Goal: Task Accomplishment & Management: Use online tool/utility

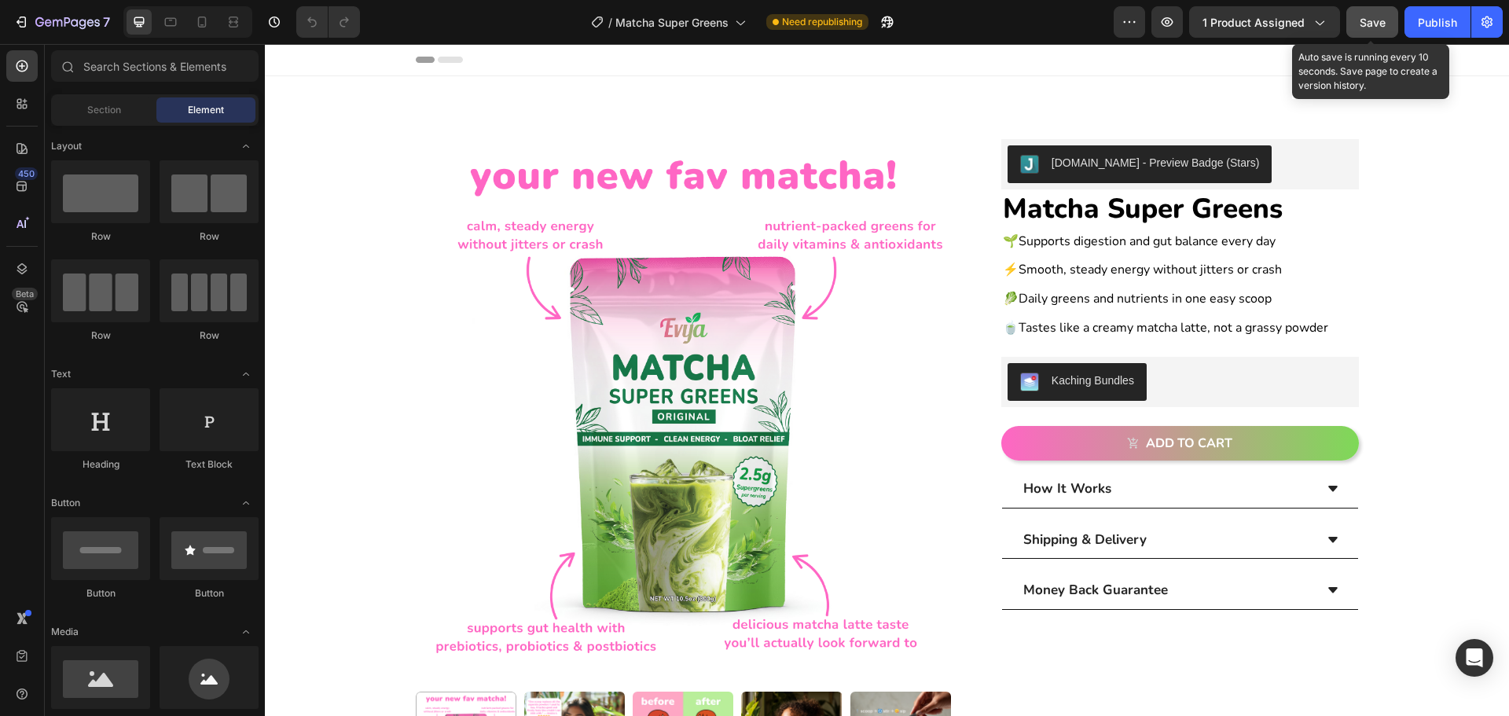
click at [685, 17] on span "Save" at bounding box center [1373, 22] width 26 height 13
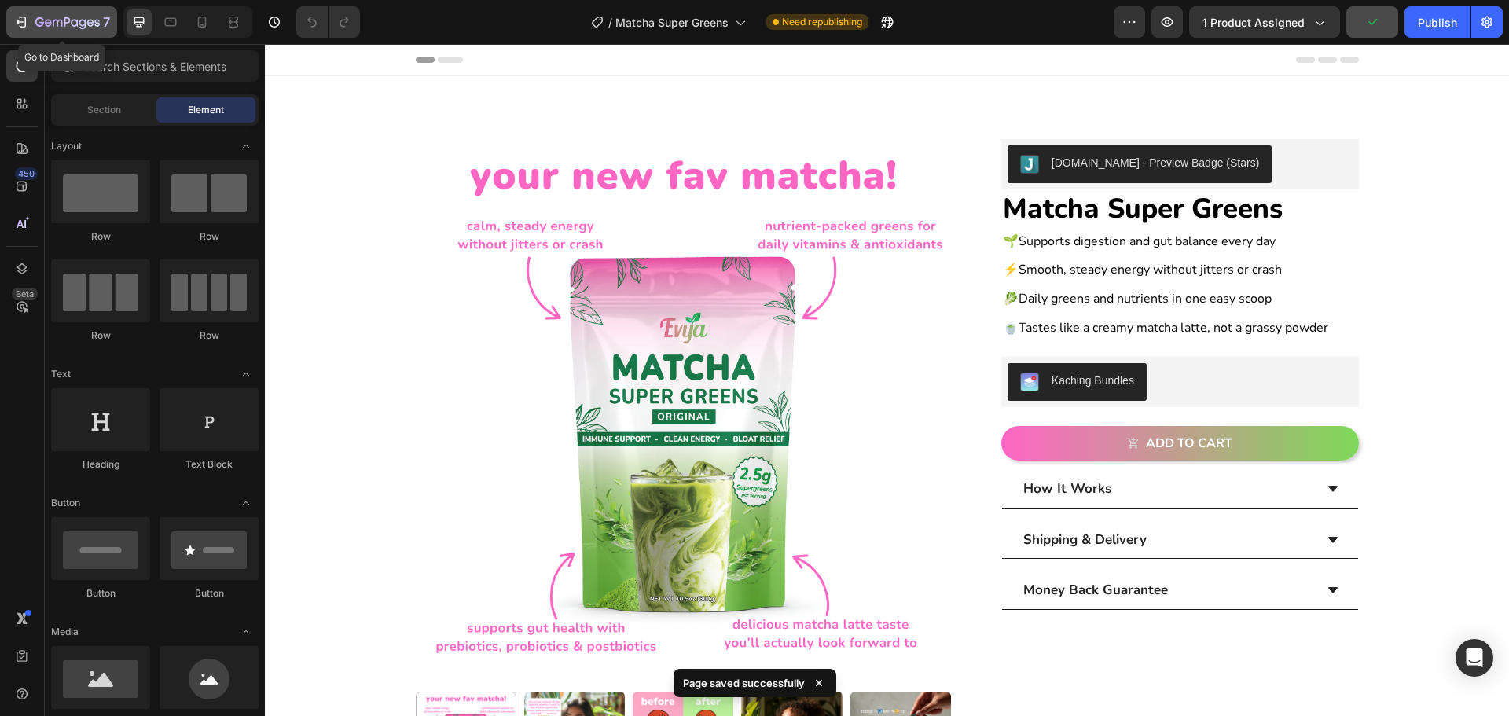
click at [21, 18] on icon "button" at bounding box center [21, 22] width 16 height 16
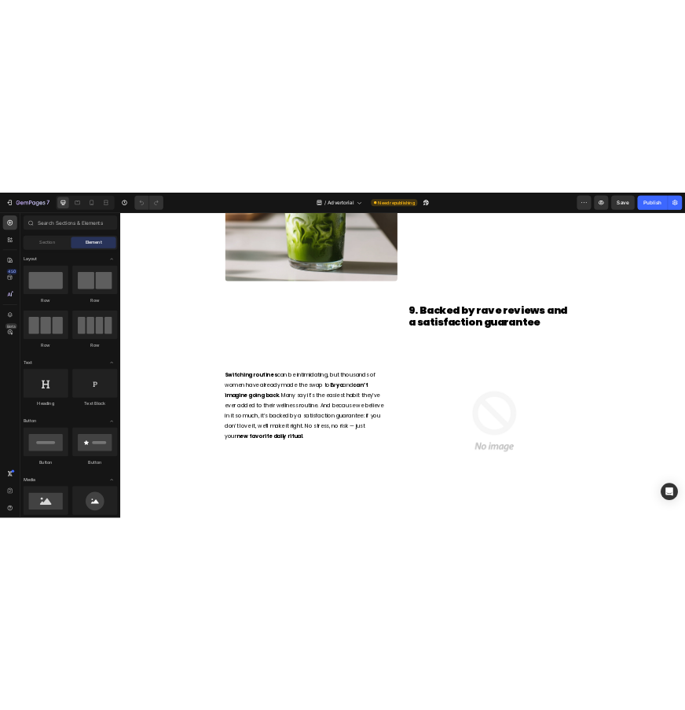
scroll to position [4774, 0]
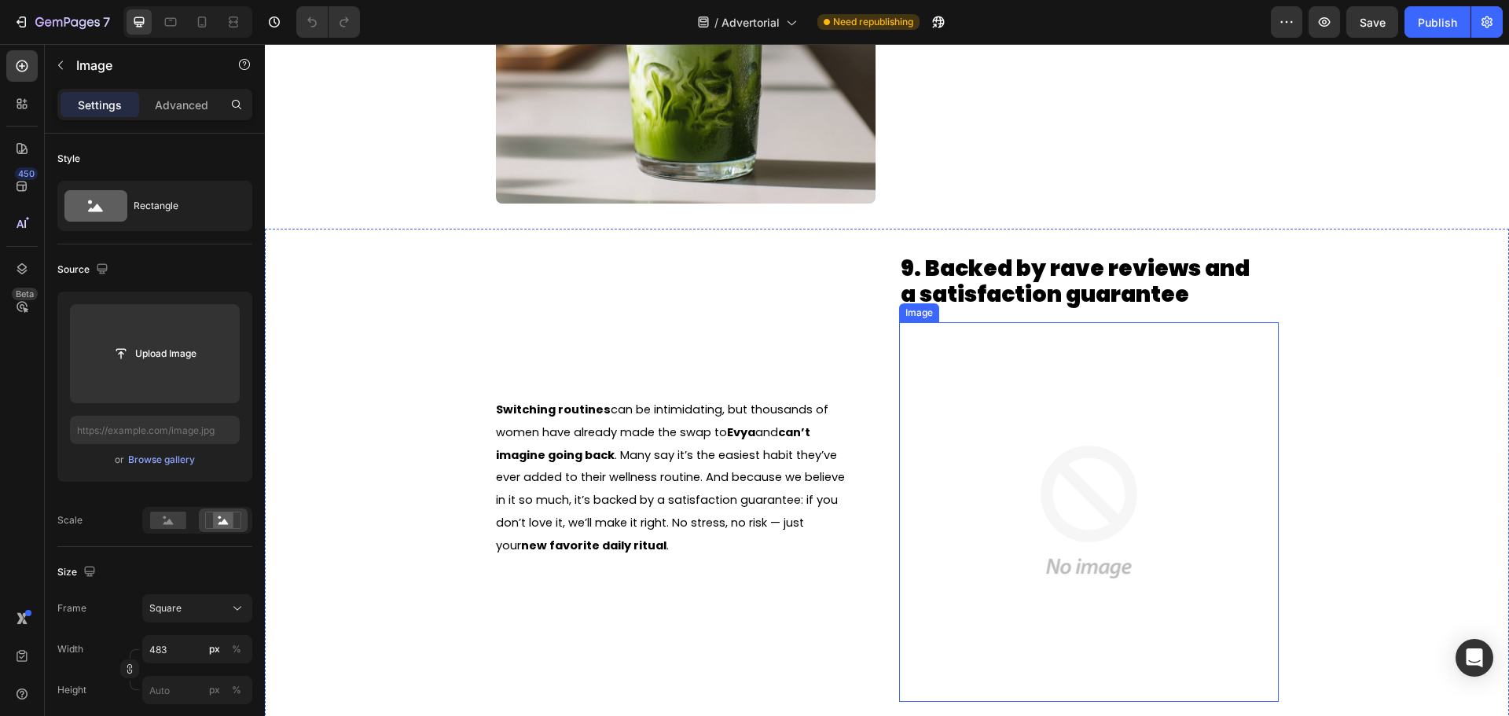
click at [1159, 490] on img at bounding box center [1089, 512] width 380 height 380
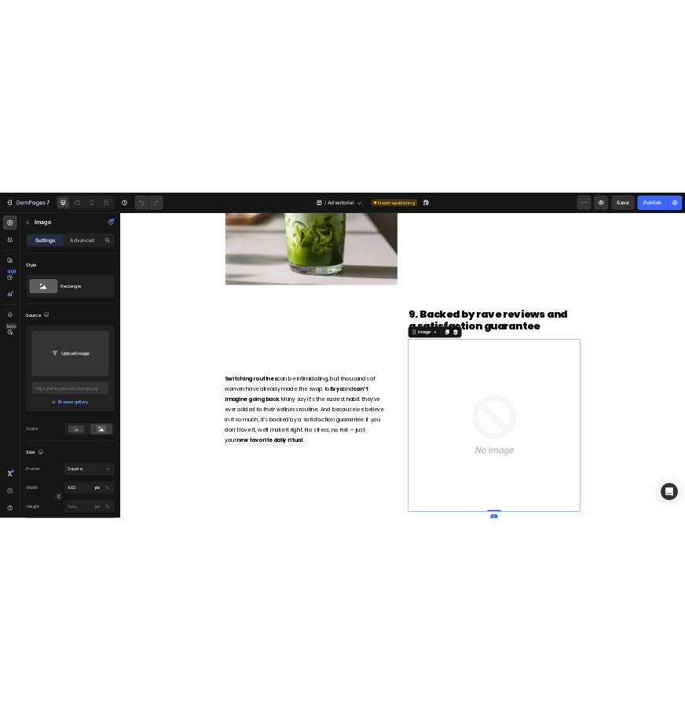
scroll to position [4801, 0]
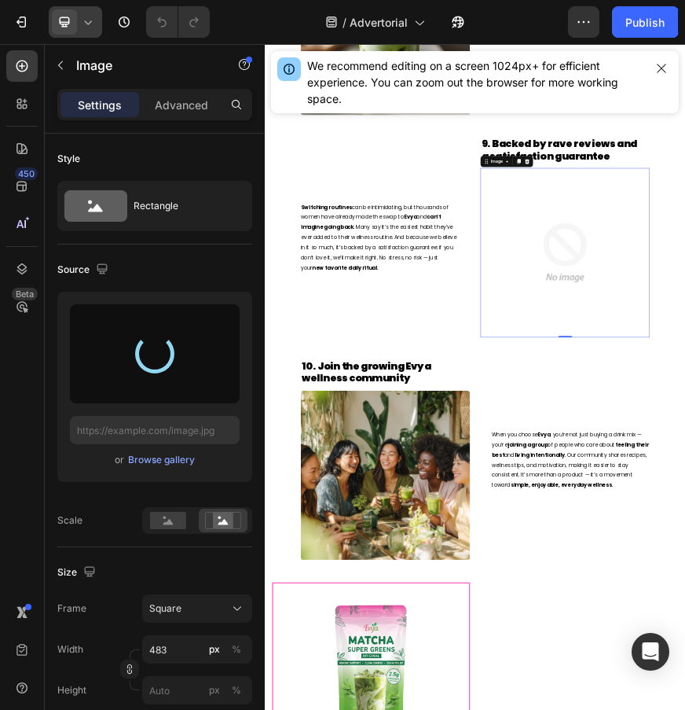
type input "[URL][DOMAIN_NAME]"
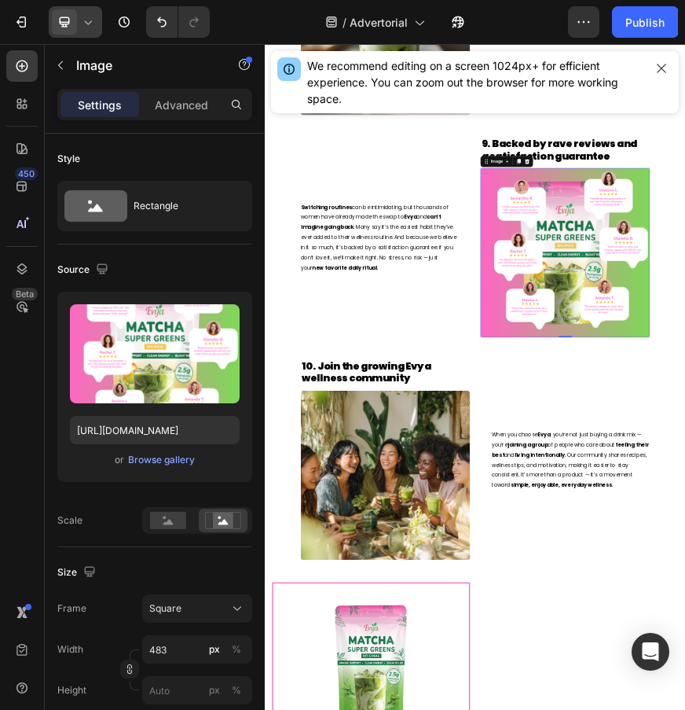
click at [76, 20] on span at bounding box center [64, 21] width 25 height 25
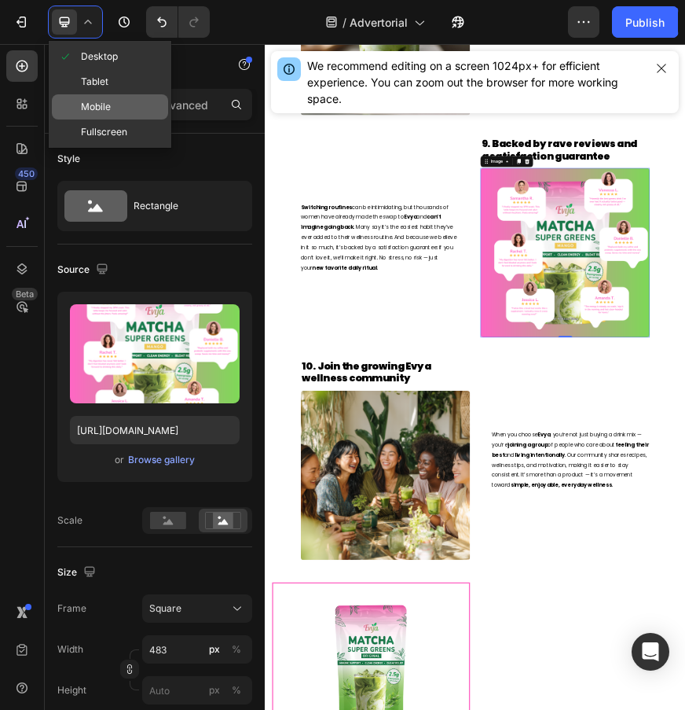
click at [92, 100] on span "Mobile" at bounding box center [96, 107] width 30 height 16
type input "100"
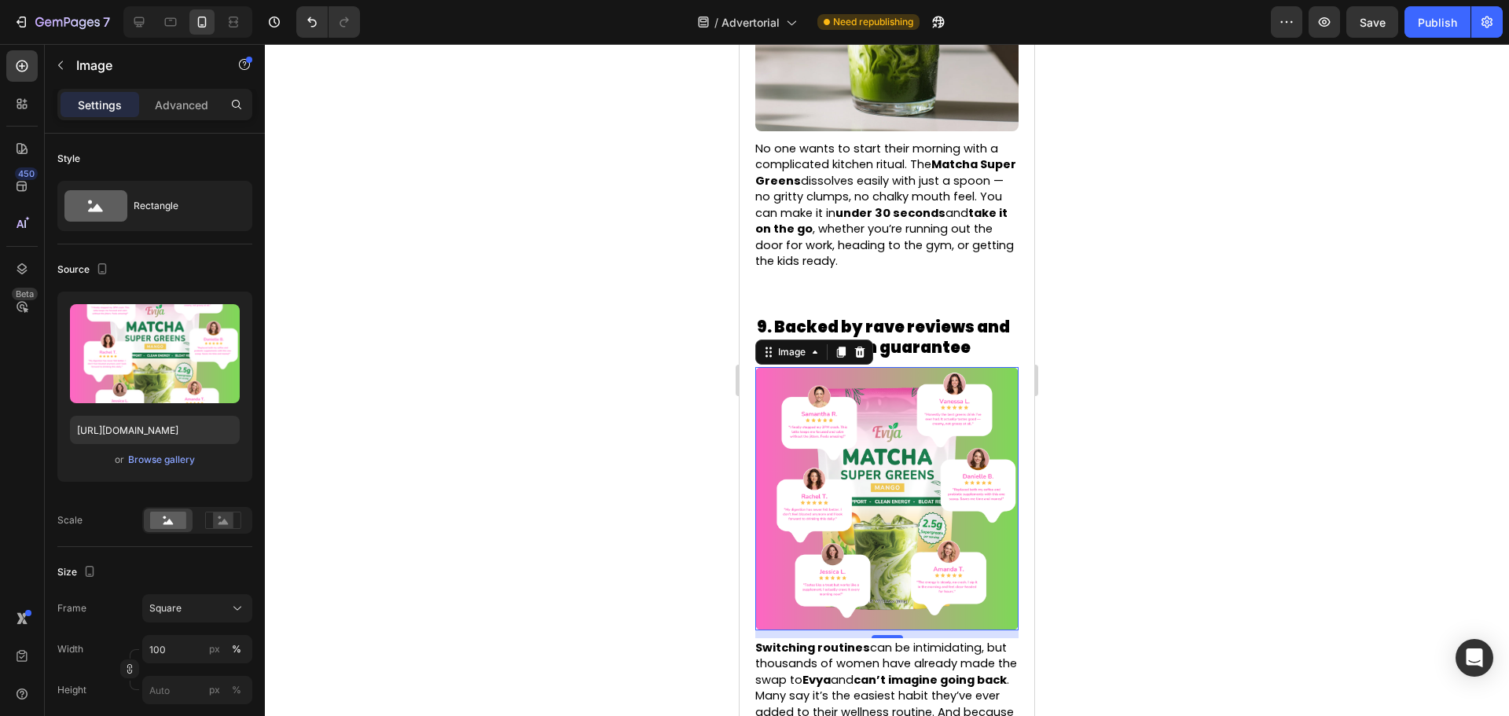
scroll to position [4879, 0]
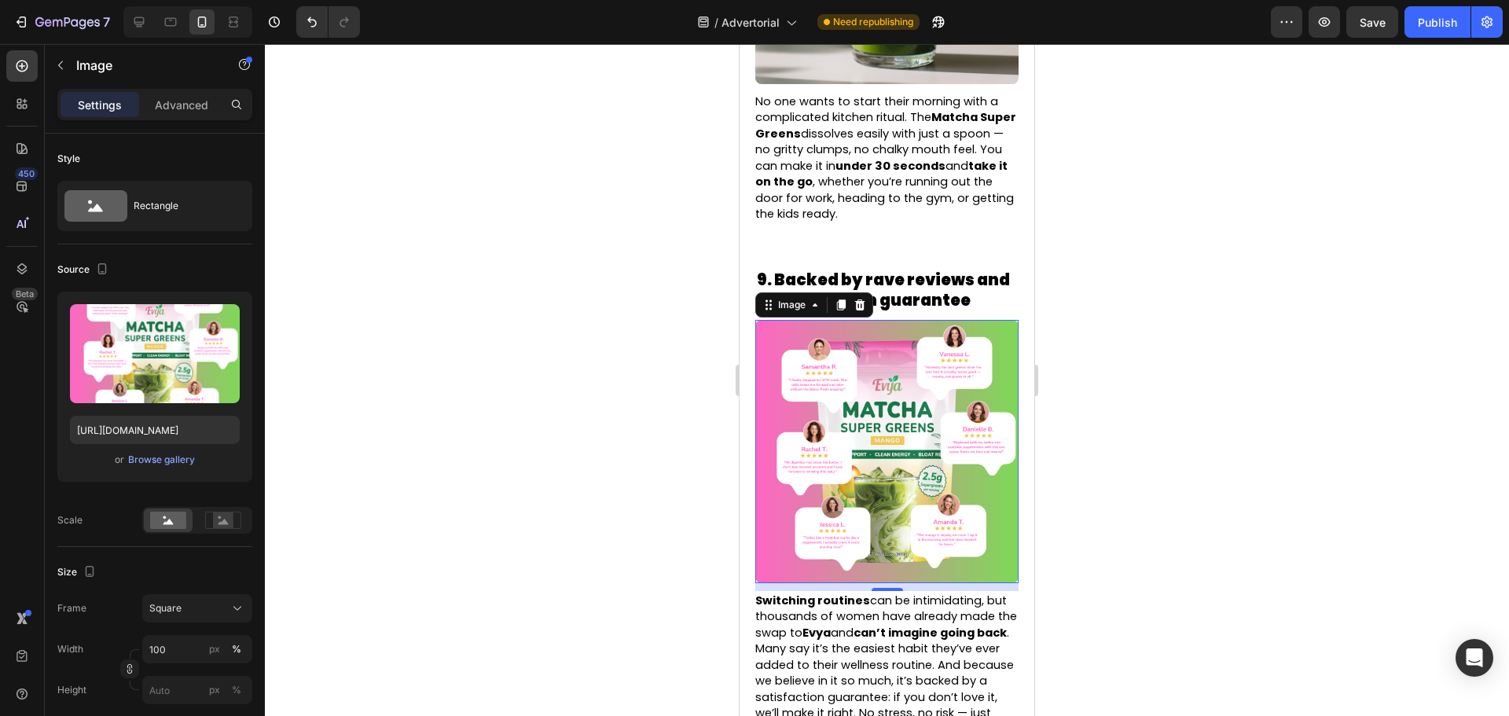
click at [1204, 466] on div at bounding box center [887, 380] width 1244 height 672
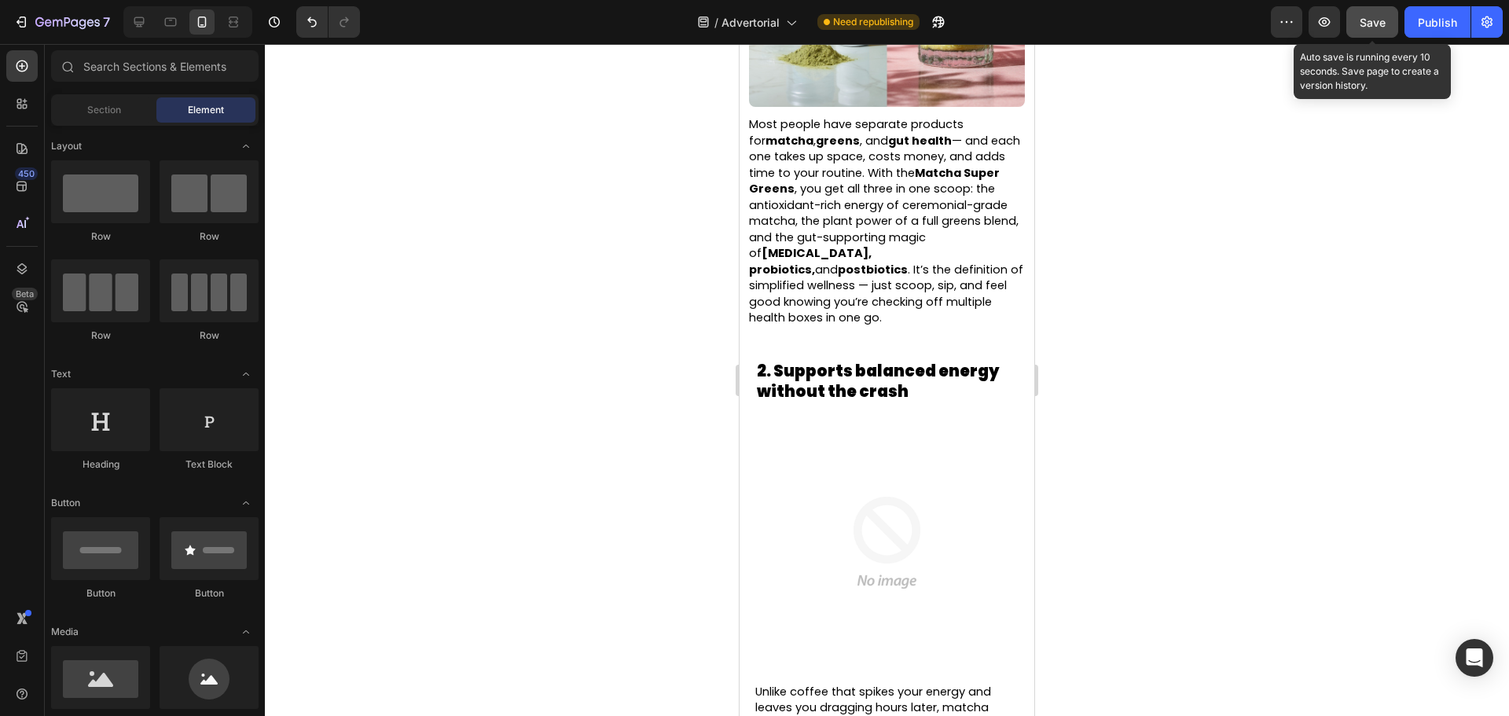
click at [1355, 22] on button "Save" at bounding box center [1373, 21] width 52 height 31
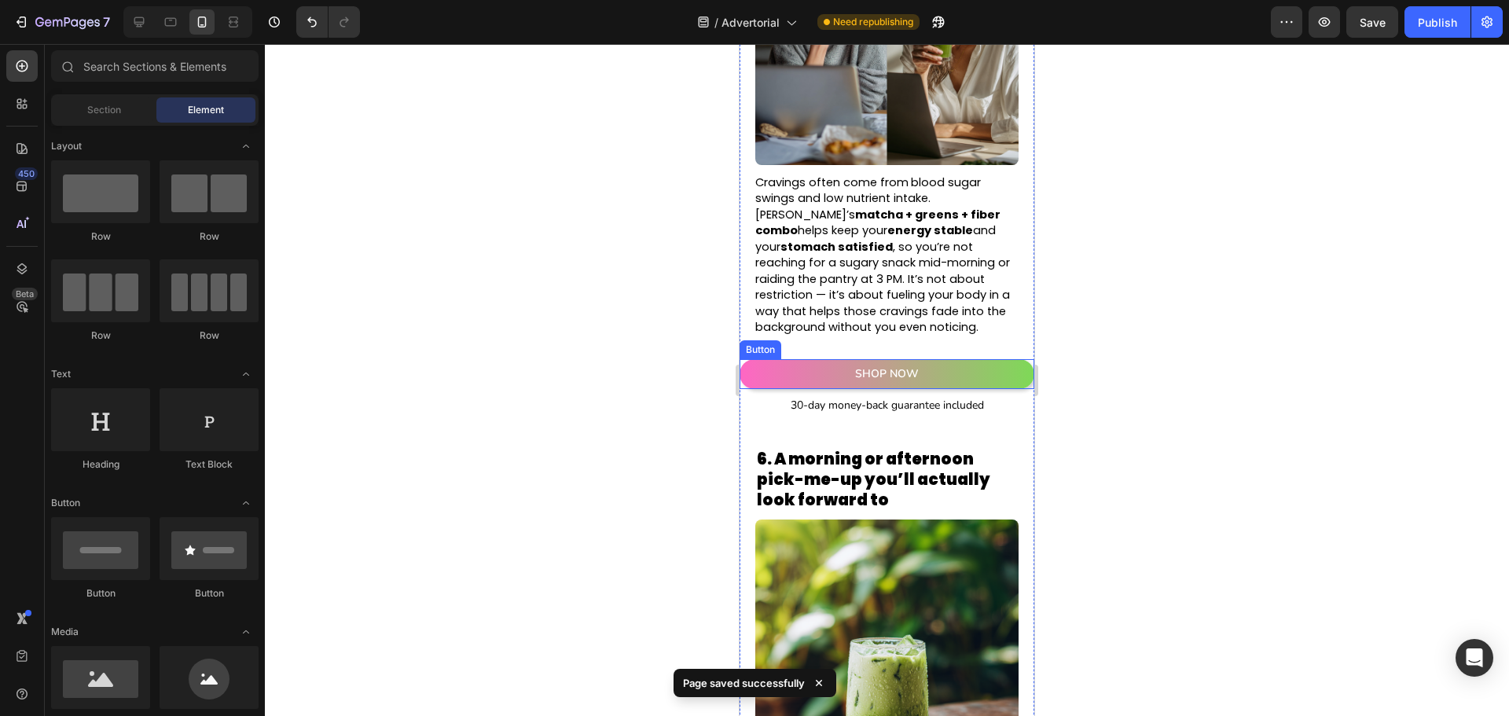
scroll to position [3938, 0]
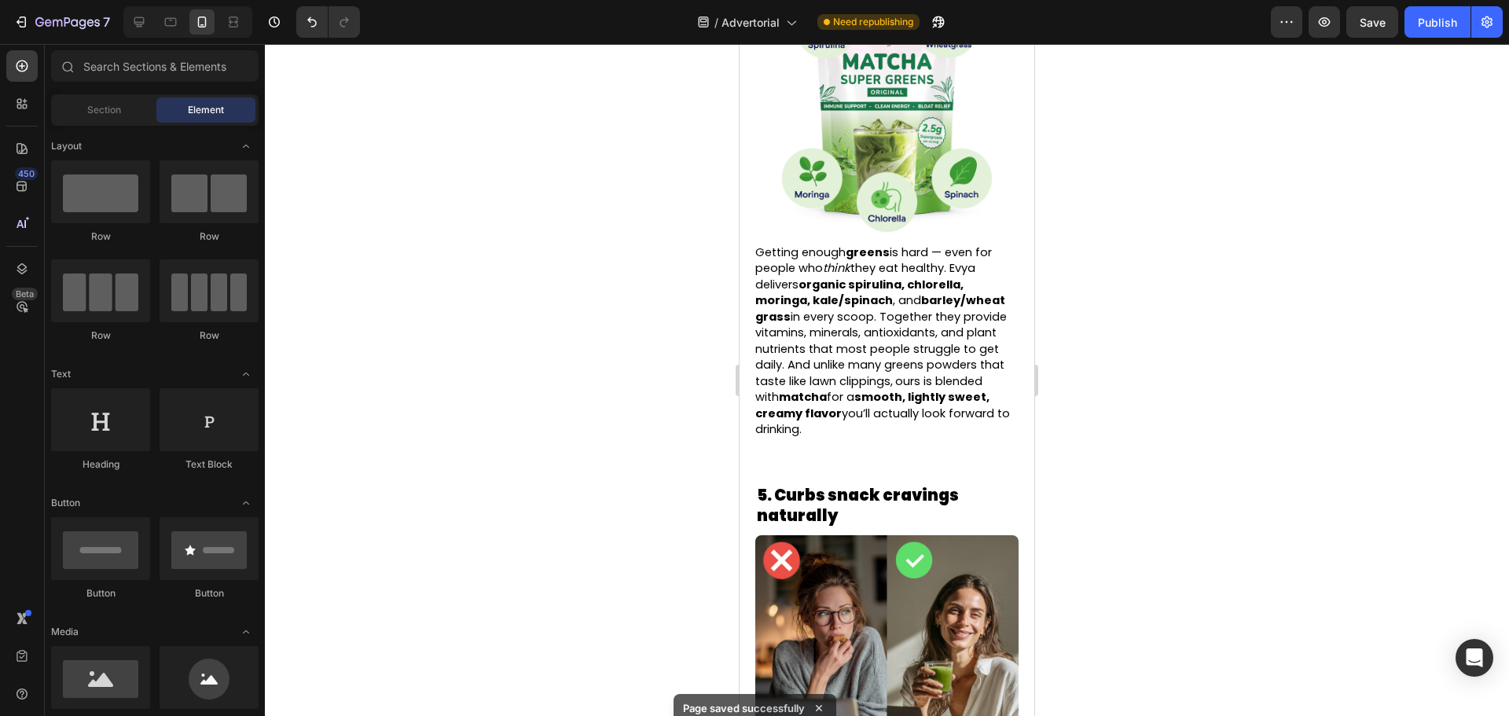
drag, startPoint x: 1034, startPoint y: 370, endPoint x: 1778, endPoint y: 417, distance: 745.9
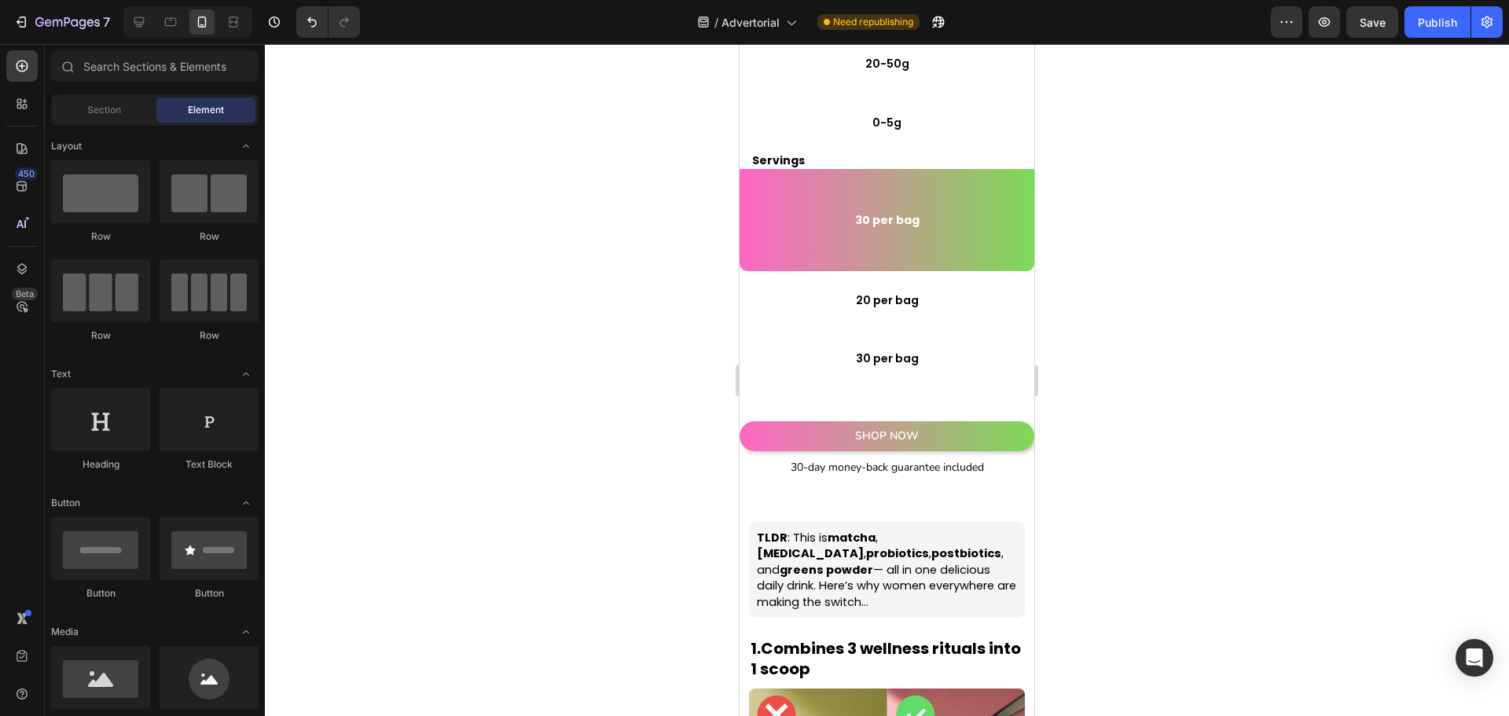
scroll to position [948, 0]
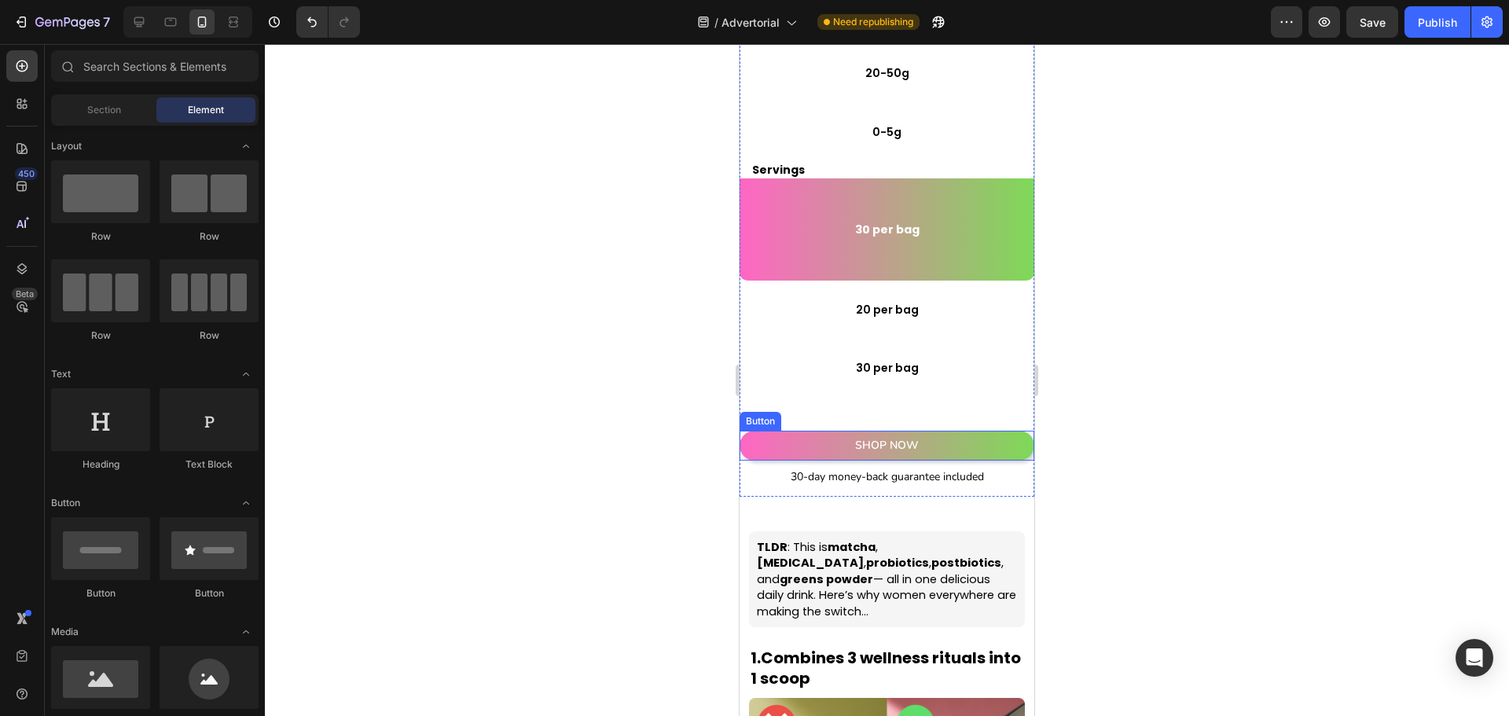
click at [952, 439] on link "SHOP NOW" at bounding box center [887, 446] width 295 height 30
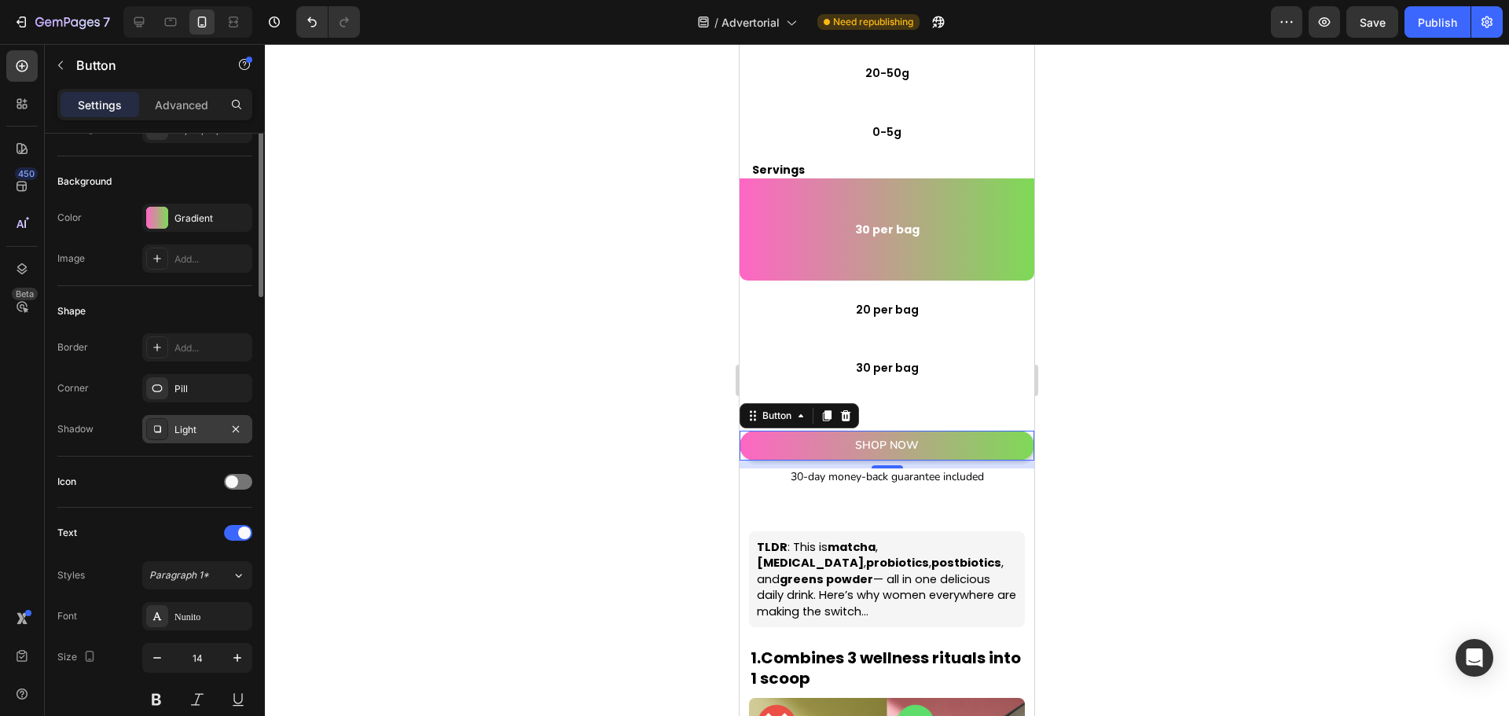
scroll to position [0, 0]
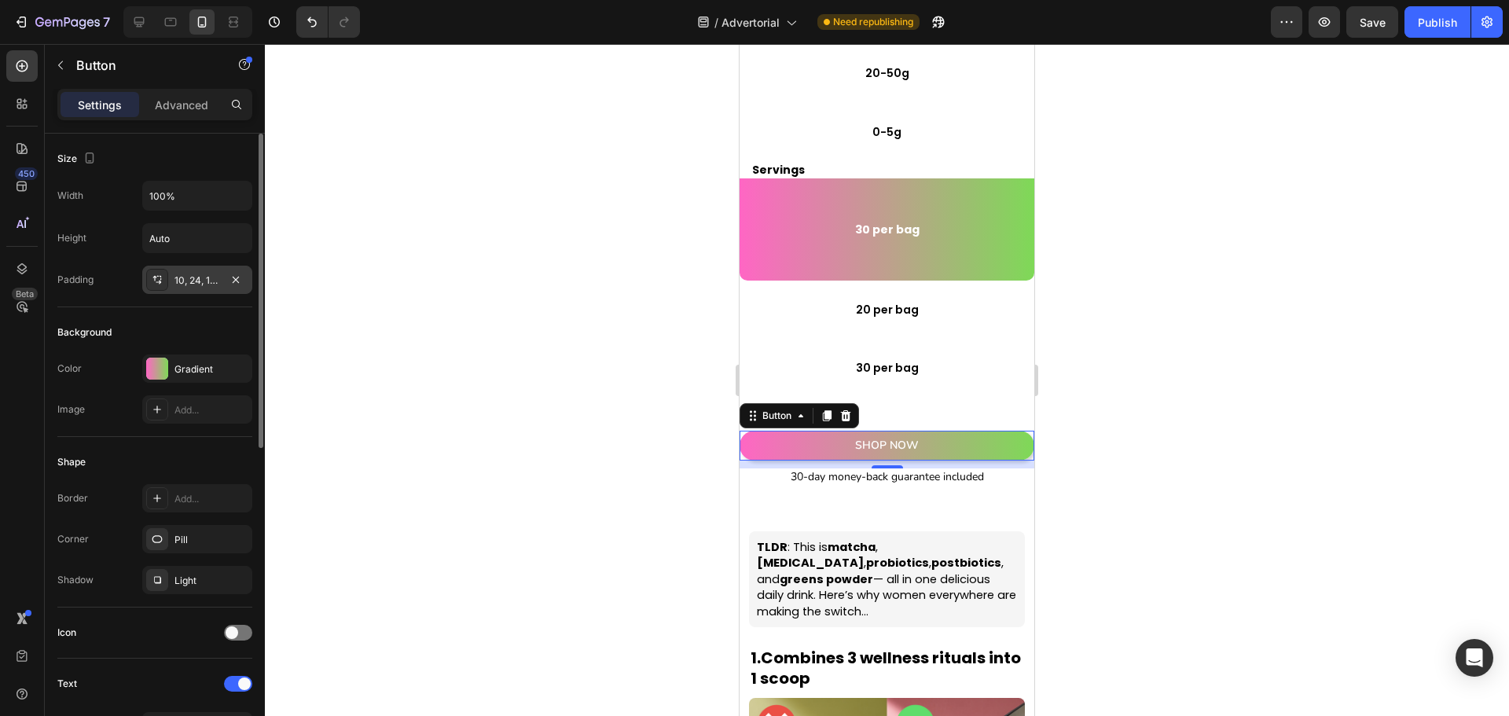
click at [189, 274] on div "10, 24, 10, 24" at bounding box center [198, 281] width 46 height 14
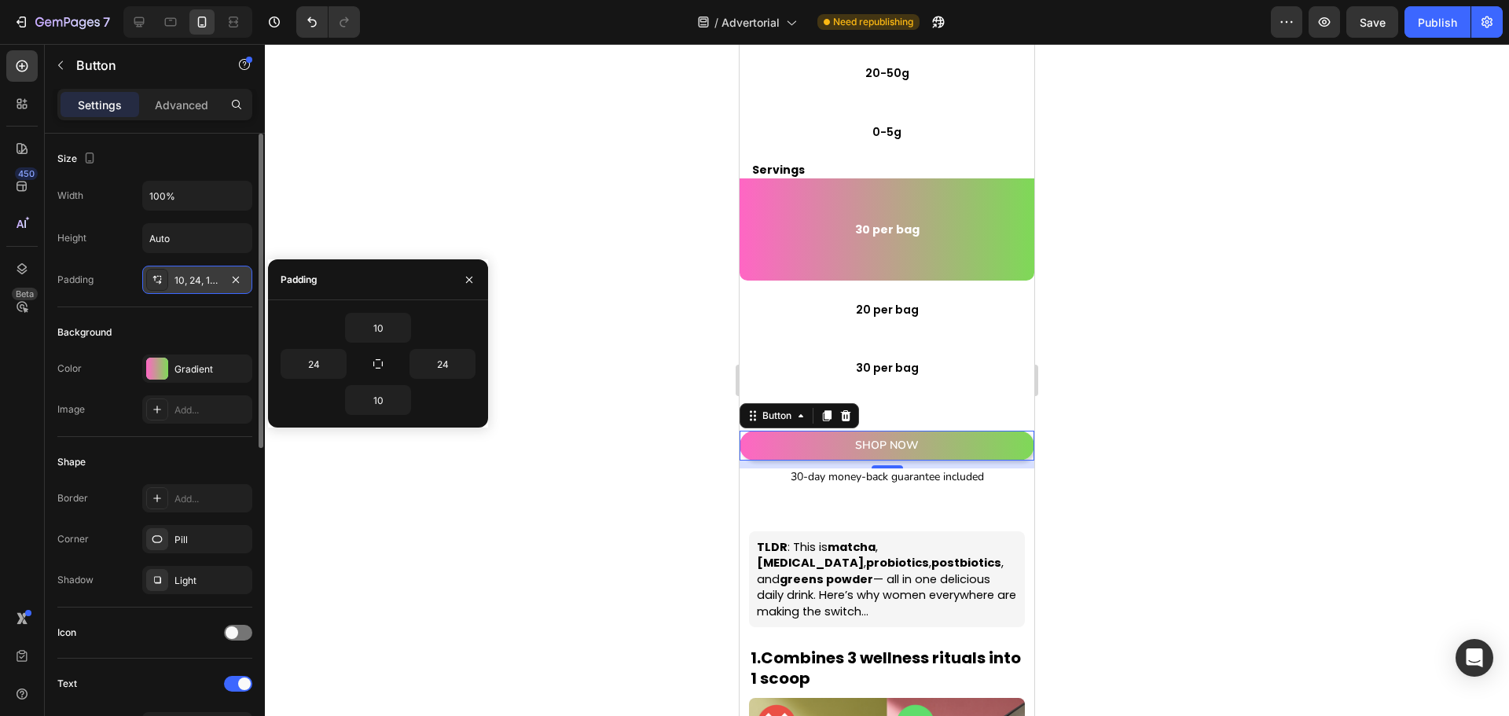
click at [189, 274] on div "10, 24, 10, 24" at bounding box center [198, 281] width 46 height 14
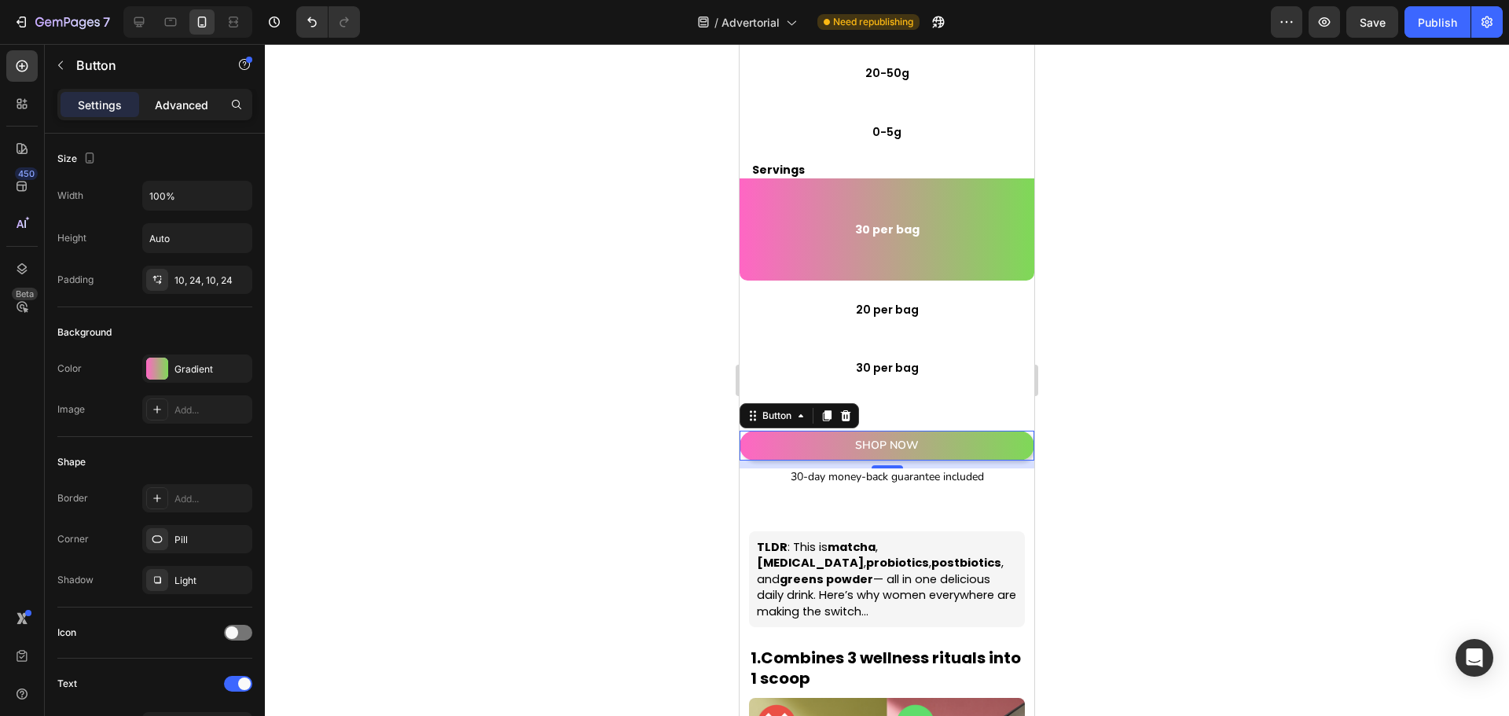
click at [194, 113] on div "Advanced" at bounding box center [181, 104] width 79 height 25
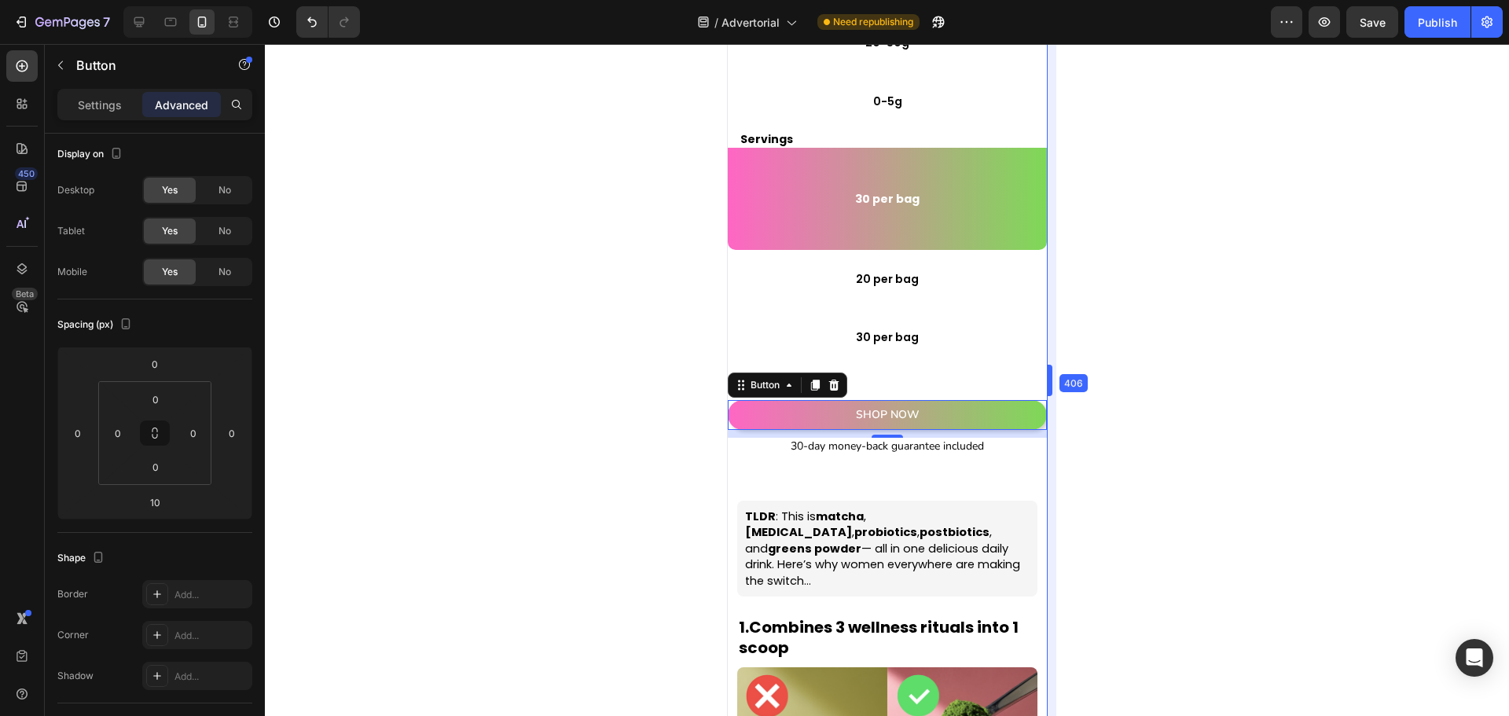
scroll to position [917, 0]
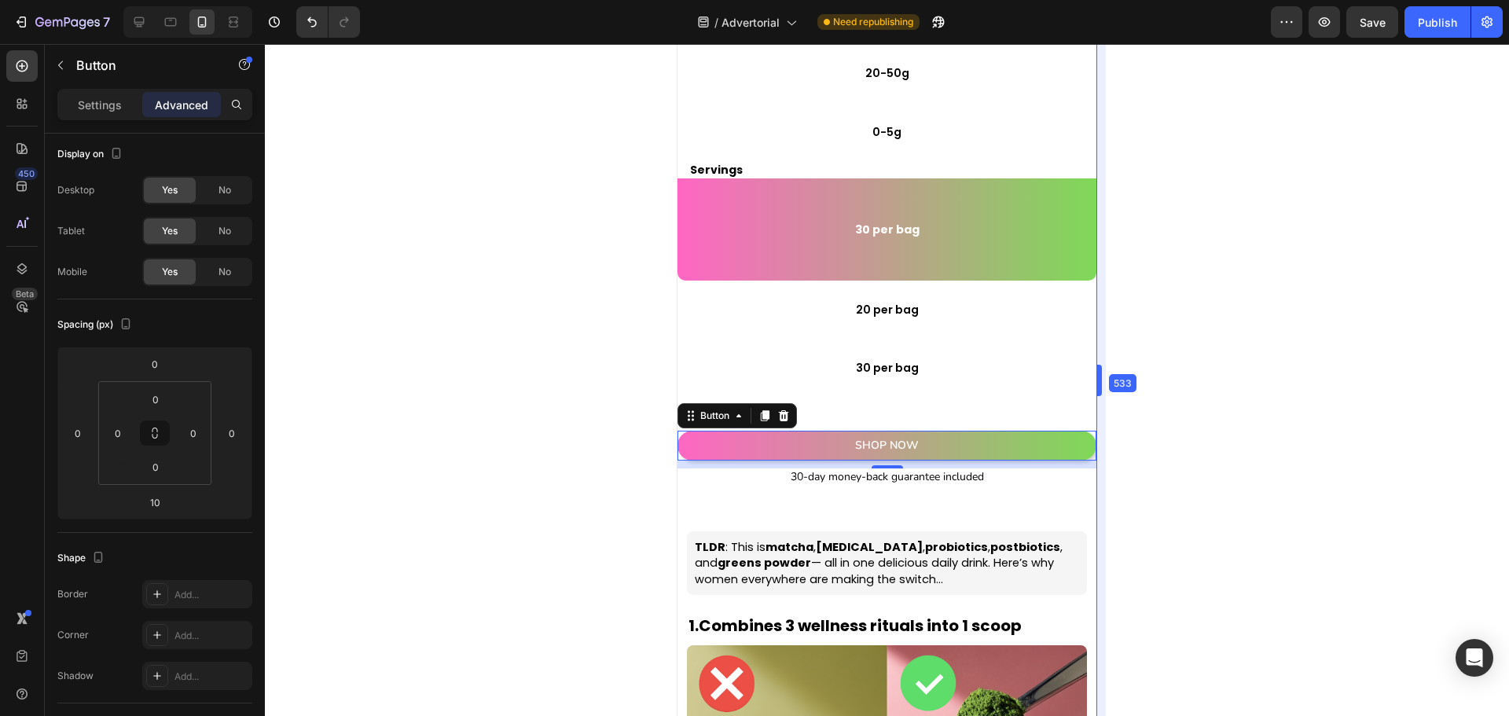
drag, startPoint x: 1042, startPoint y: 373, endPoint x: 1167, endPoint y: 388, distance: 125.9
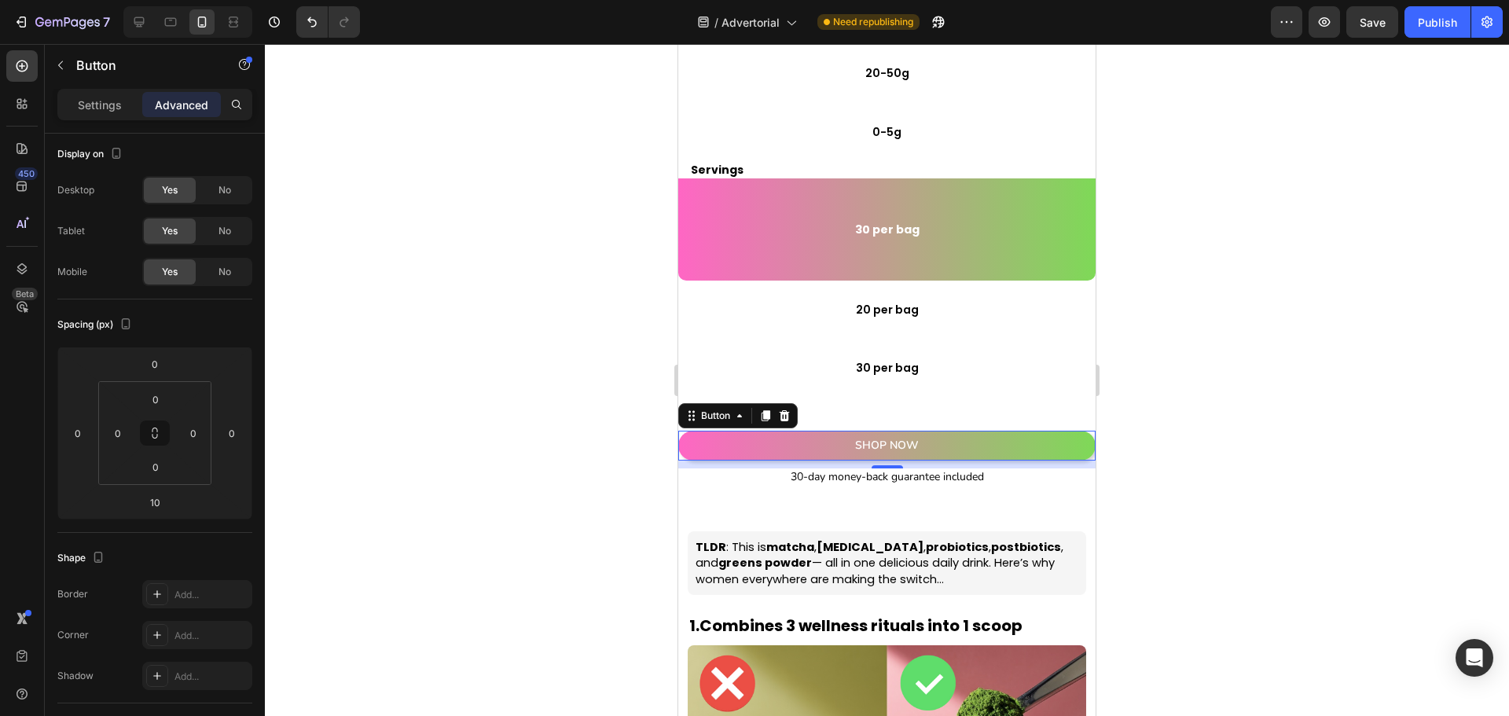
click at [1196, 402] on div at bounding box center [887, 380] width 1244 height 672
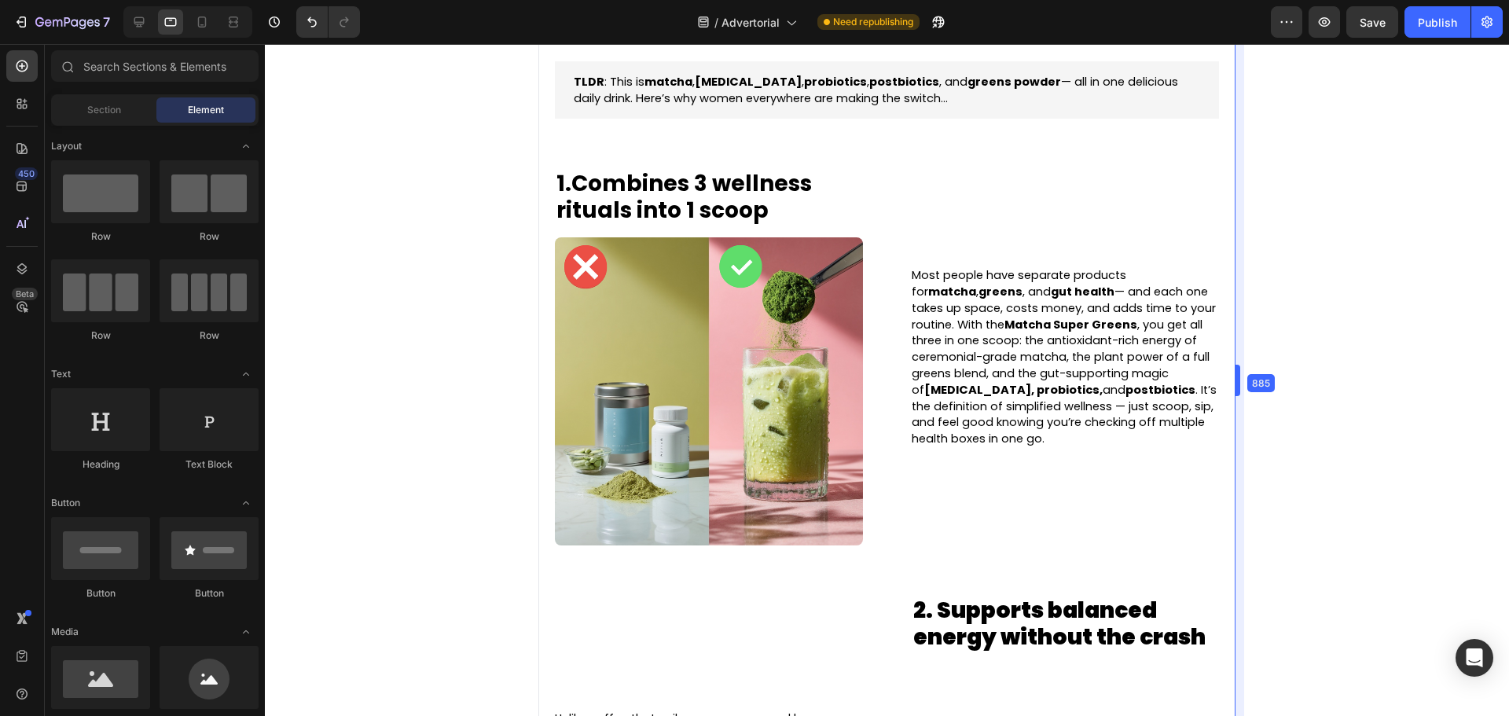
scroll to position [807, 0]
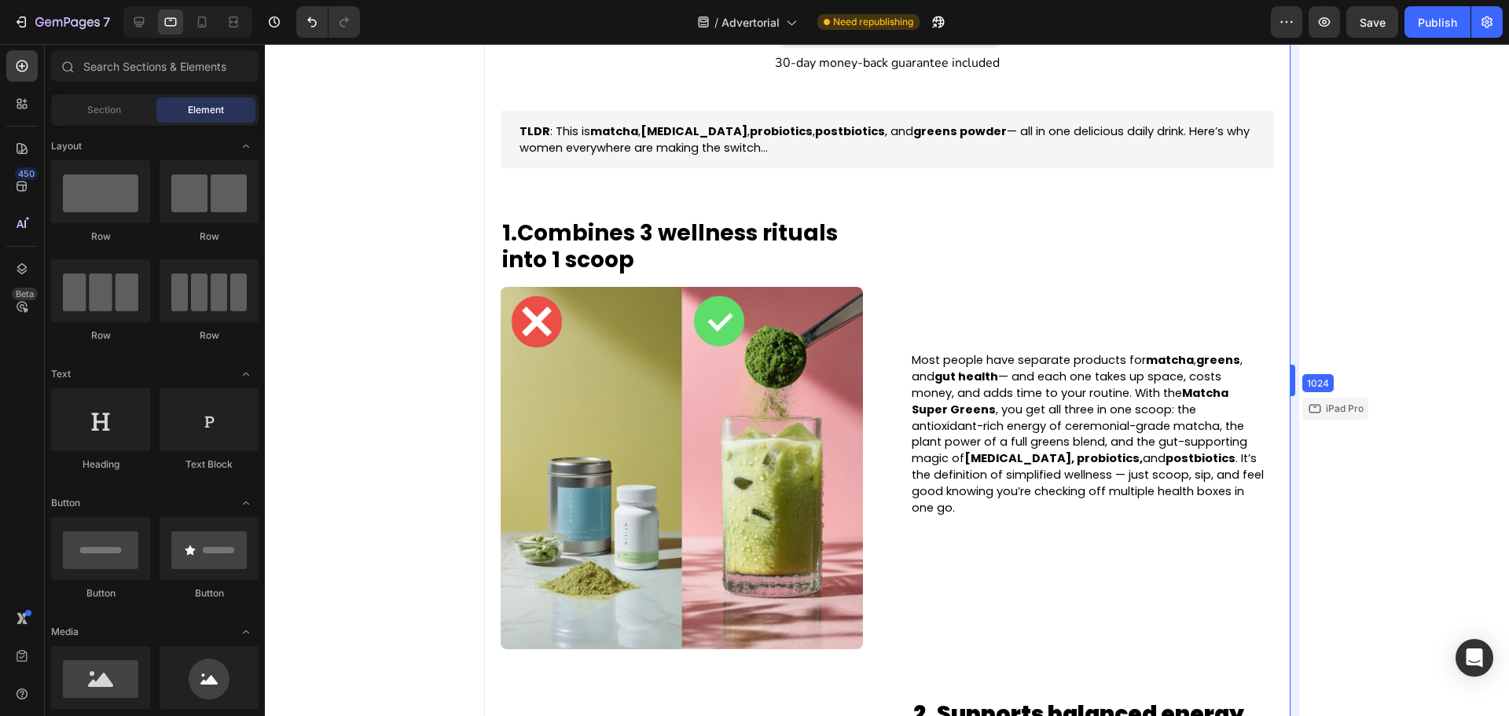
drag, startPoint x: 1104, startPoint y: 376, endPoint x: 1509, endPoint y: 467, distance: 415.0
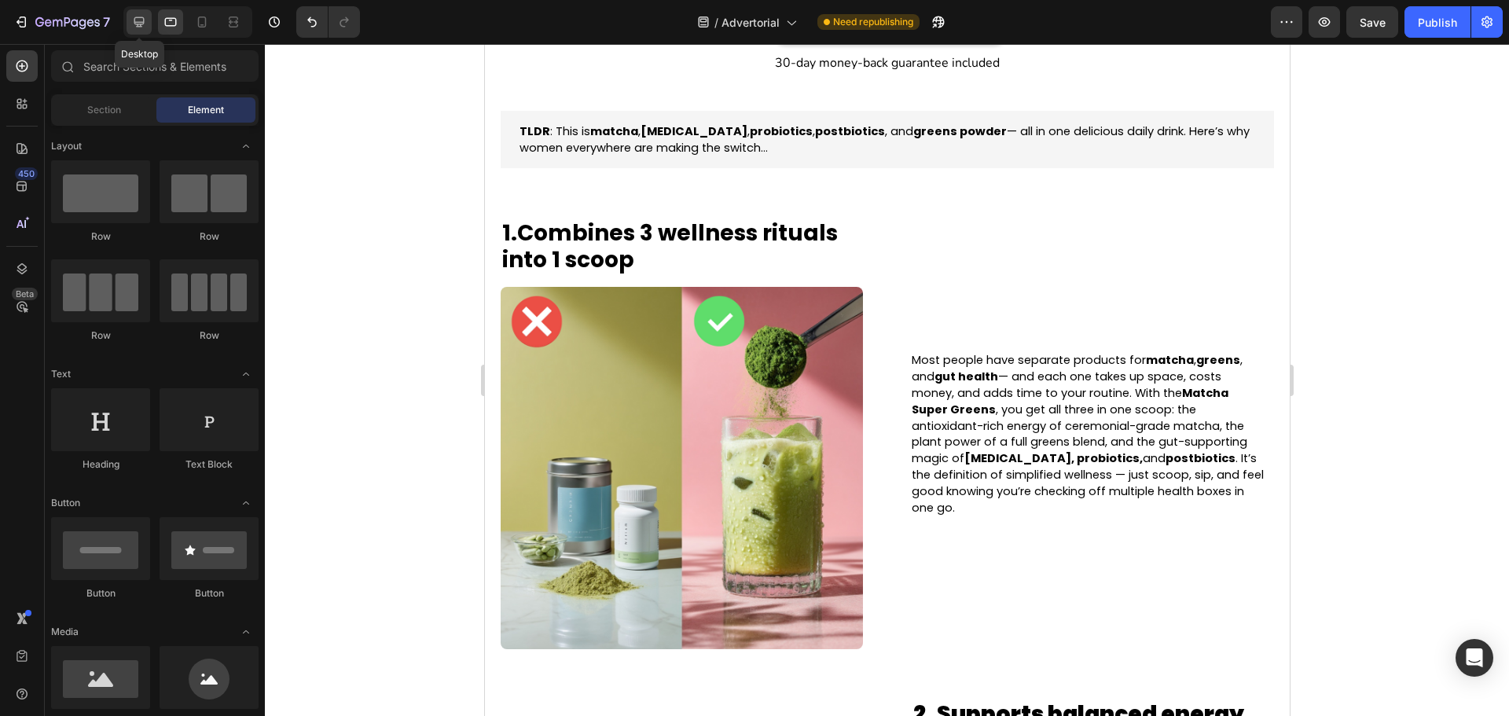
click at [145, 18] on icon at bounding box center [139, 22] width 16 height 16
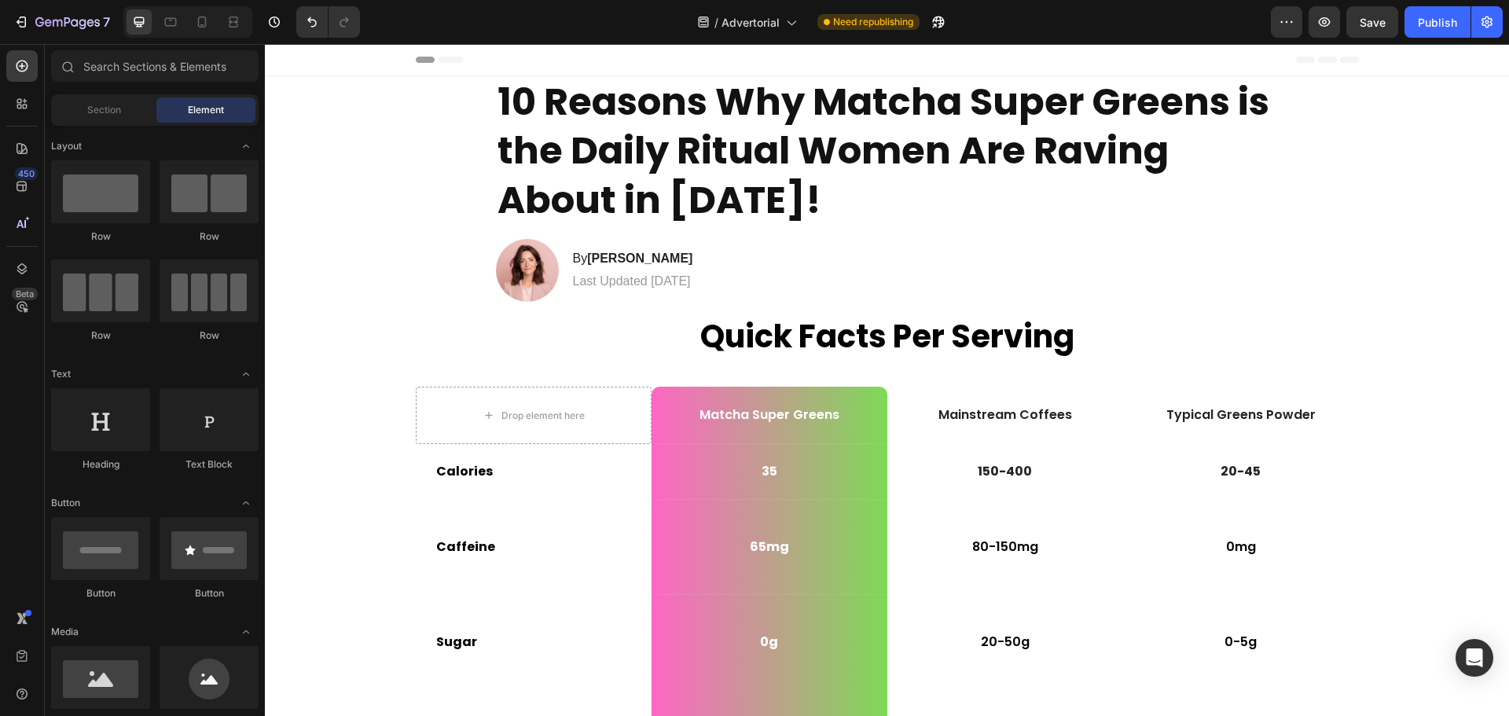
drag, startPoint x: 1509, startPoint y: 204, endPoint x: 1773, endPoint y: 81, distance: 291.9
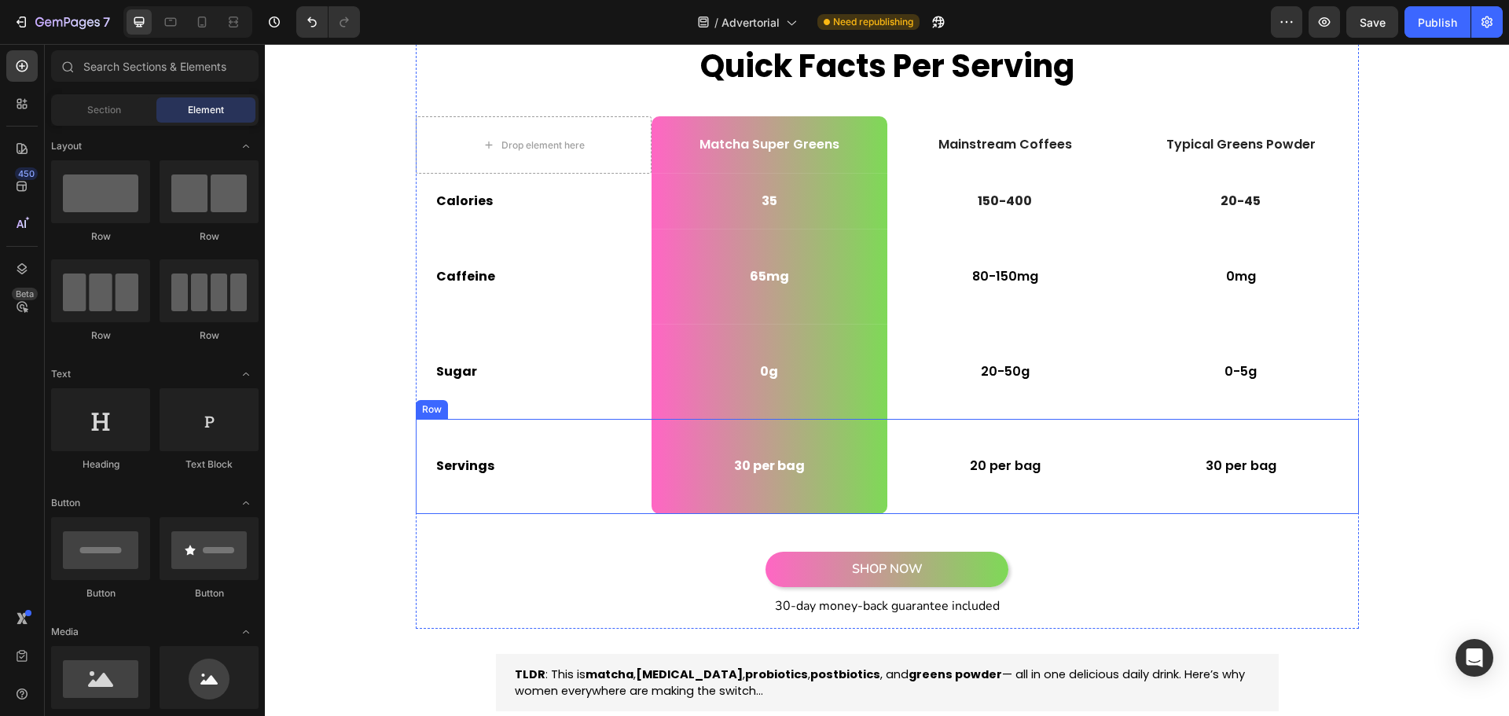
scroll to position [393, 0]
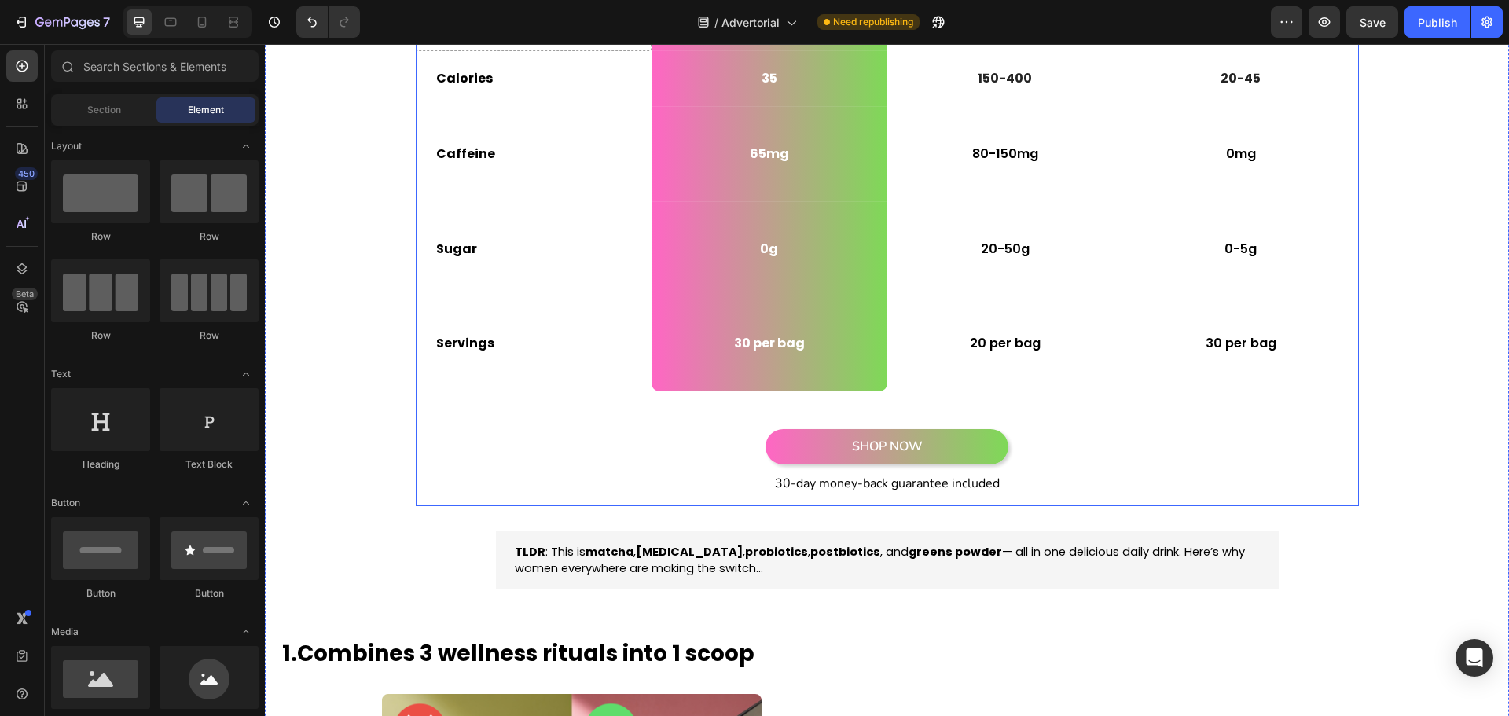
click at [520, 412] on div "Quick Facts Per Serving Heading Drop element here Matcha Super Greens Text Bloc…" at bounding box center [887, 213] width 943 height 585
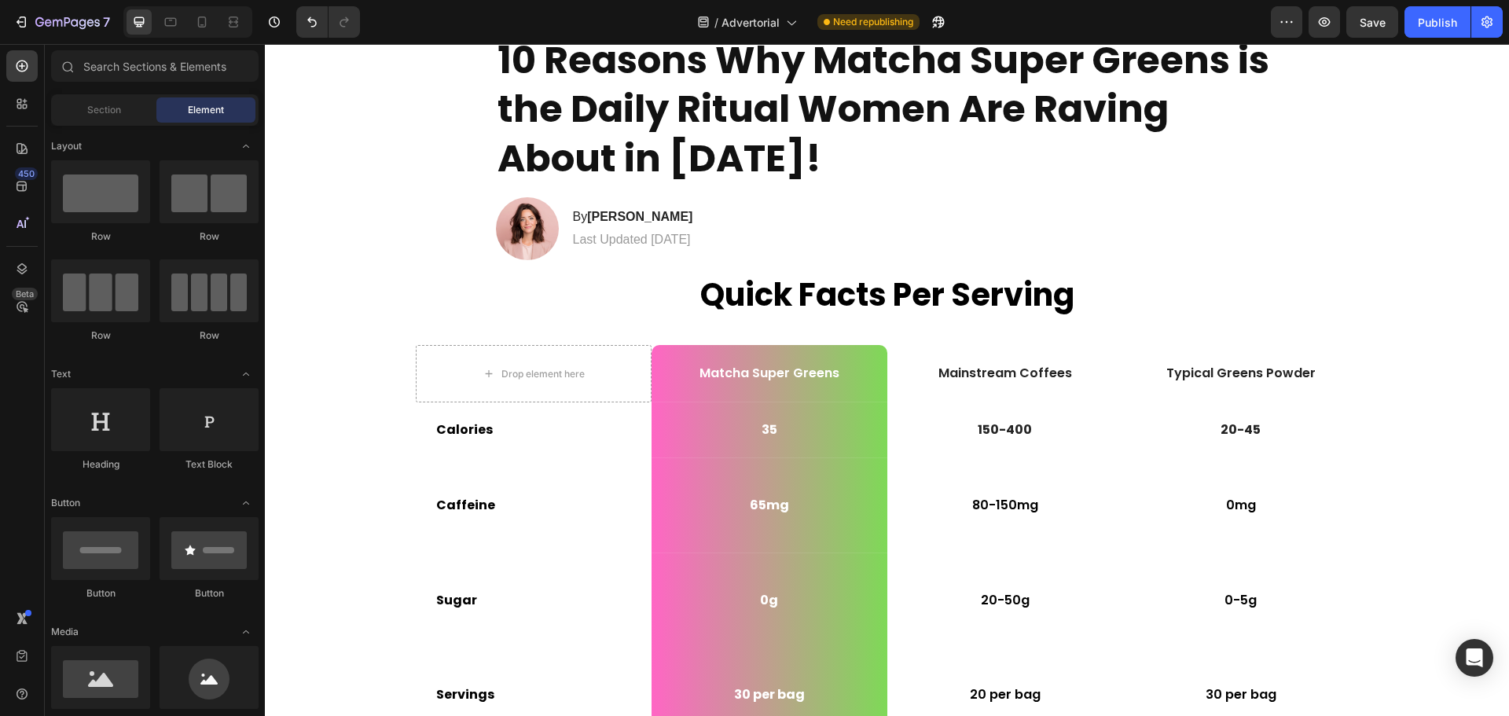
scroll to position [0, 0]
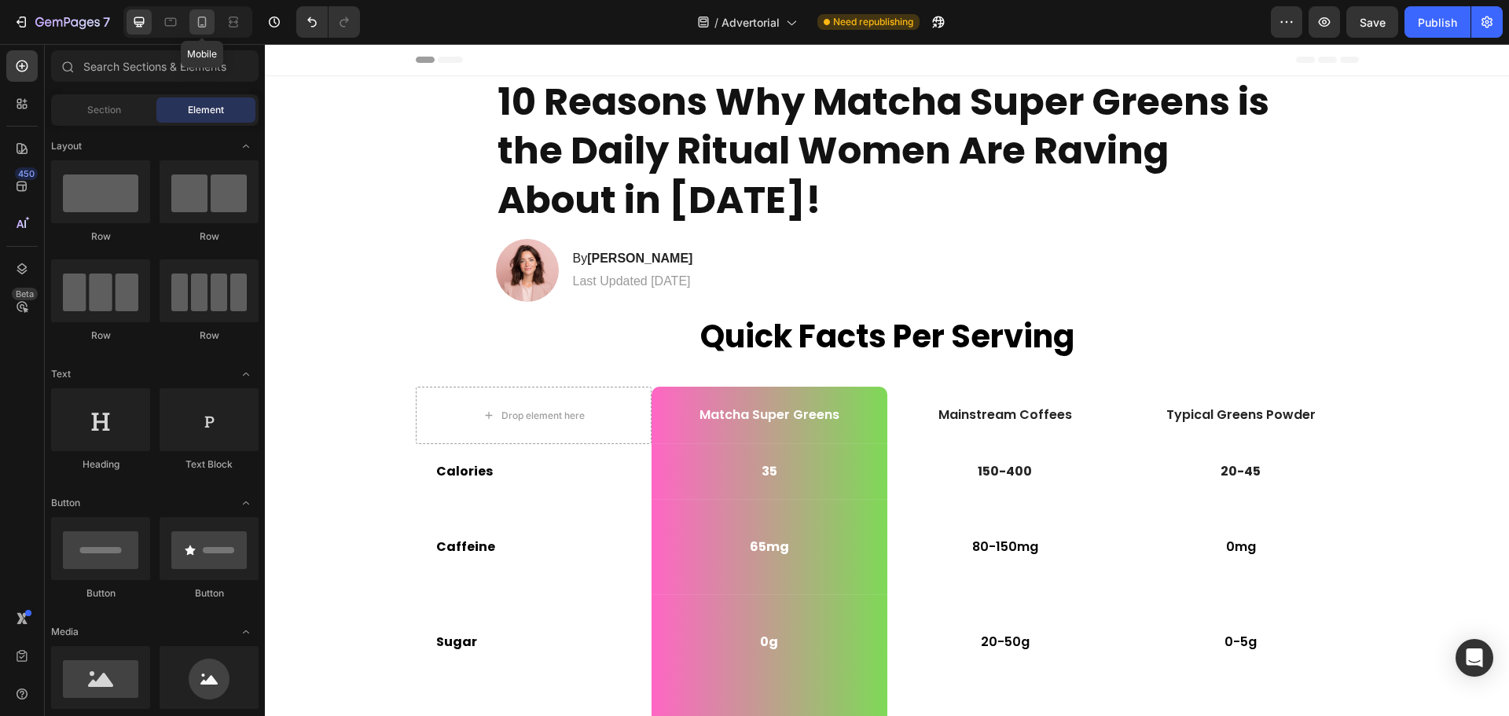
click at [200, 17] on icon at bounding box center [202, 22] width 9 height 11
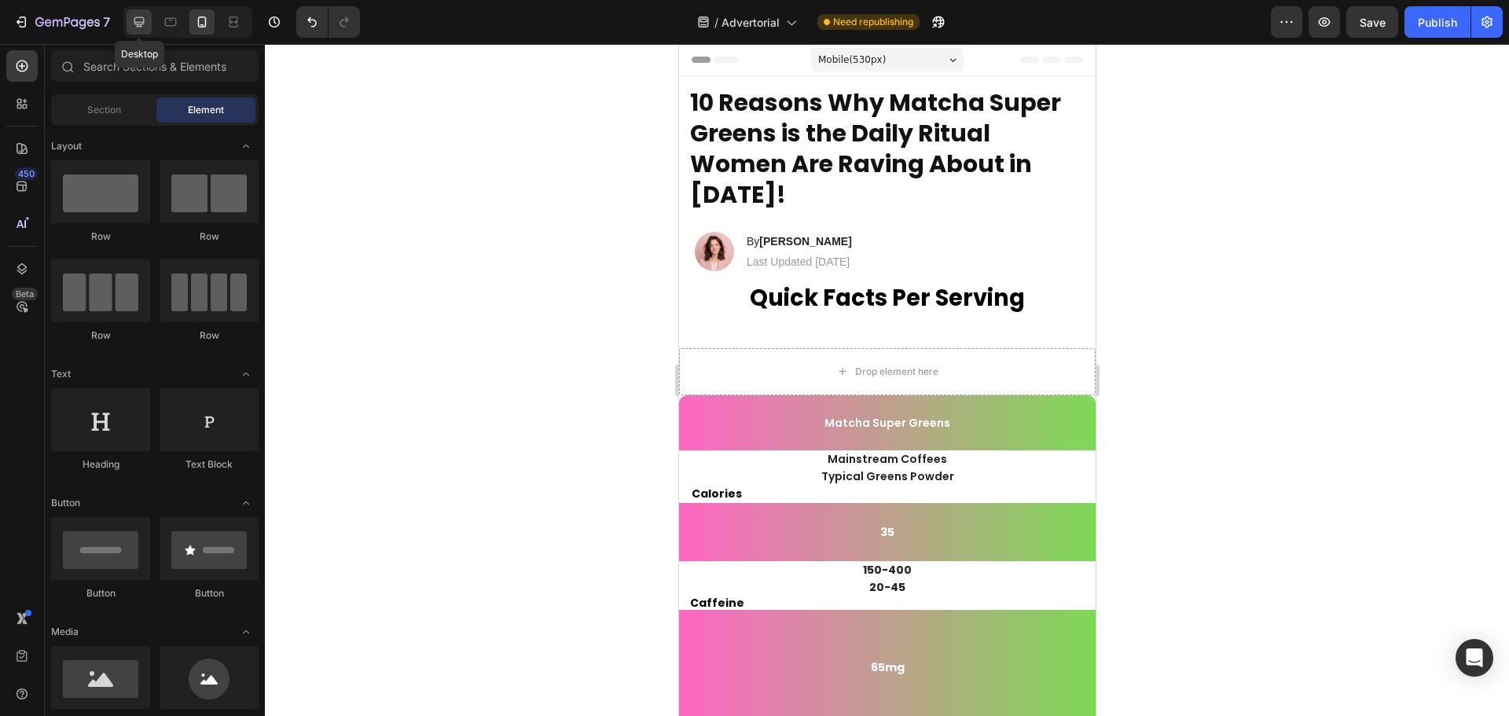
click at [130, 30] on div at bounding box center [139, 21] width 25 height 25
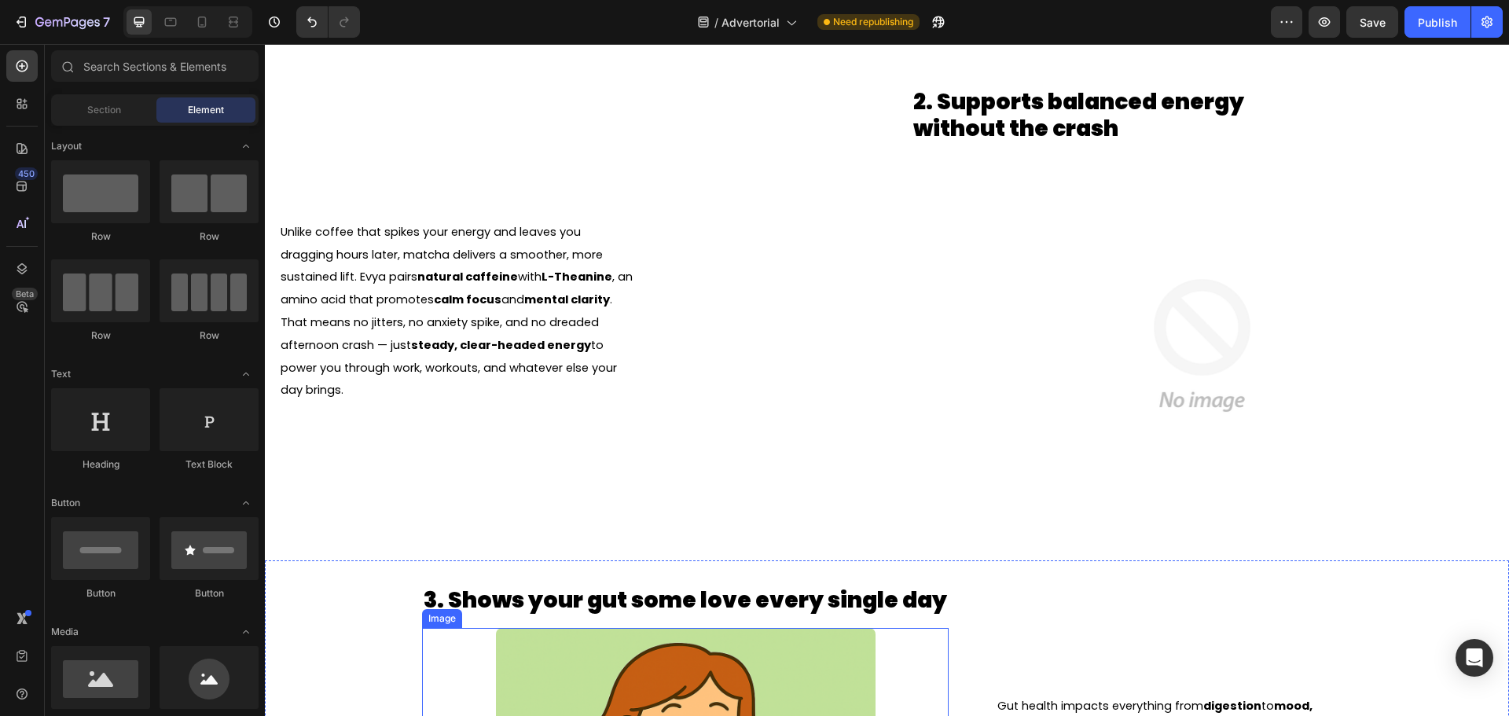
scroll to position [1336, 0]
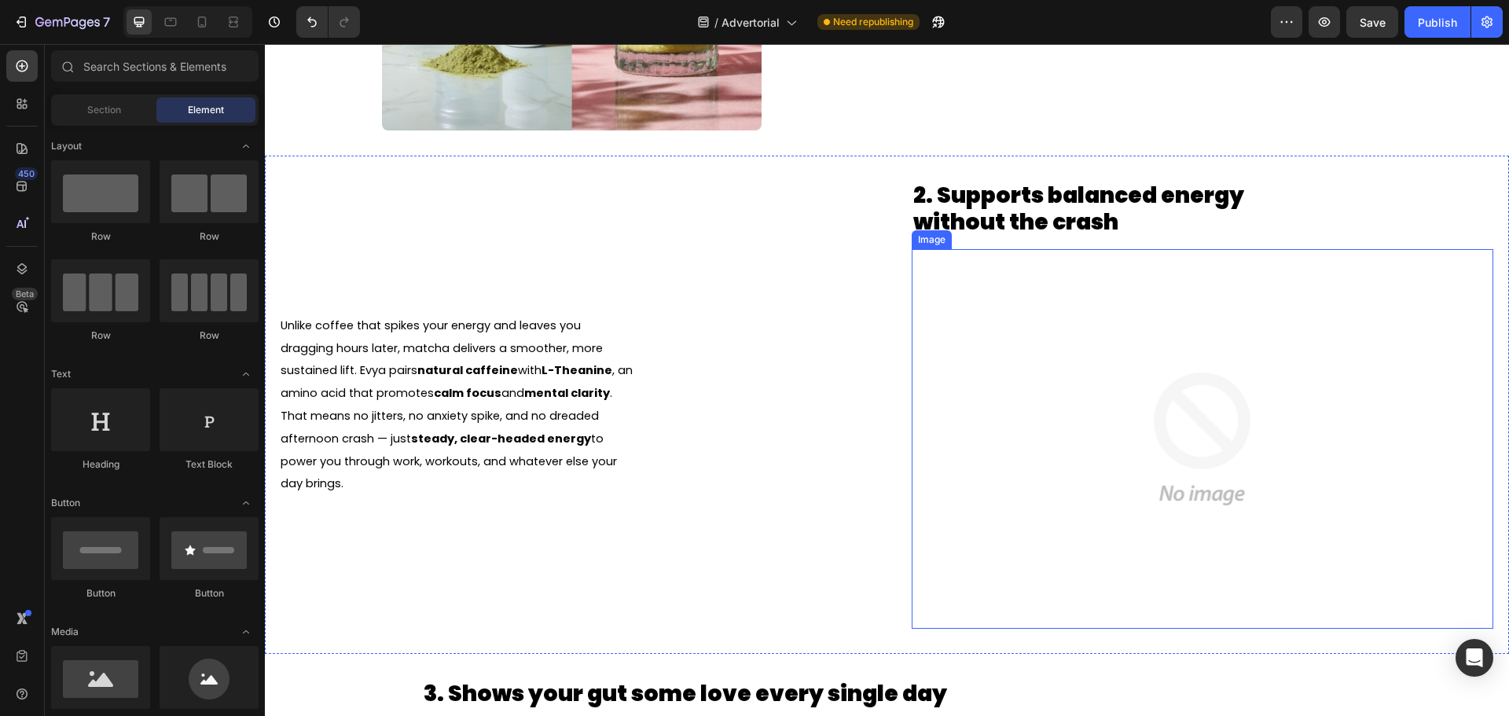
click at [1074, 414] on img at bounding box center [1202, 439] width 380 height 380
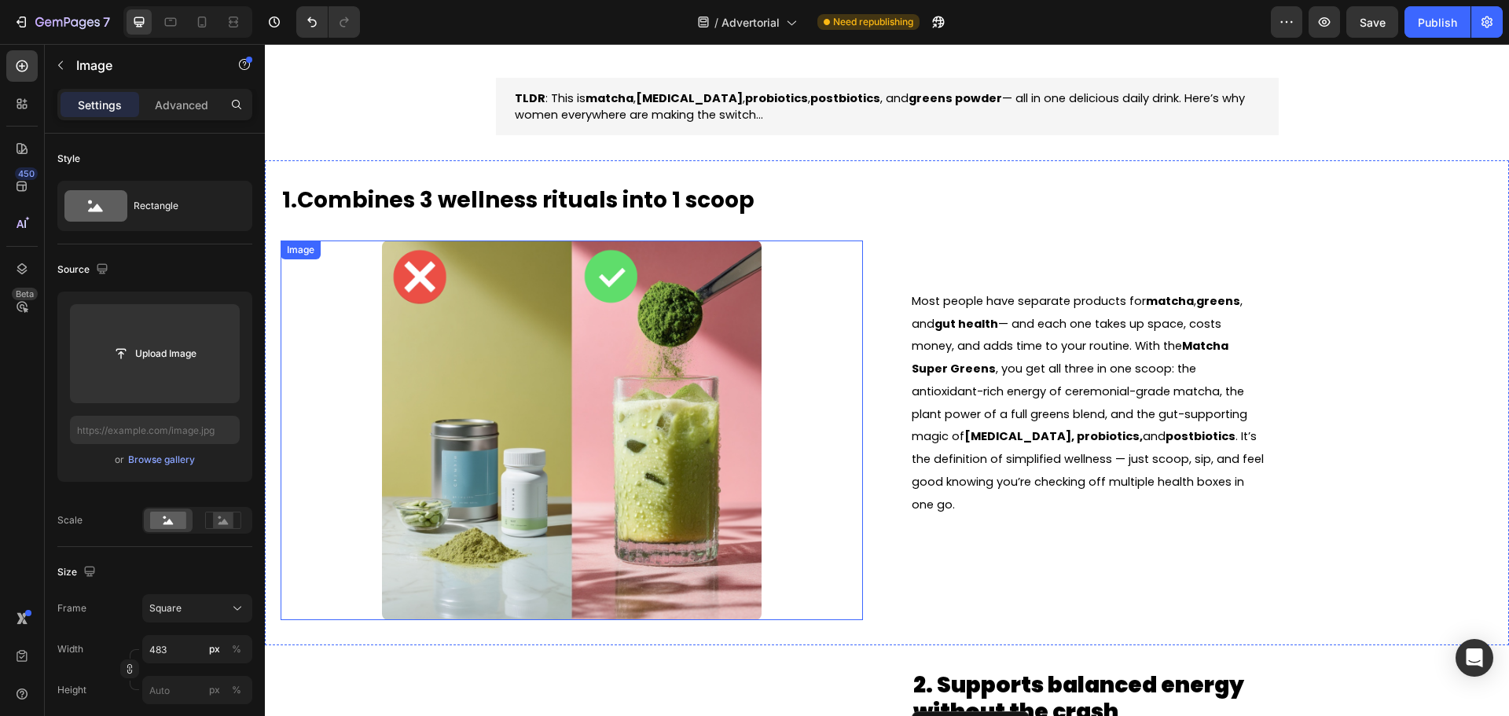
scroll to position [786, 0]
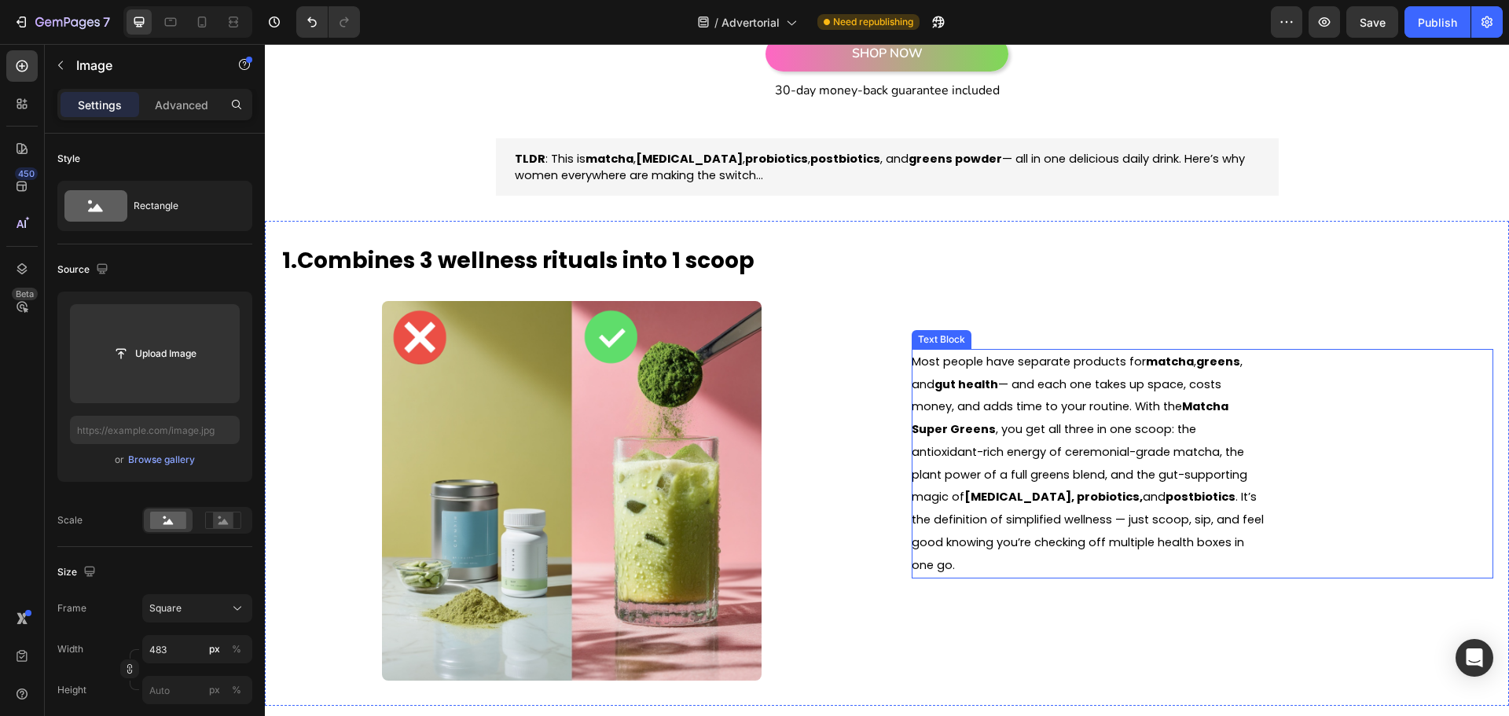
click at [1299, 393] on div "Most people have separate products for matcha , greens , and gut health — and e…" at bounding box center [1203, 464] width 582 height 230
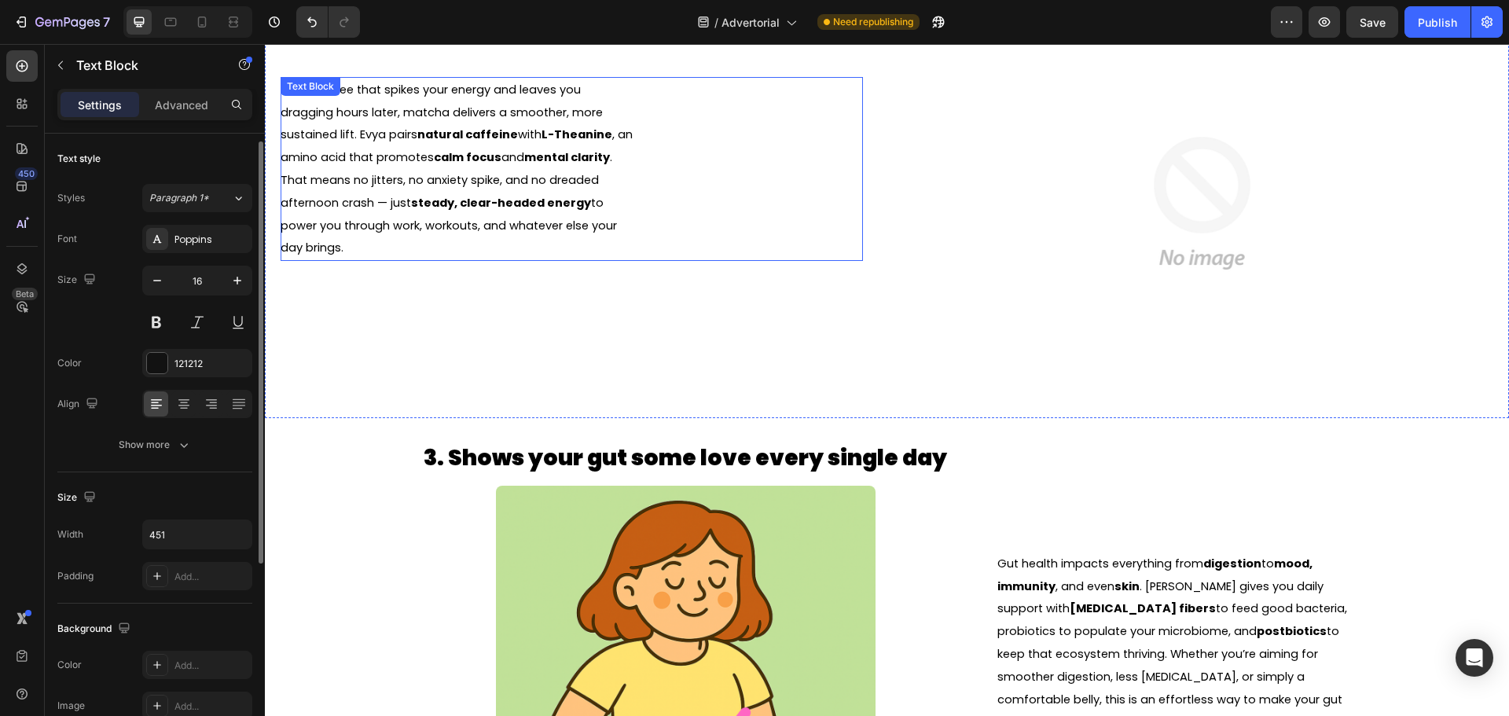
scroll to position [5, 0]
click at [639, 219] on div "Unlike coffee that spikes your energy and leaves you dragging hours later, matc…" at bounding box center [572, 169] width 582 height 184
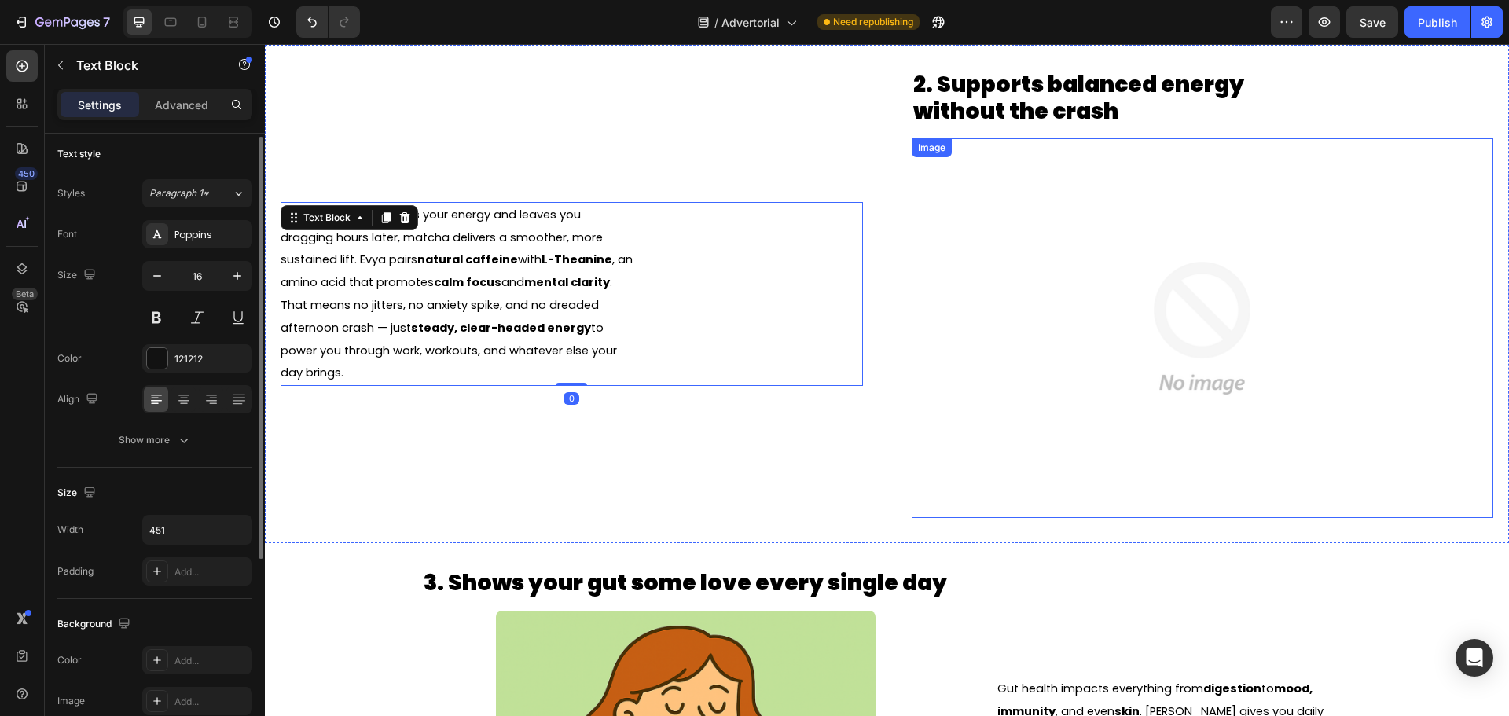
scroll to position [1258, 0]
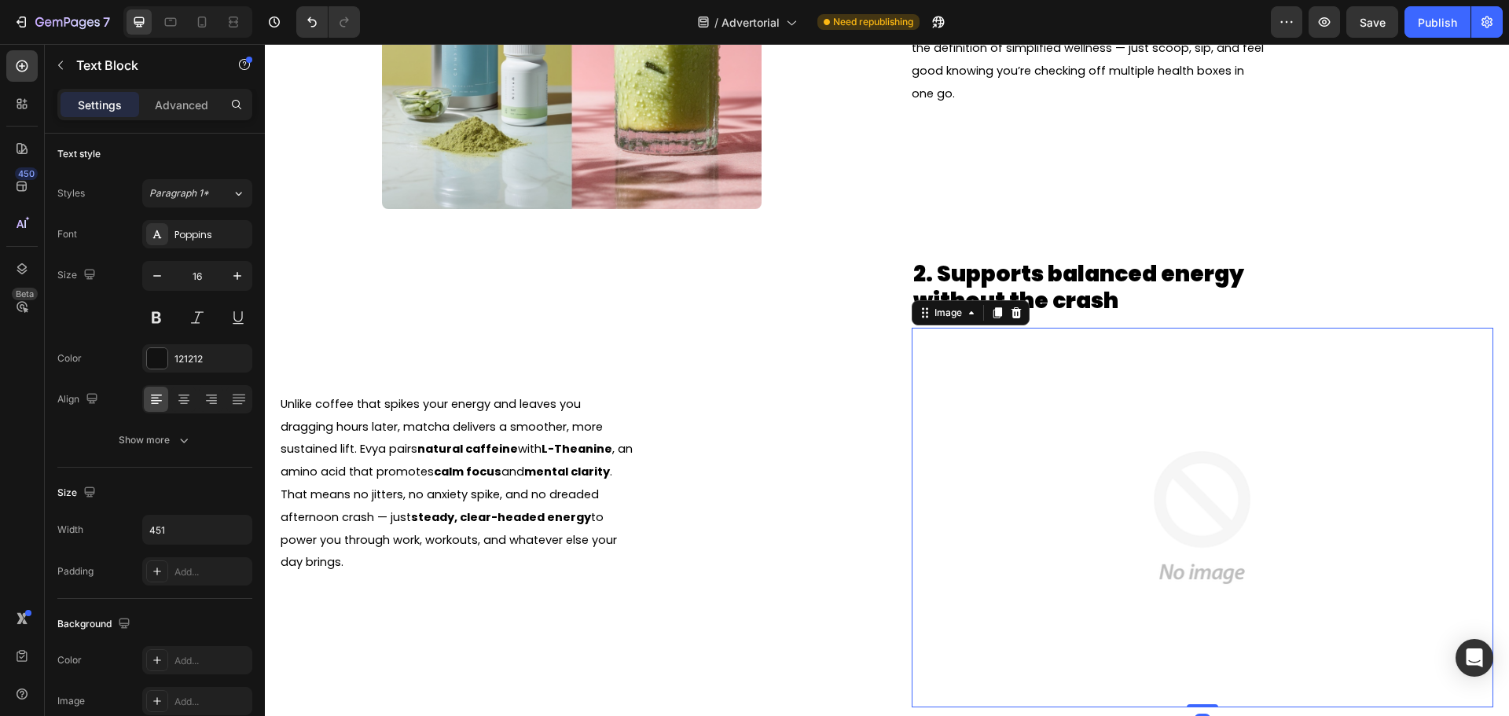
click at [1079, 403] on img at bounding box center [1202, 518] width 380 height 380
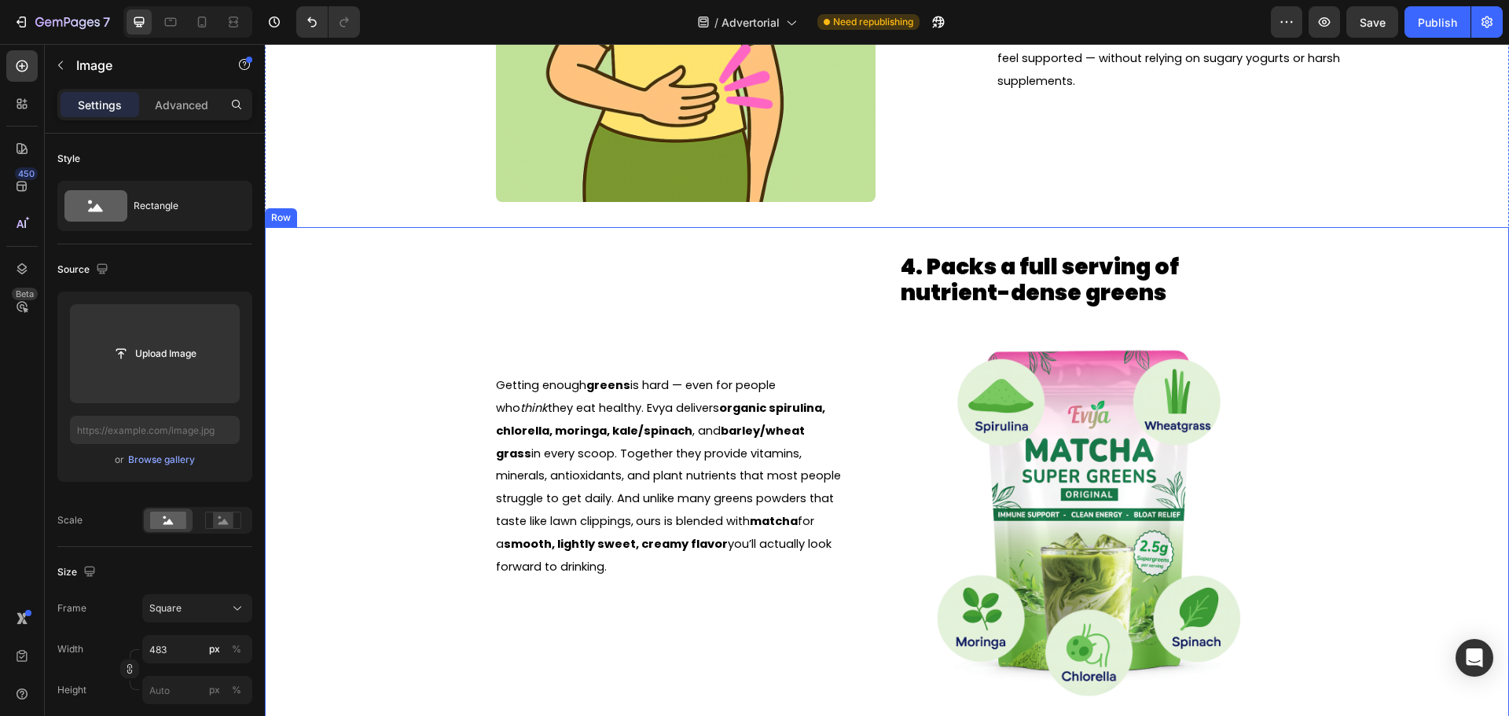
scroll to position [2280, 0]
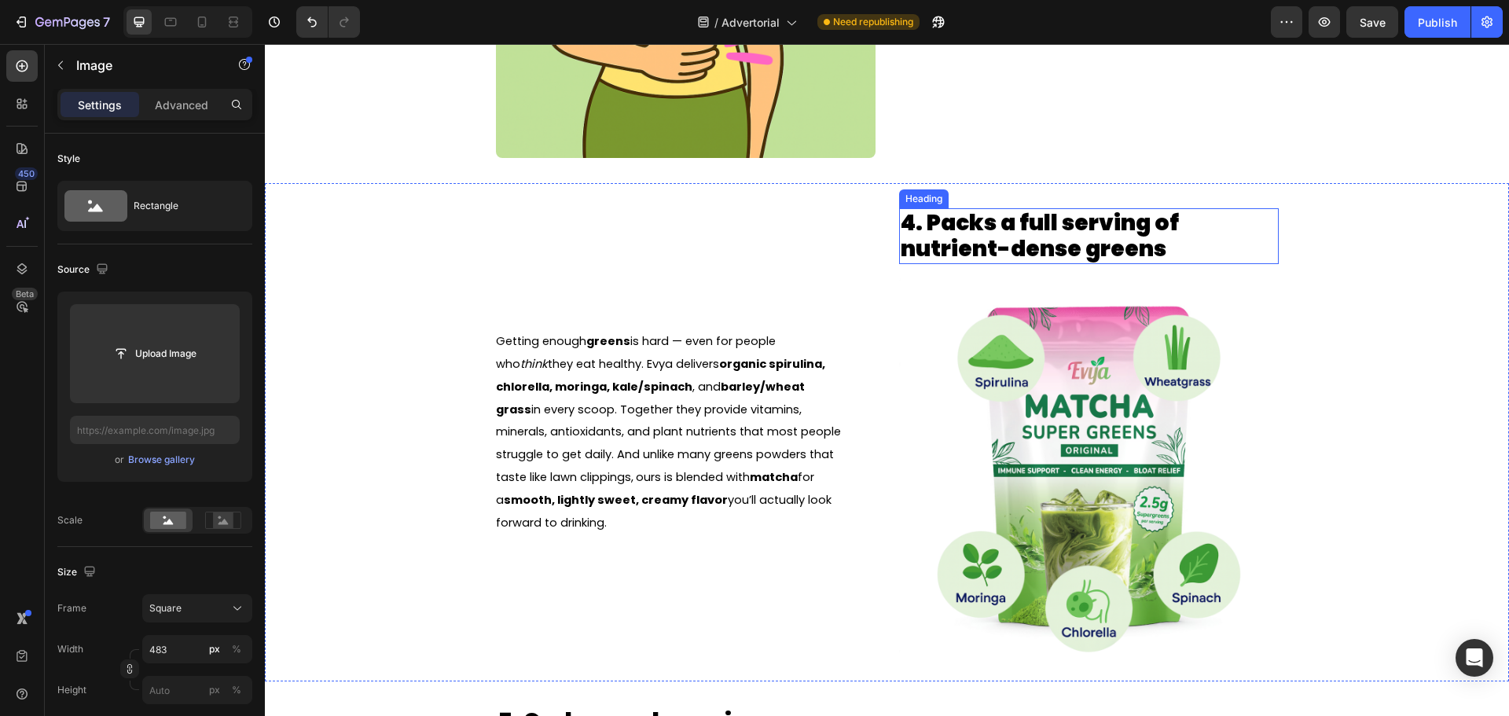
click at [979, 230] on h2 "4. Packs a full serving of nutrient-dense greens" at bounding box center [1076, 236] width 355 height 56
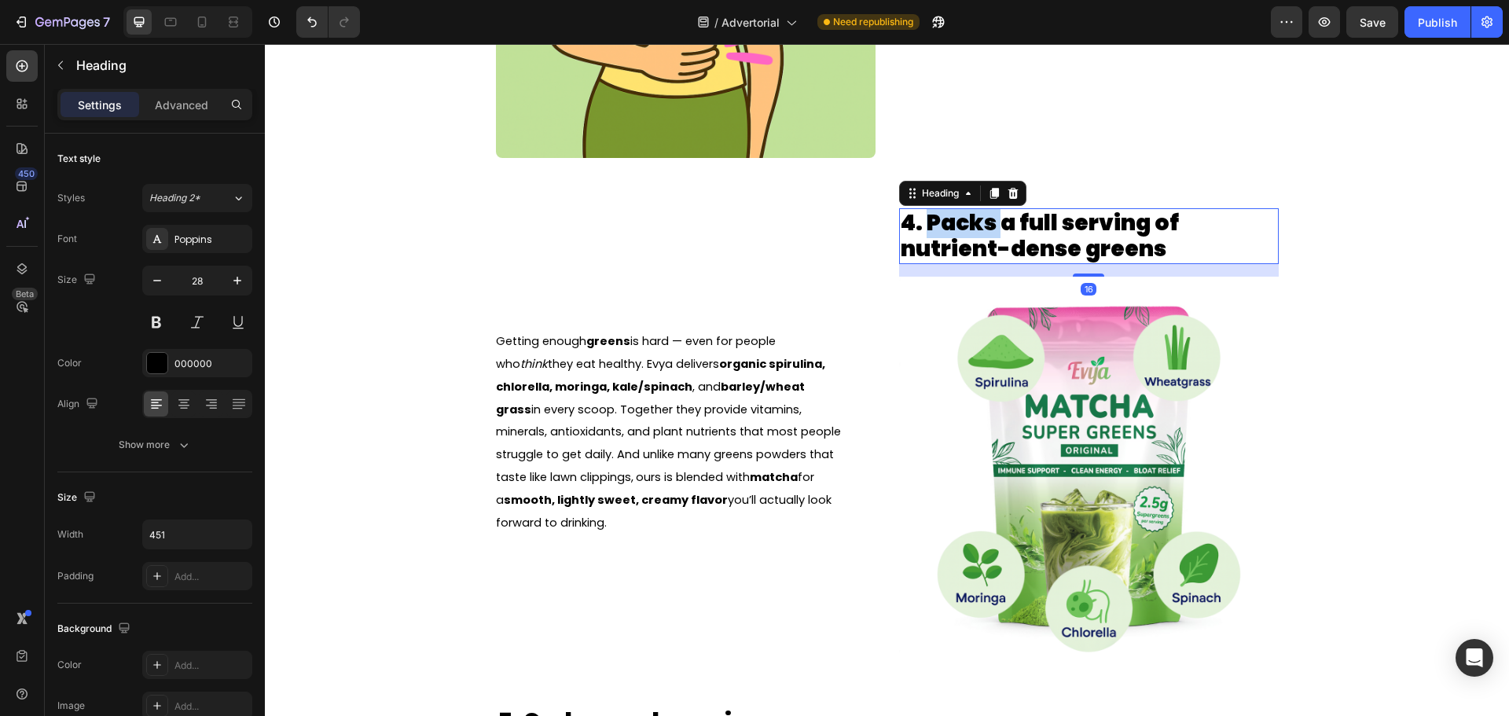
click at [979, 230] on h2 "4. Packs a full serving of nutrient-dense greens" at bounding box center [1076, 236] width 355 height 56
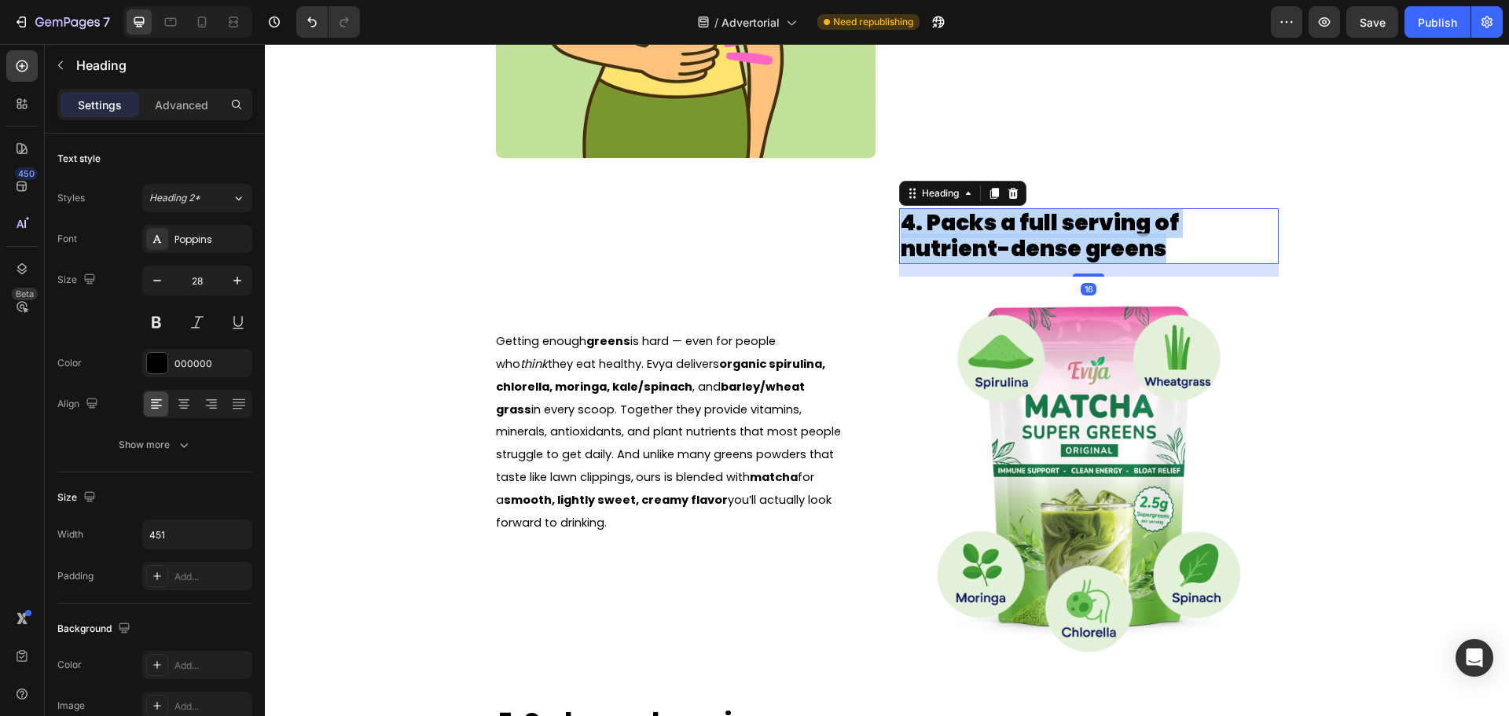
click at [979, 230] on p "4. Packs a full serving of nutrient-dense greens" at bounding box center [1076, 236] width 351 height 53
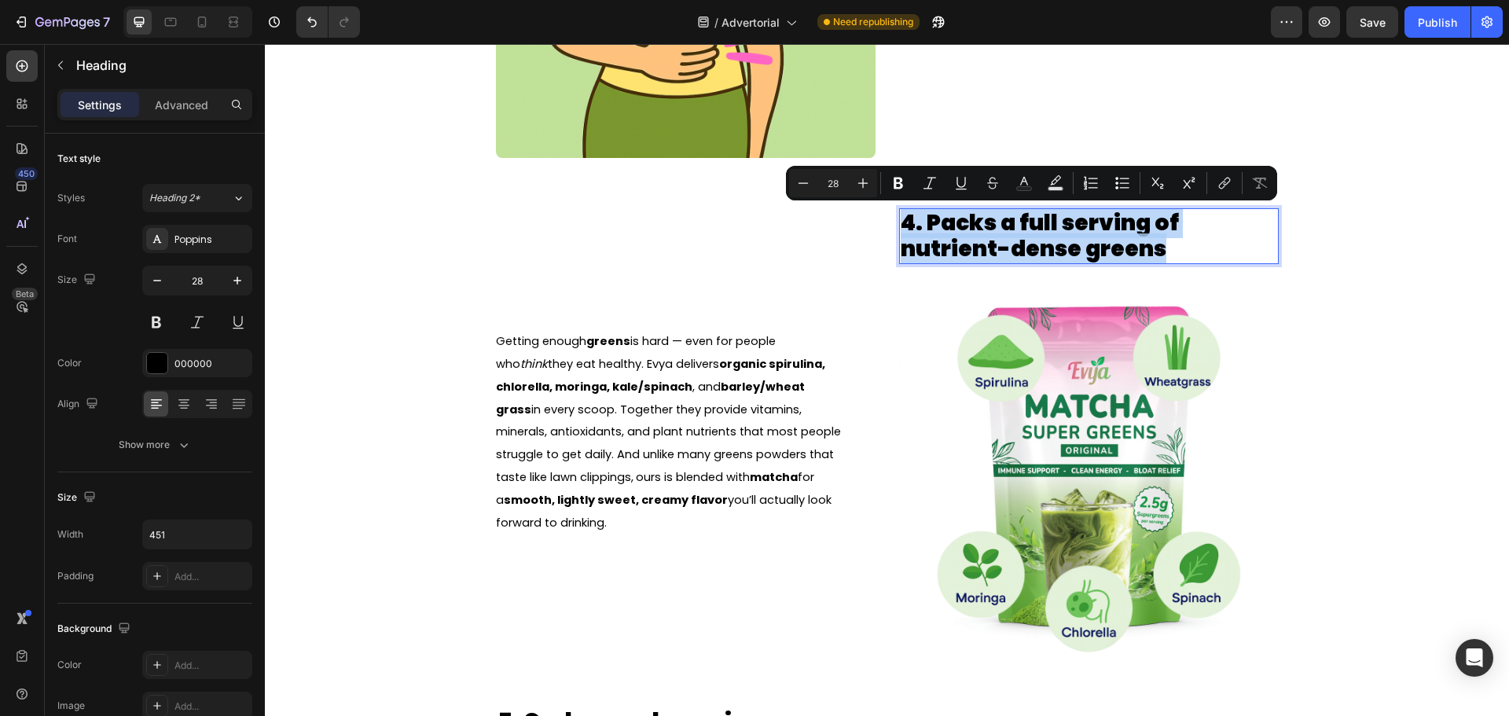
click at [979, 230] on p "4. Packs a full serving of nutrient-dense greens" at bounding box center [1076, 236] width 351 height 53
click at [924, 214] on p "4. Packs a full serving of nutrient-dense greens" at bounding box center [1076, 236] width 351 height 53
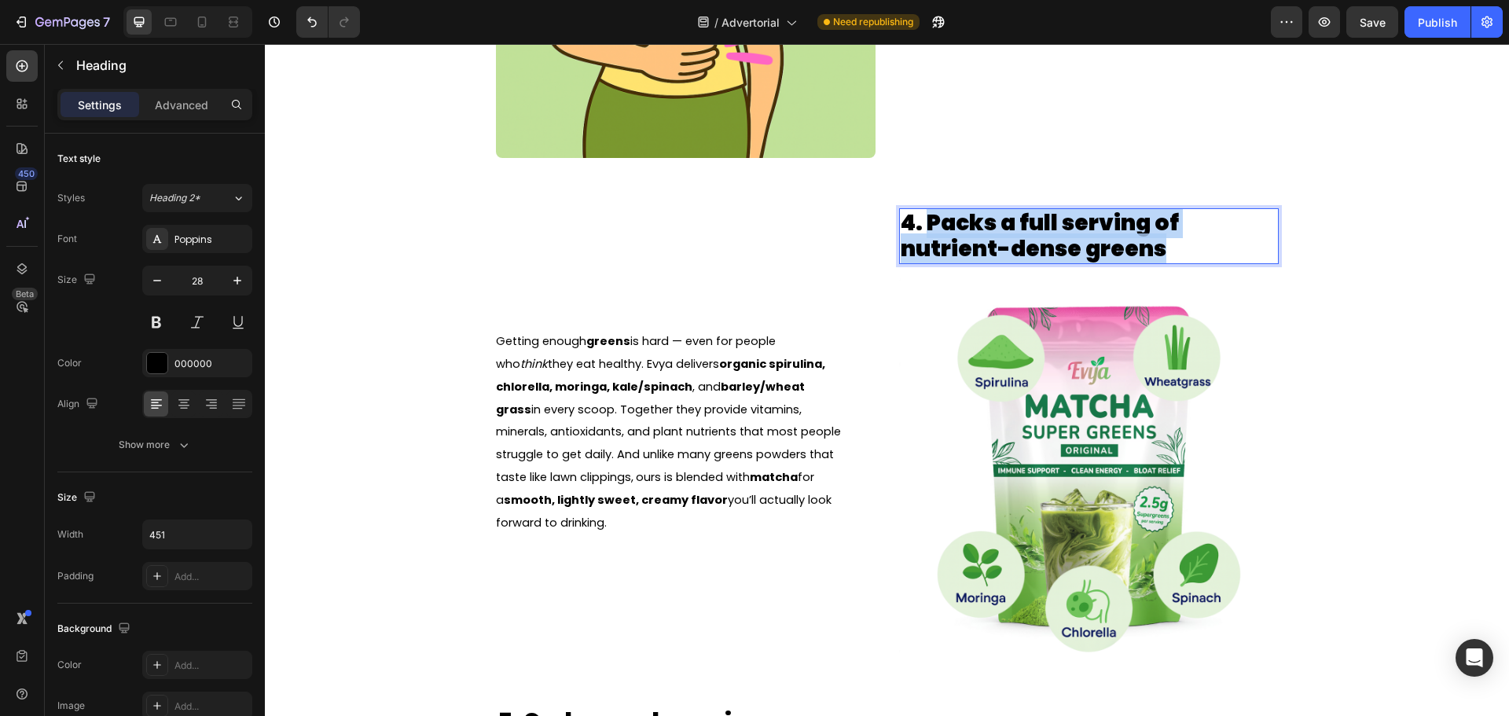
drag, startPoint x: 923, startPoint y: 219, endPoint x: 1167, endPoint y: 247, distance: 245.3
click at [1167, 247] on p "4. Packs a full serving of nutrient-dense greens" at bounding box center [1076, 236] width 351 height 53
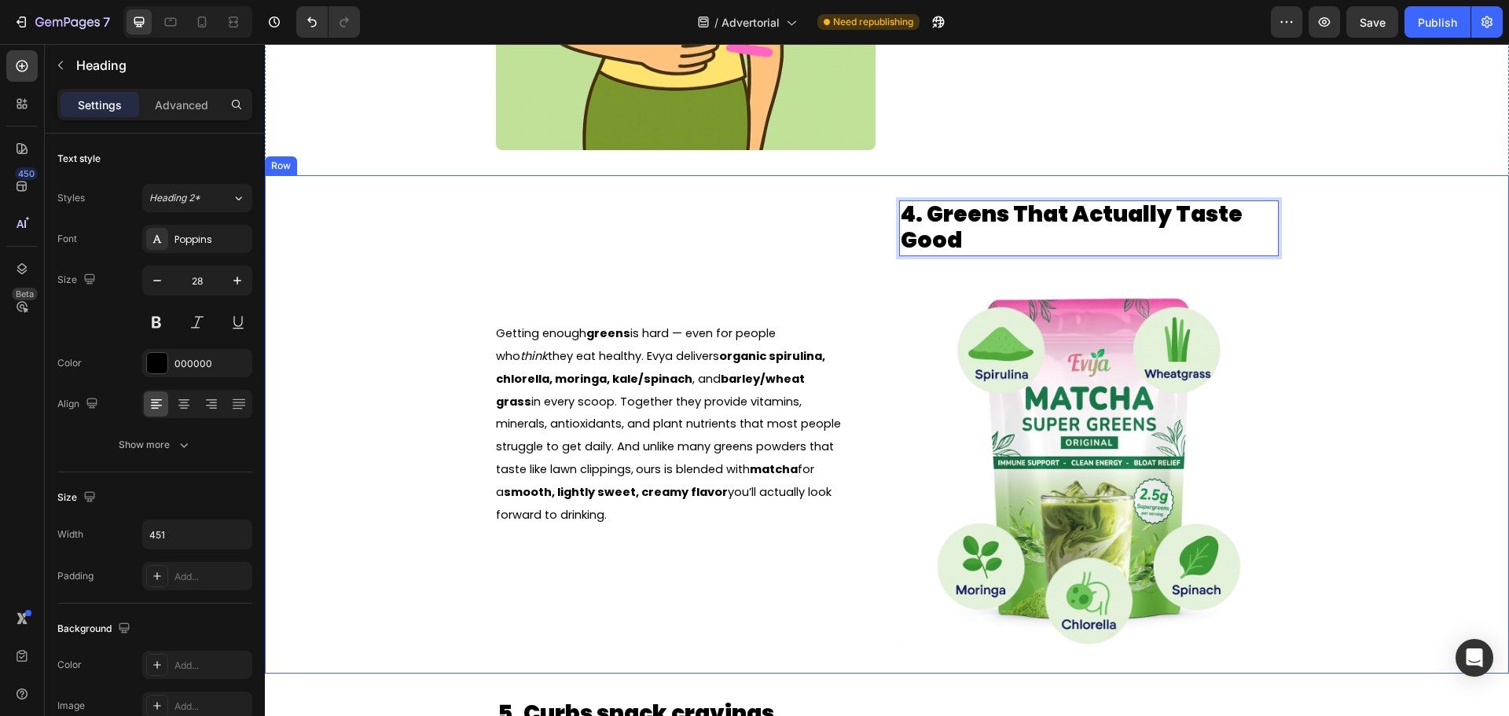
scroll to position [2122, 0]
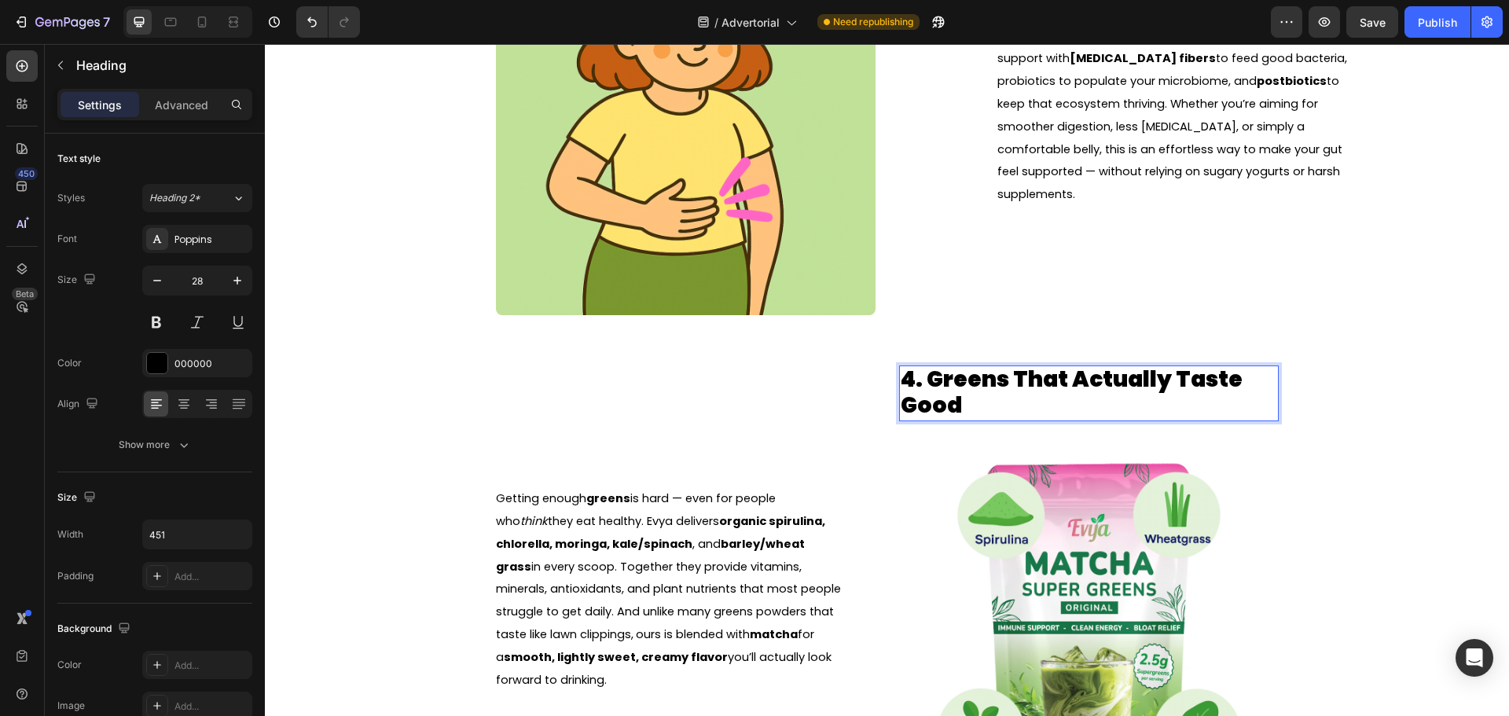
click at [1023, 386] on p "4. Greens That Actually Taste Good" at bounding box center [1076, 392] width 351 height 53
click at [1072, 379] on p "4. Greens that Actually Taste Good" at bounding box center [1076, 393] width 351 height 53
click at [1171, 380] on p "4. Greens that actually Taste Good" at bounding box center [1076, 393] width 351 height 53
click at [916, 406] on p "4. Greens that actually taste Good" at bounding box center [1076, 393] width 351 height 53
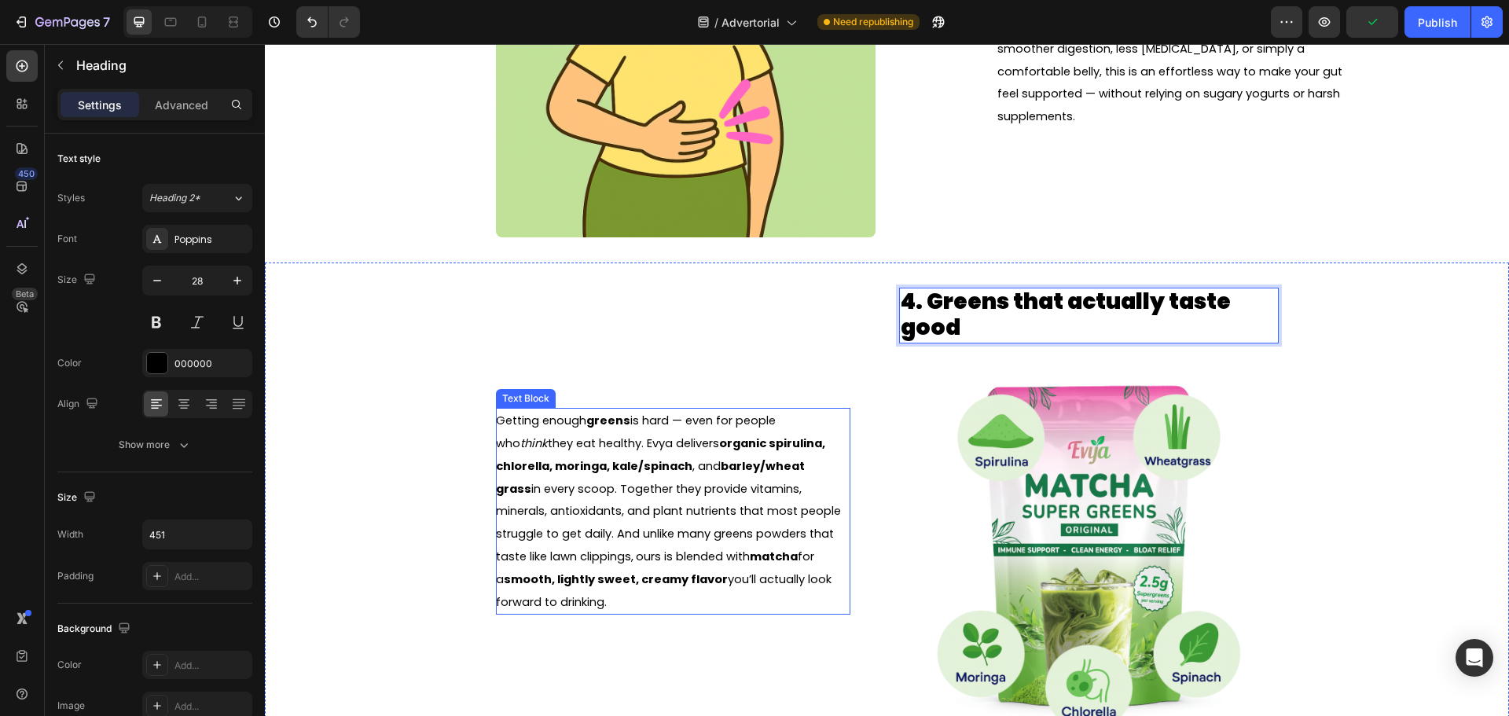
scroll to position [2201, 0]
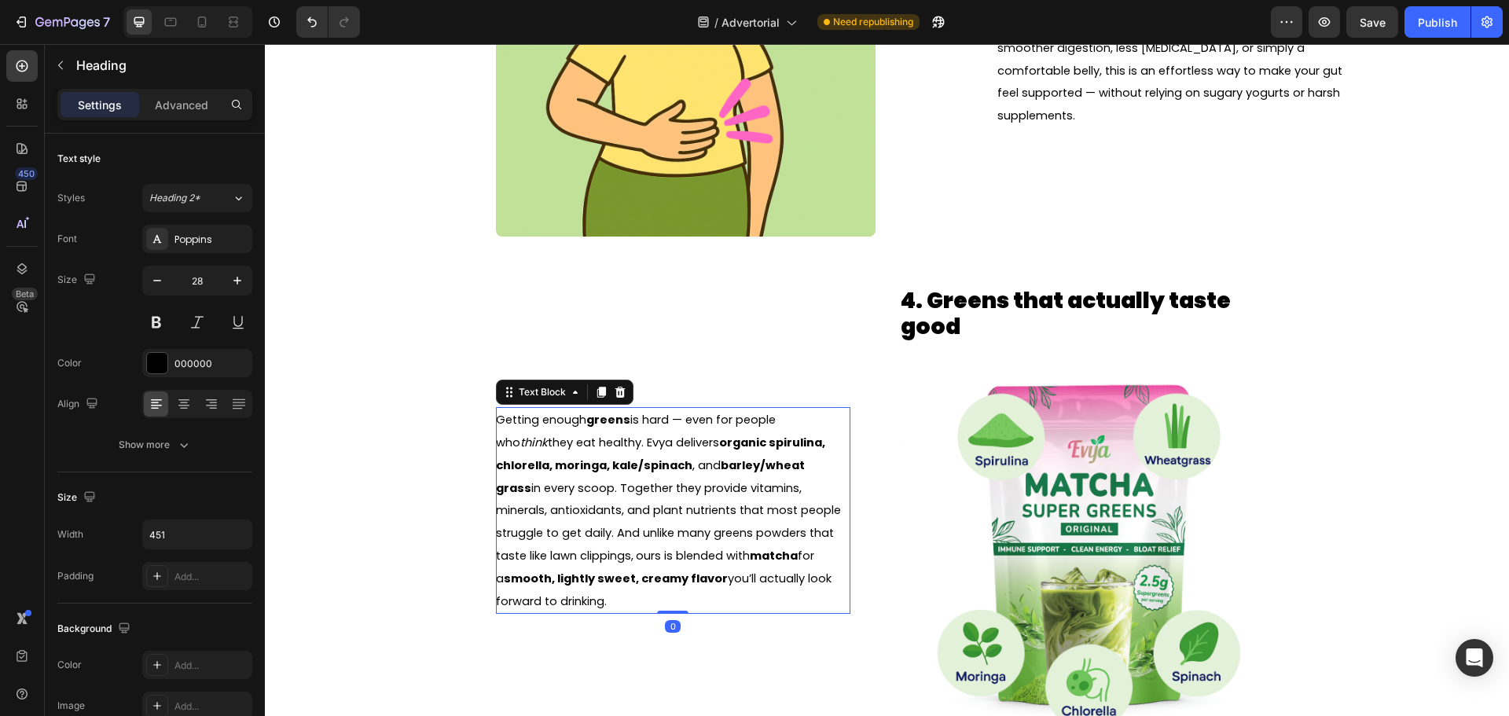
click at [741, 578] on span "Getting enough greens is hard — even for people who think they eat healthy. Evy…" at bounding box center [668, 510] width 345 height 197
click at [742, 579] on span "Getting enough greens is hard — even for people who think they eat healthy. Evy…" at bounding box center [668, 510] width 345 height 197
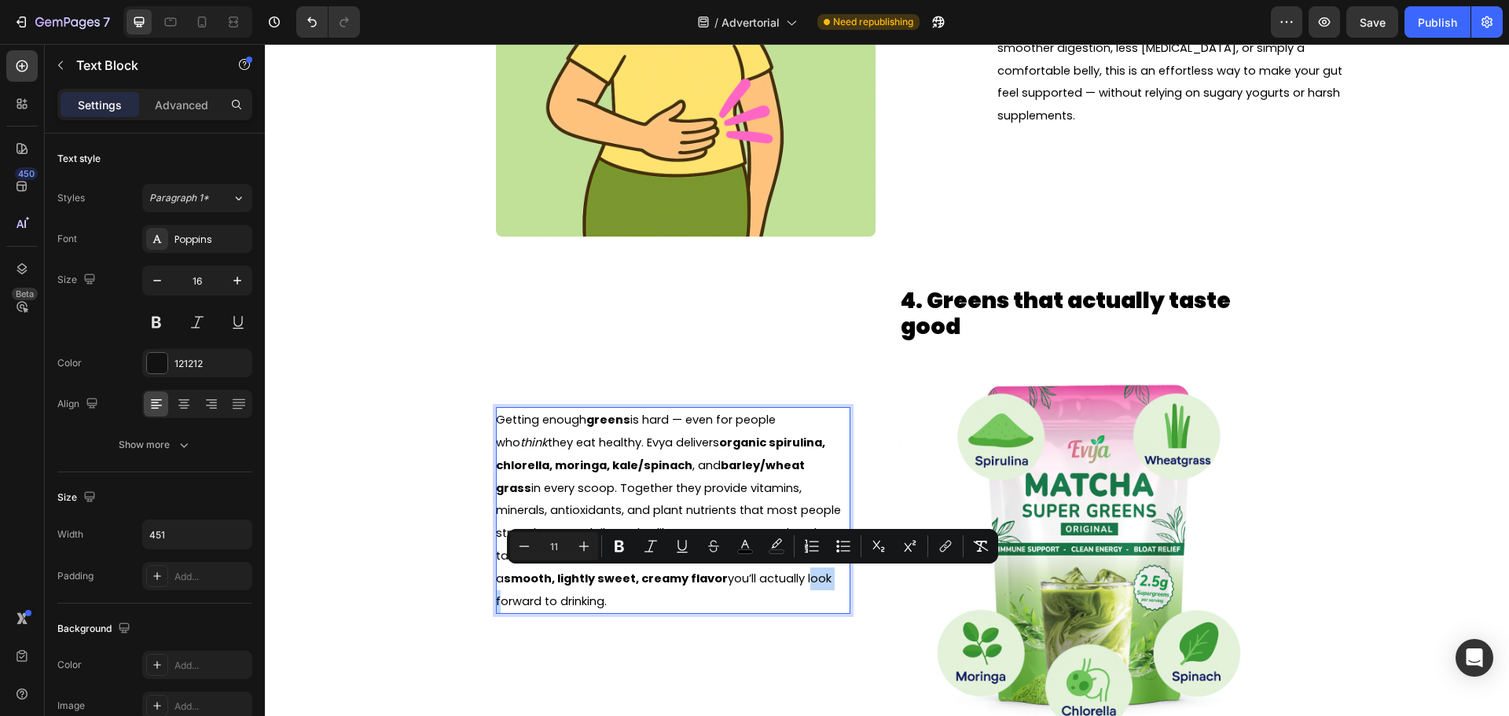
click at [742, 579] on span "Getting enough greens is hard — even for people who think they eat healthy. Evy…" at bounding box center [668, 510] width 345 height 197
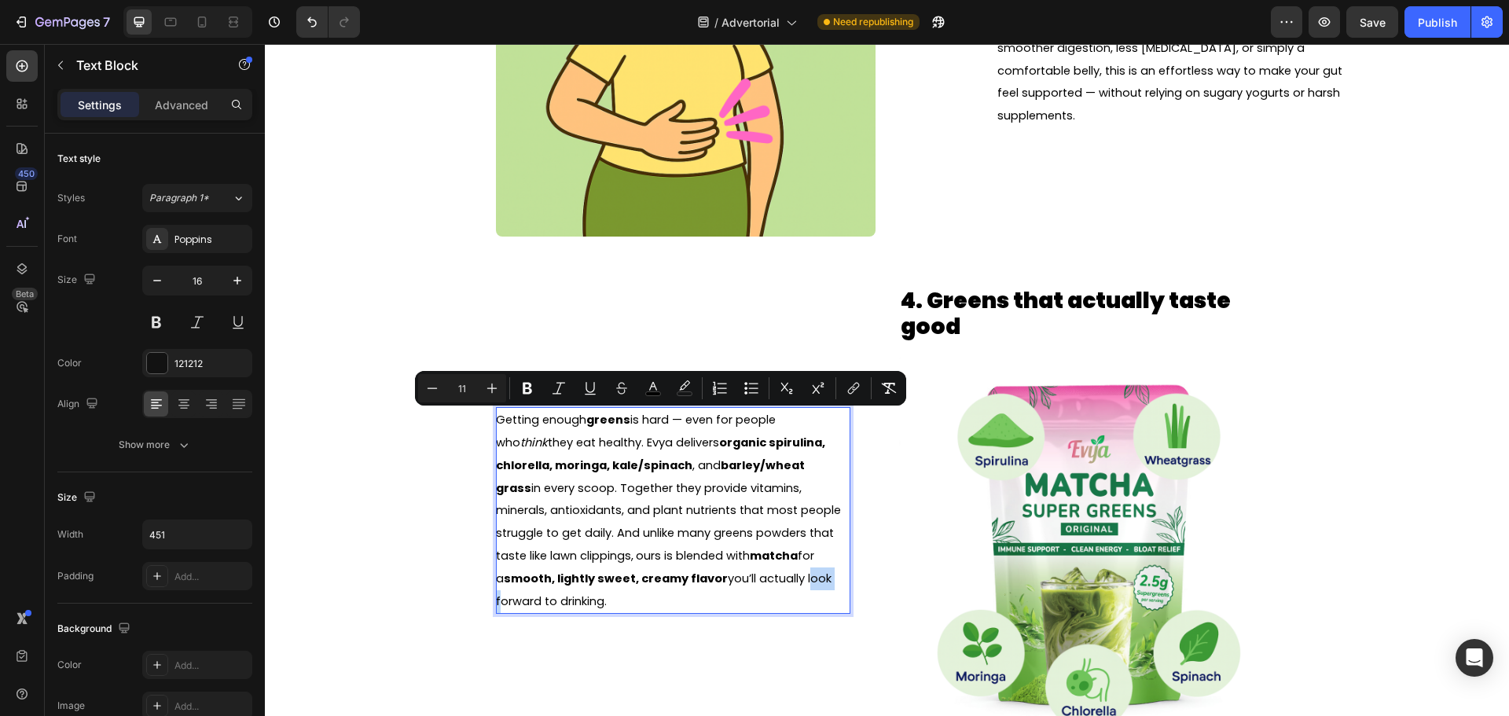
click at [742, 579] on span "Getting enough greens is hard — even for people who think they eat healthy. Evy…" at bounding box center [668, 510] width 345 height 197
click at [734, 585] on span "Getting enough greens is hard — even for people who think they eat healthy. Evy…" at bounding box center [668, 510] width 345 height 197
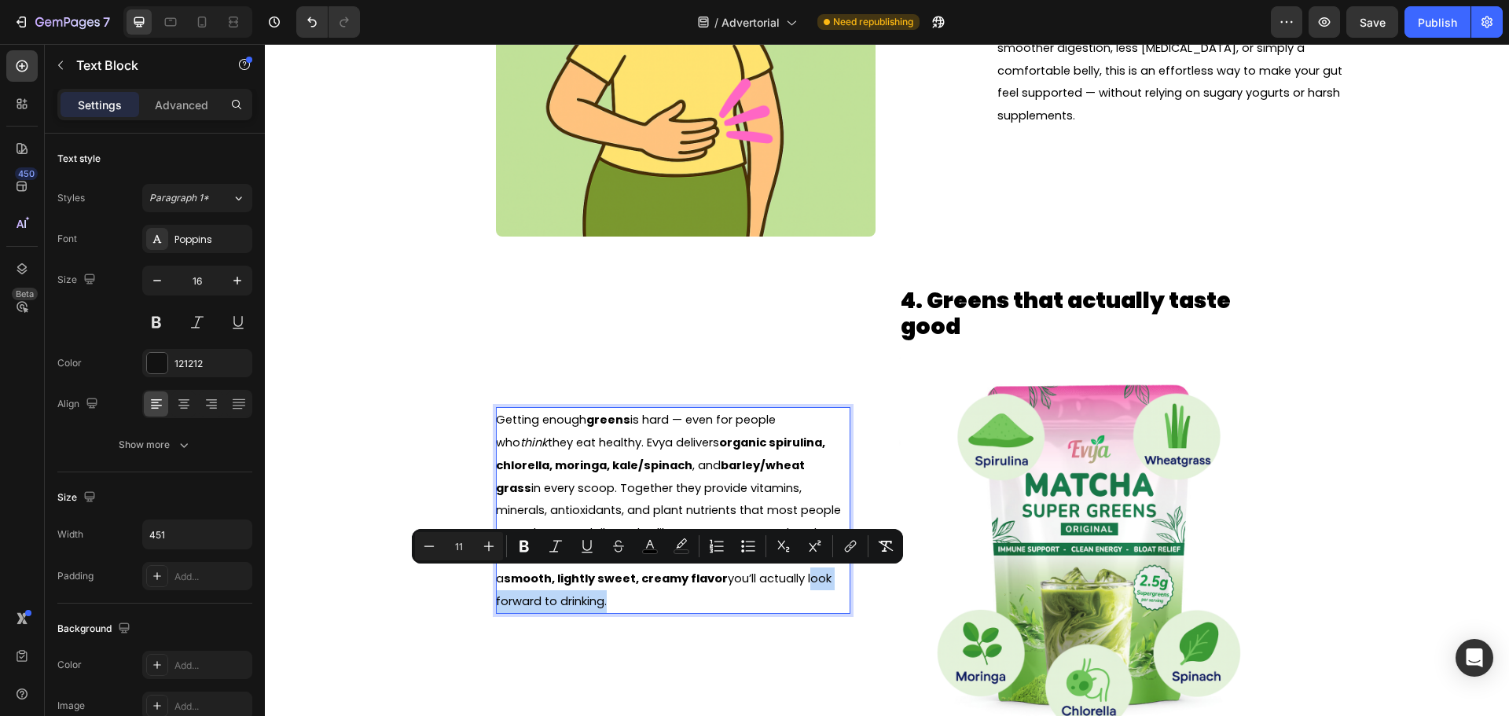
drag, startPoint x: 741, startPoint y: 580, endPoint x: 536, endPoint y: 604, distance: 205.7
click at [536, 604] on span "Getting enough greens is hard — even for people who think they eat healthy. Evy…" at bounding box center [668, 510] width 345 height 197
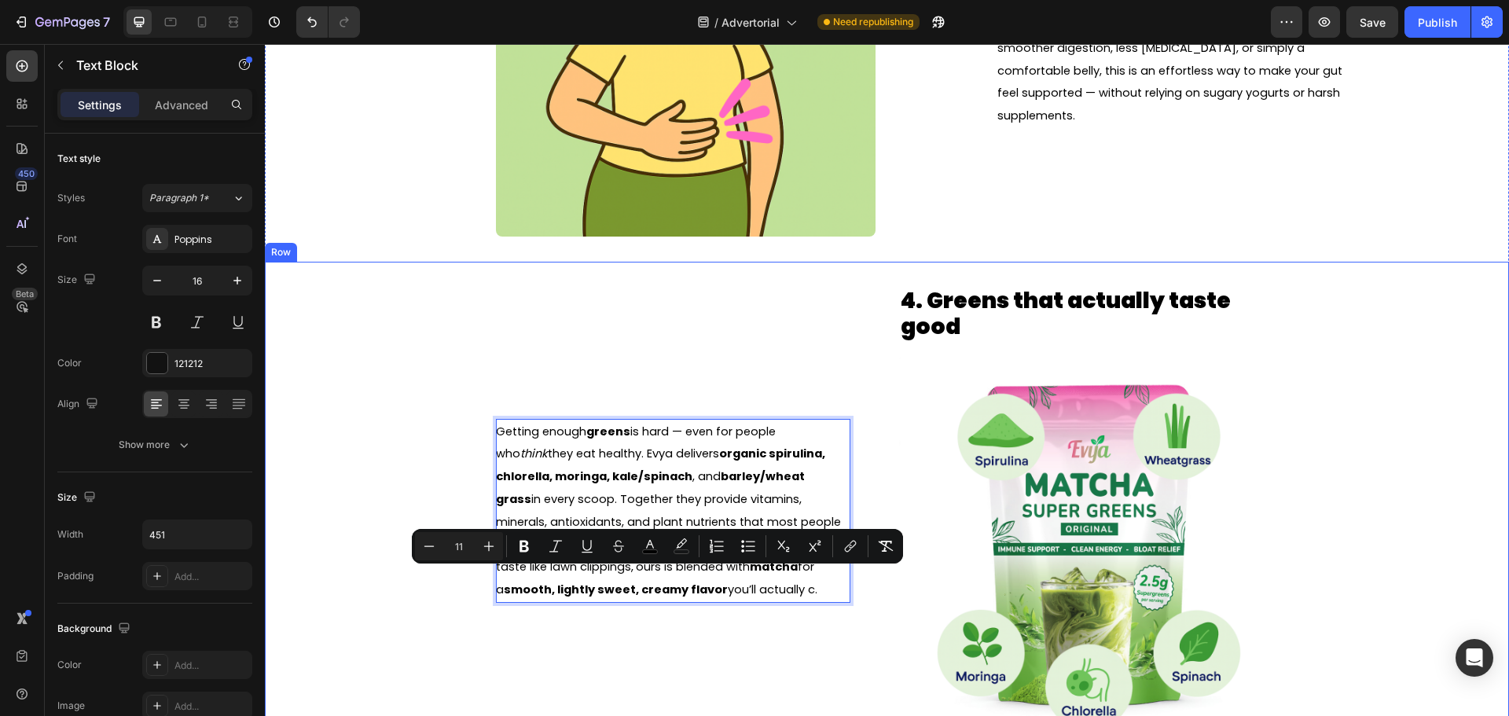
scroll to position [2213, 0]
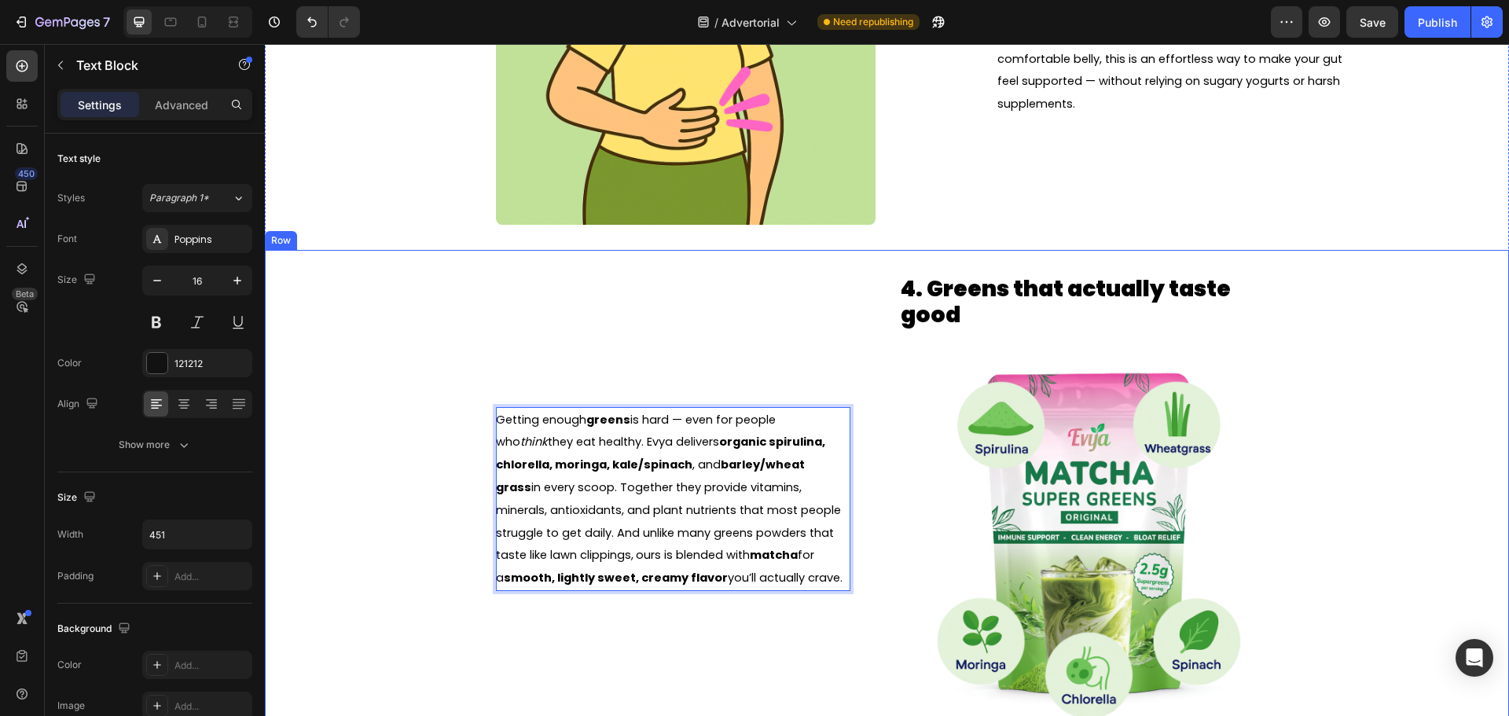
click at [806, 601] on div "Getting enough greens is hard — even for people who think they eat healthy. Evy…" at bounding box center [673, 499] width 355 height 448
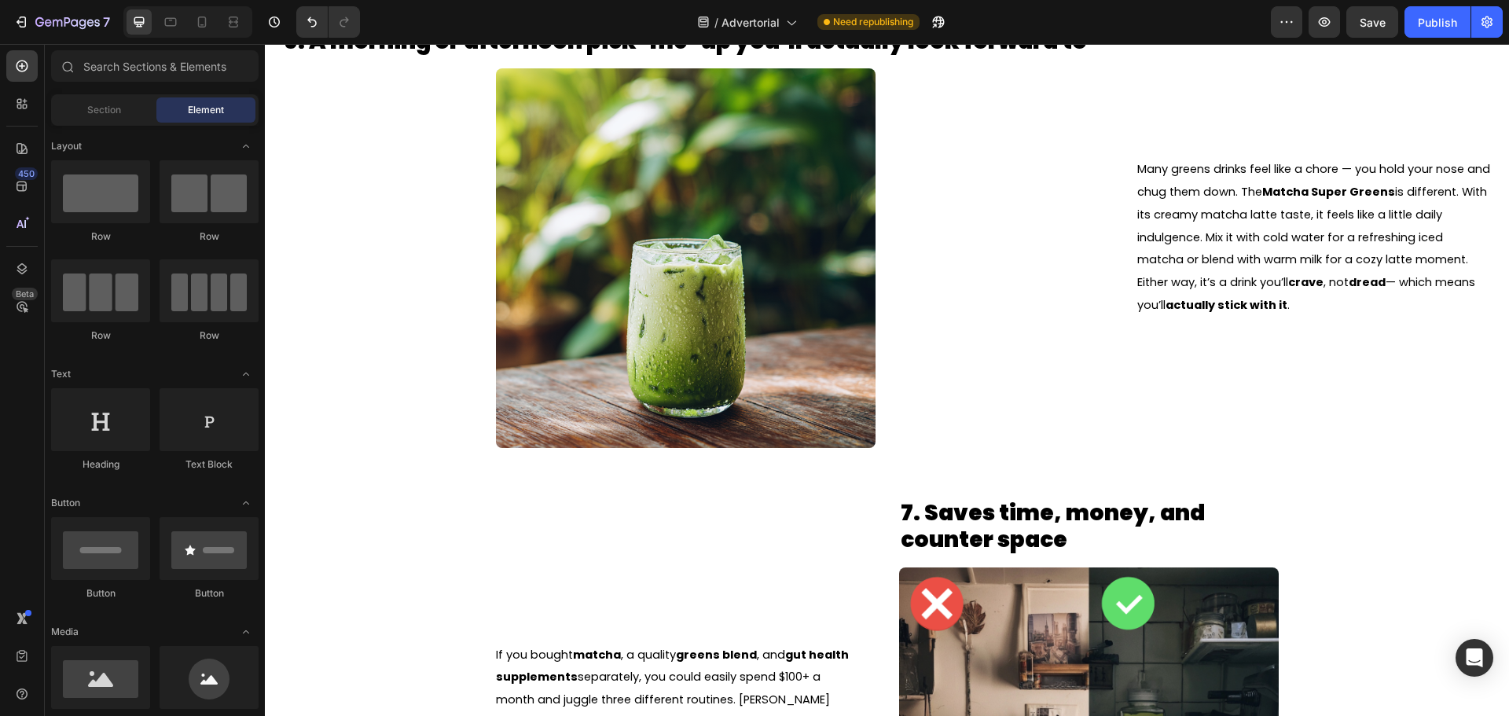
scroll to position [3599, 0]
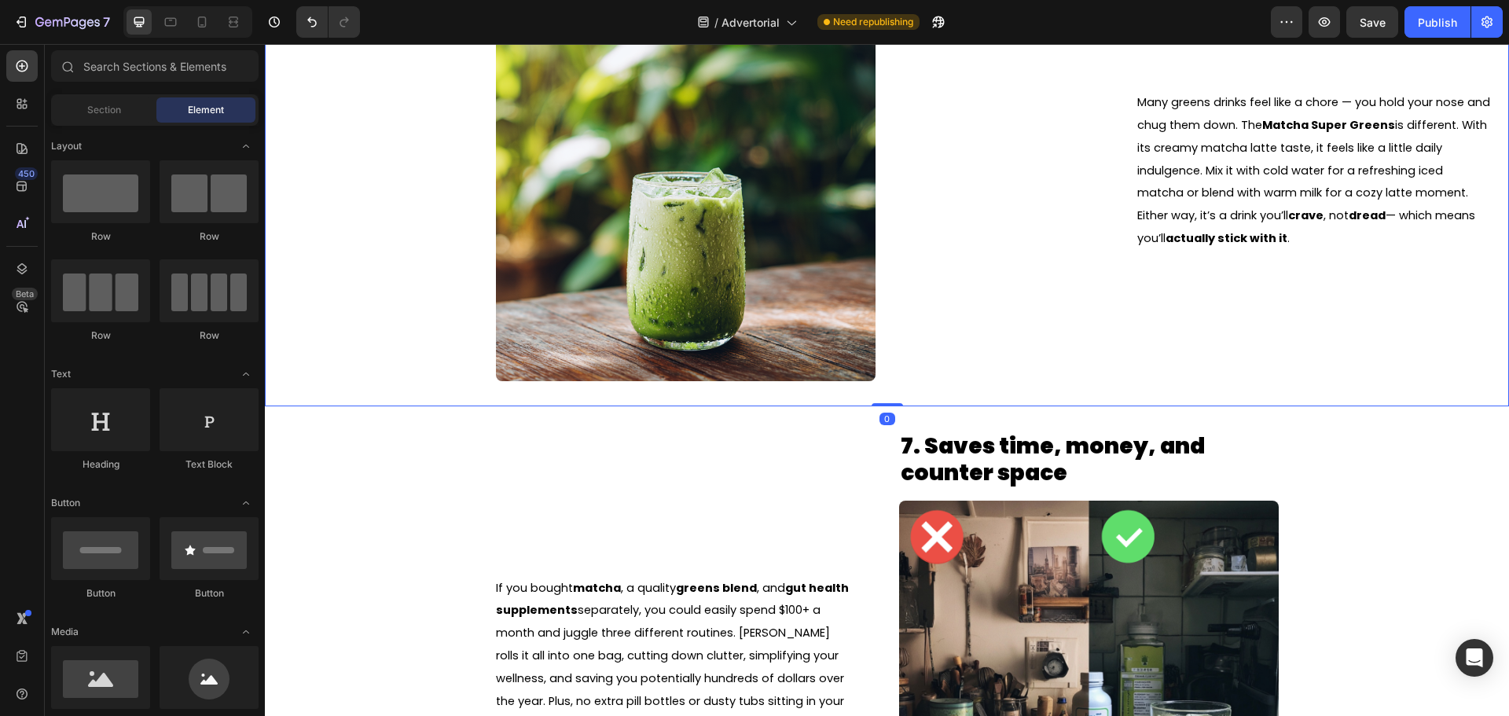
click at [1088, 217] on div "6. A morning or afternoon pick-me-up you’ll actually look forward to Heading Im…" at bounding box center [887, 171] width 1244 height 472
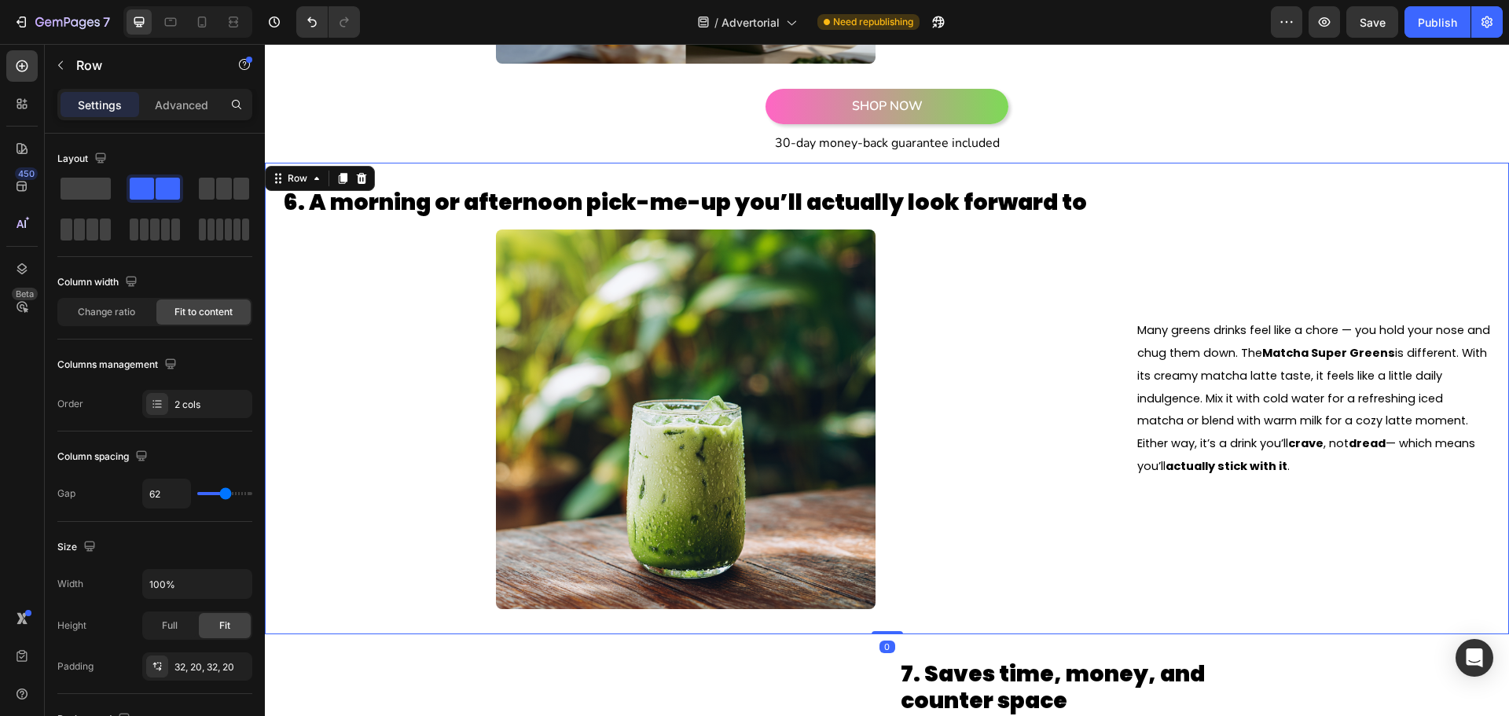
scroll to position [3363, 0]
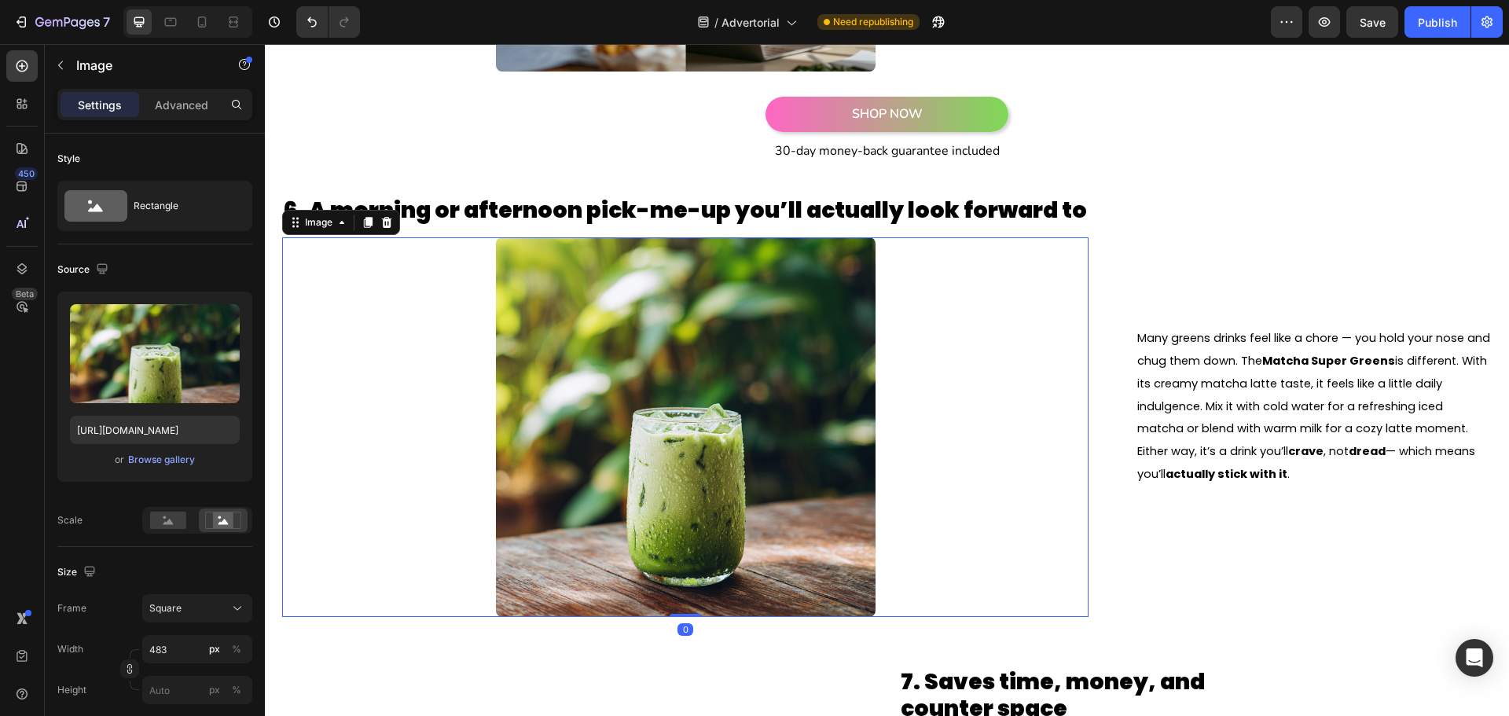
click at [947, 410] on div at bounding box center [685, 427] width 807 height 380
click at [171, 524] on icon at bounding box center [169, 522] width 10 height 6
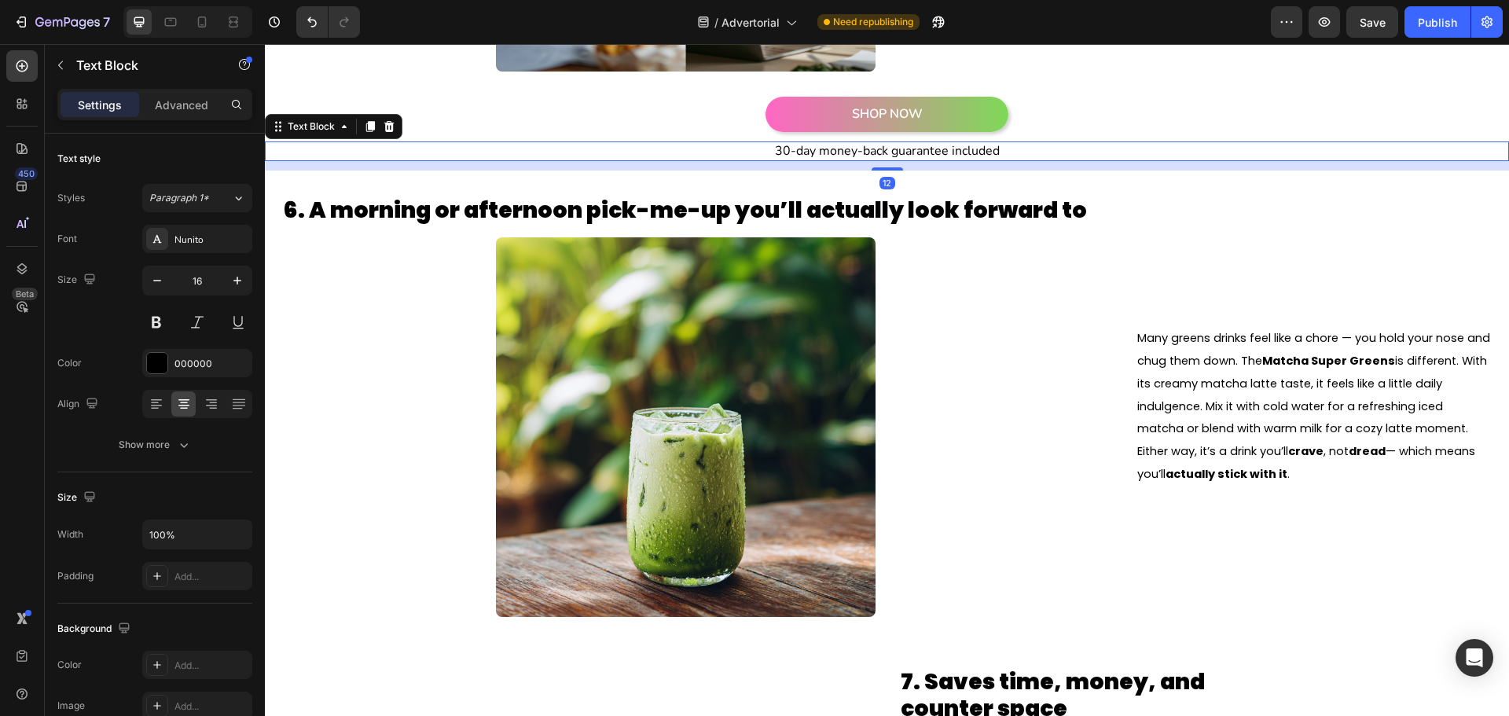
click at [370, 145] on p "30-day money-back guarantee included" at bounding box center [886, 151] width 1241 height 17
click at [483, 408] on div at bounding box center [685, 427] width 807 height 380
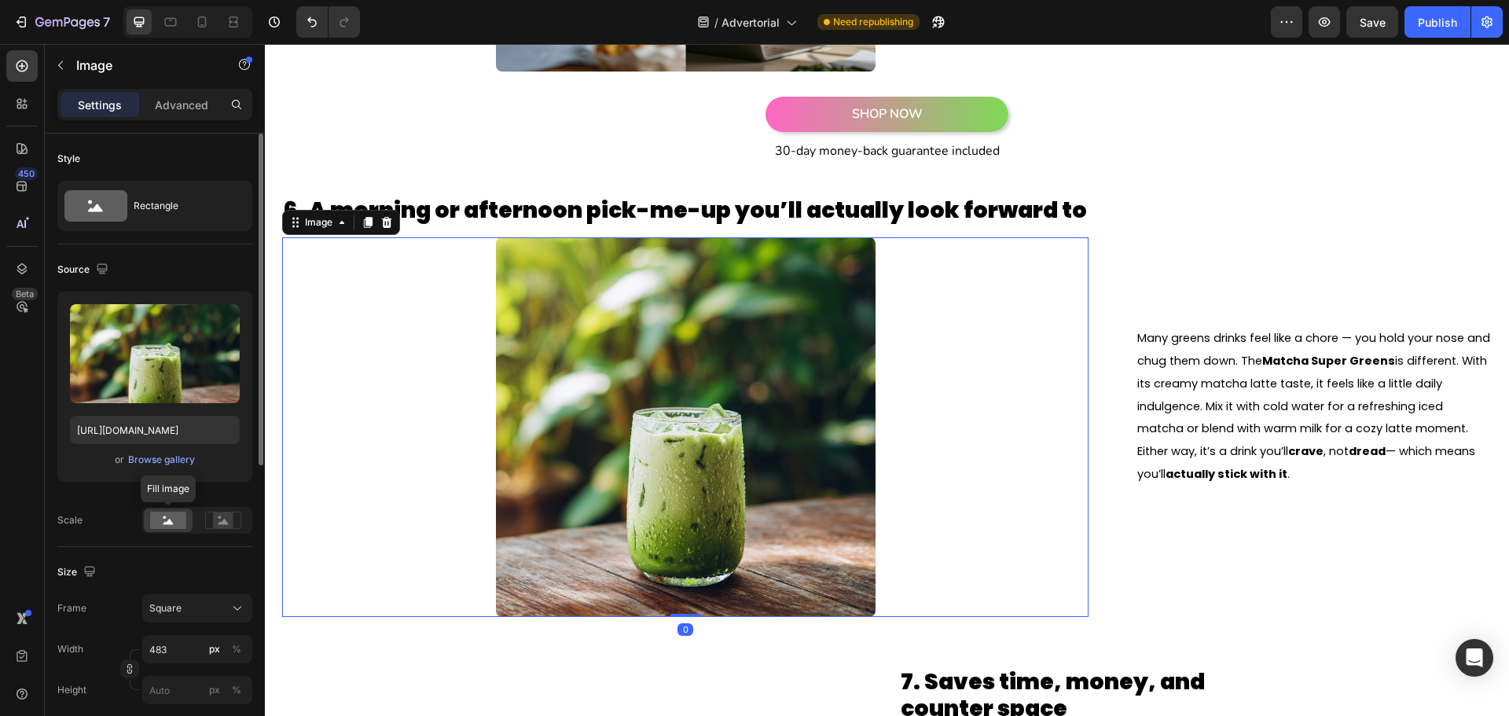
click at [161, 520] on rect at bounding box center [168, 520] width 36 height 17
click at [197, 20] on icon at bounding box center [202, 22] width 16 height 16
type input "100"
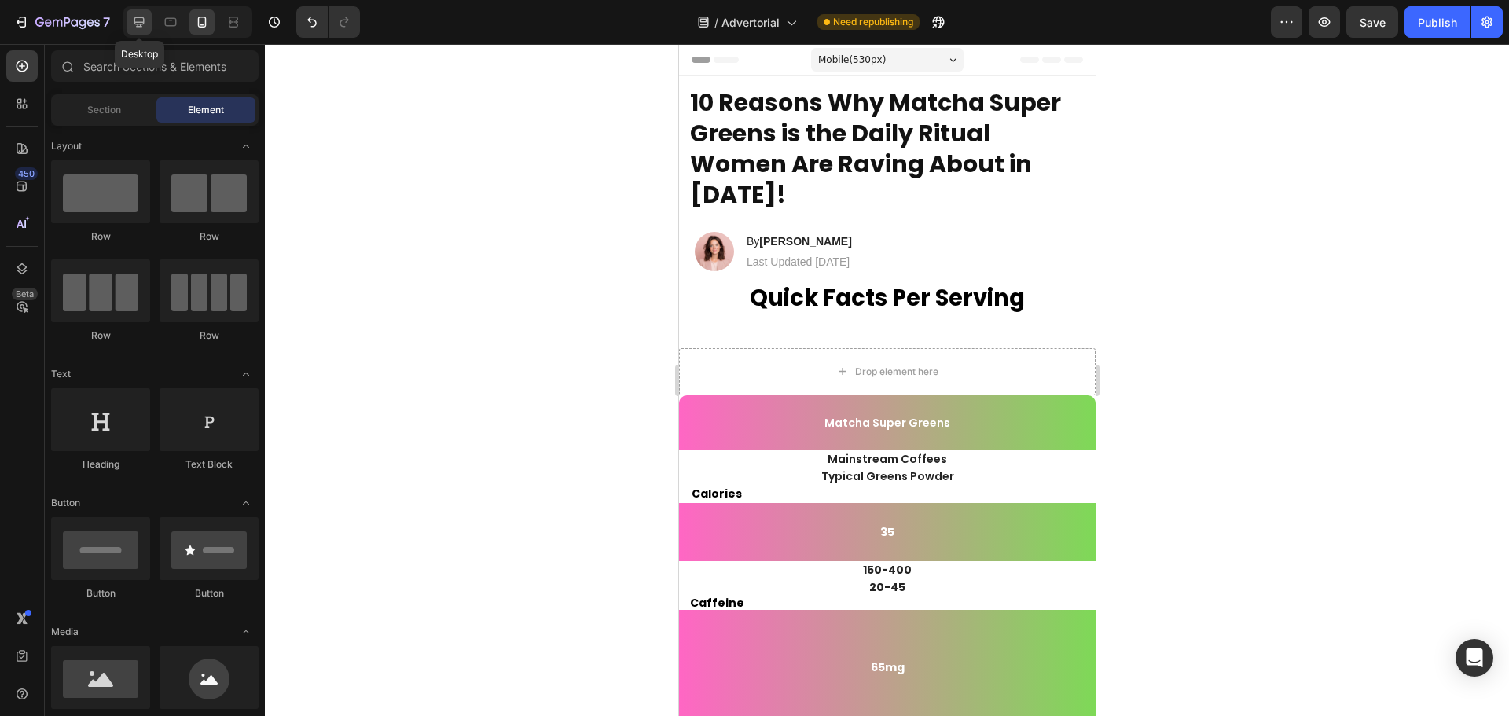
click at [141, 22] on icon at bounding box center [139, 22] width 10 height 10
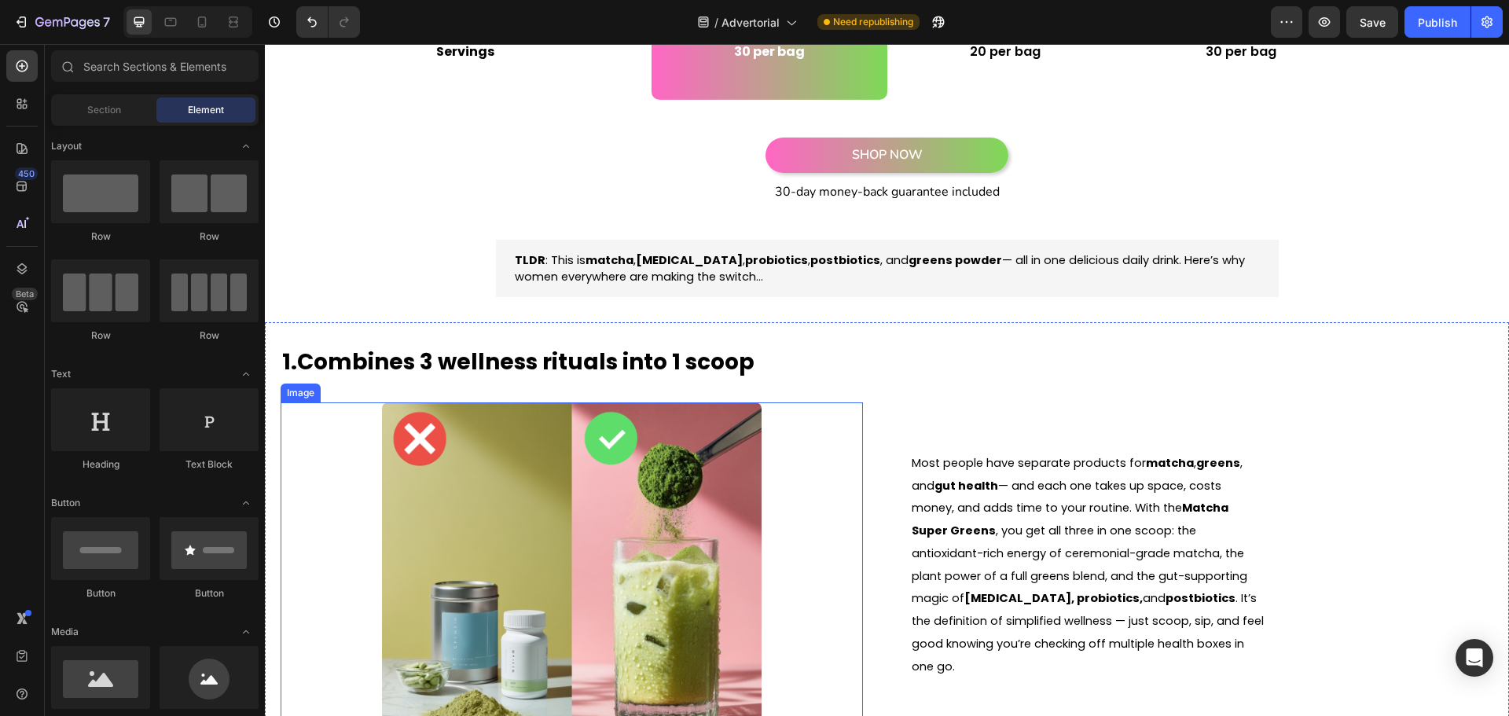
scroll to position [550, 0]
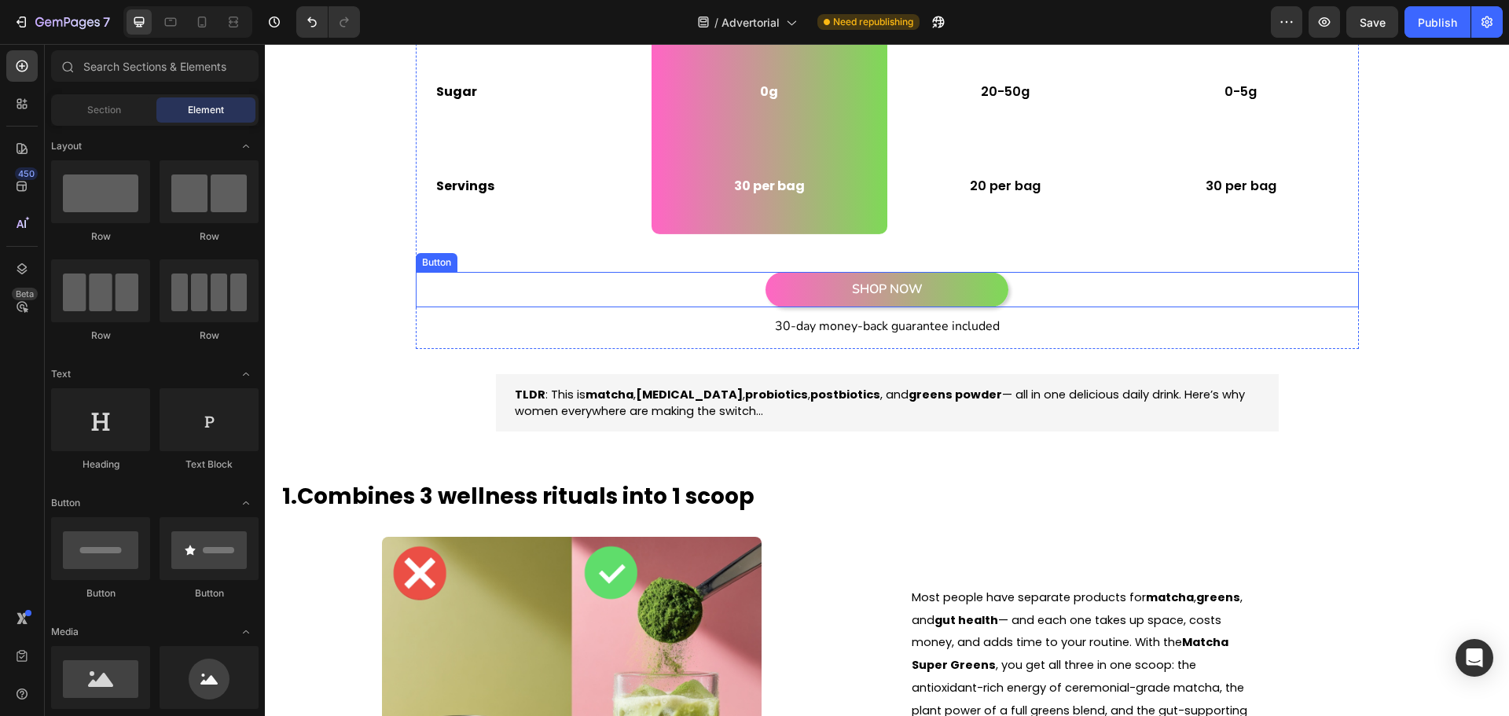
click at [812, 285] on link "SHOP NOW" at bounding box center [887, 289] width 243 height 35
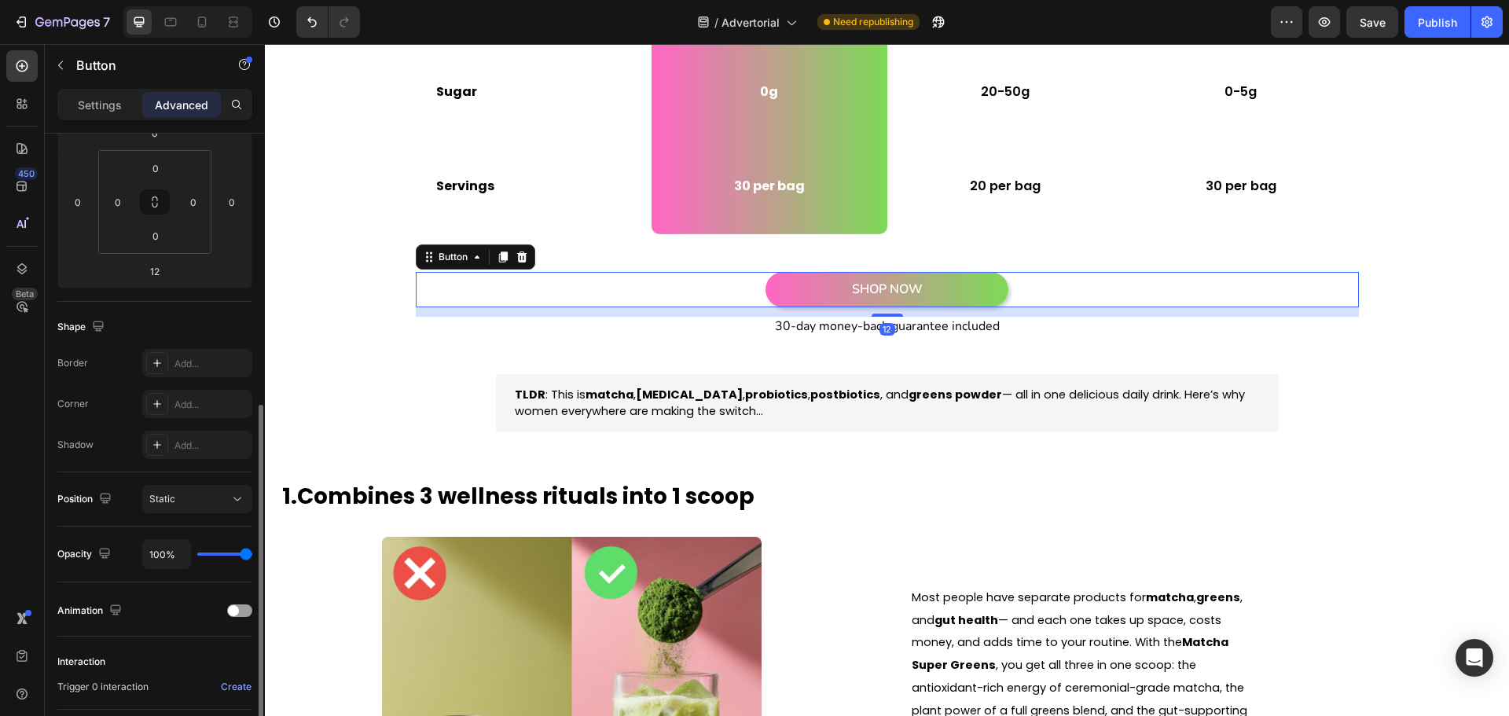
scroll to position [314, 0]
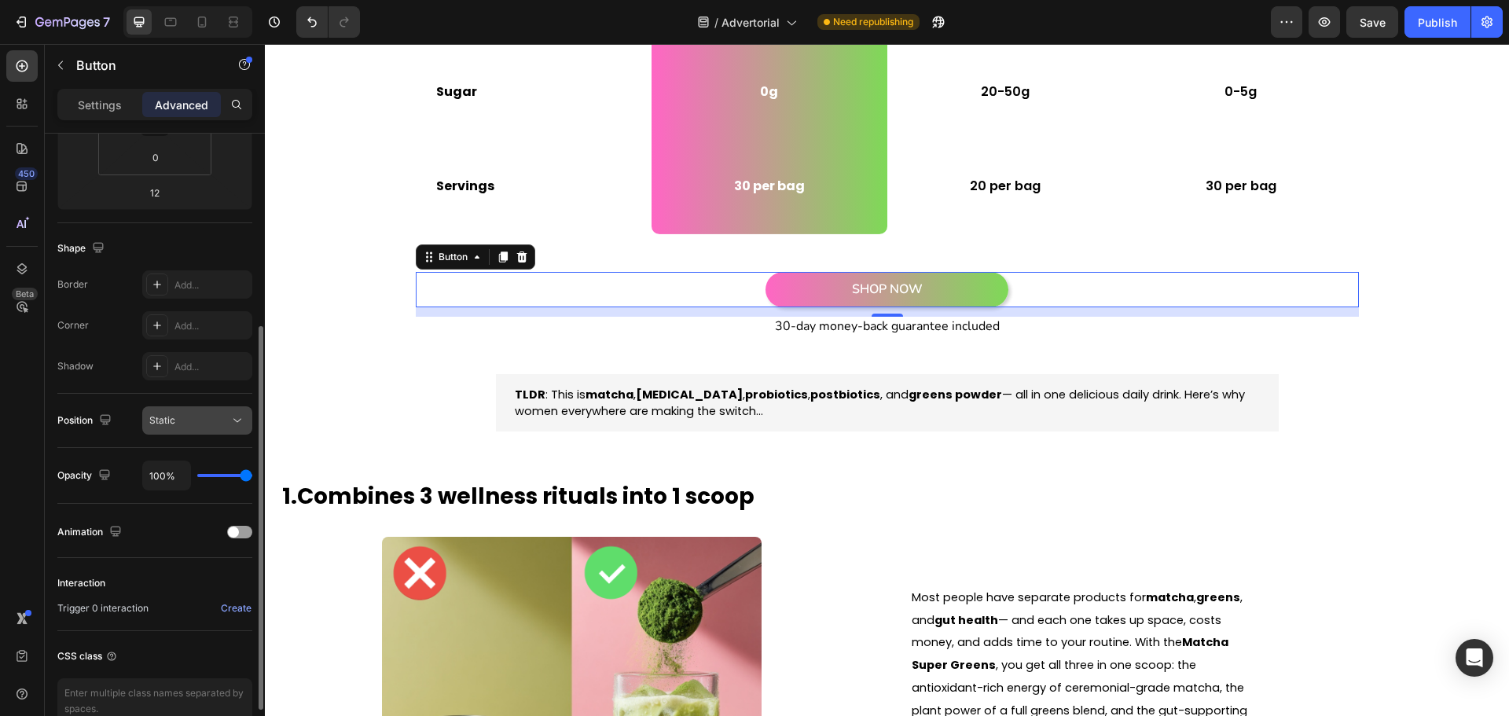
click at [200, 421] on div "Static" at bounding box center [189, 420] width 80 height 14
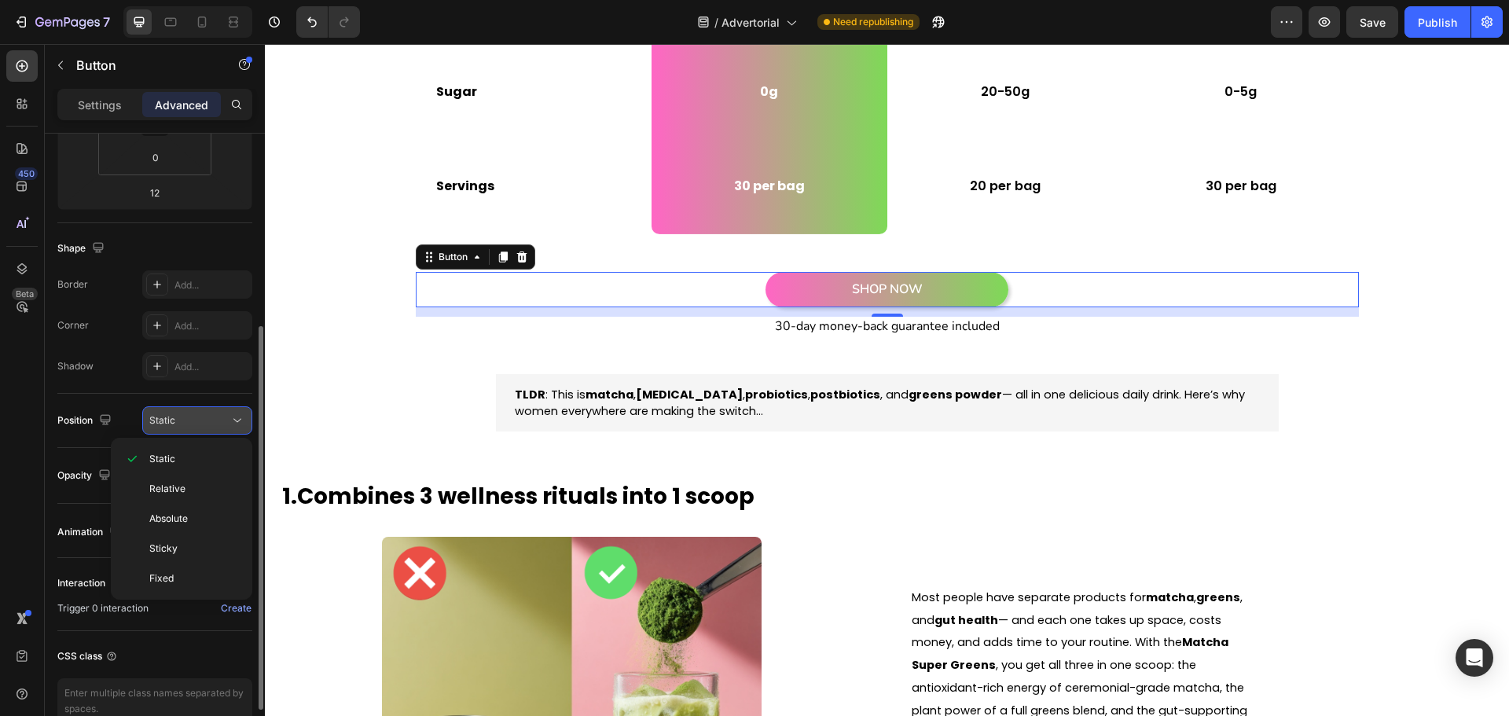
click at [202, 424] on div "Static" at bounding box center [189, 420] width 80 height 14
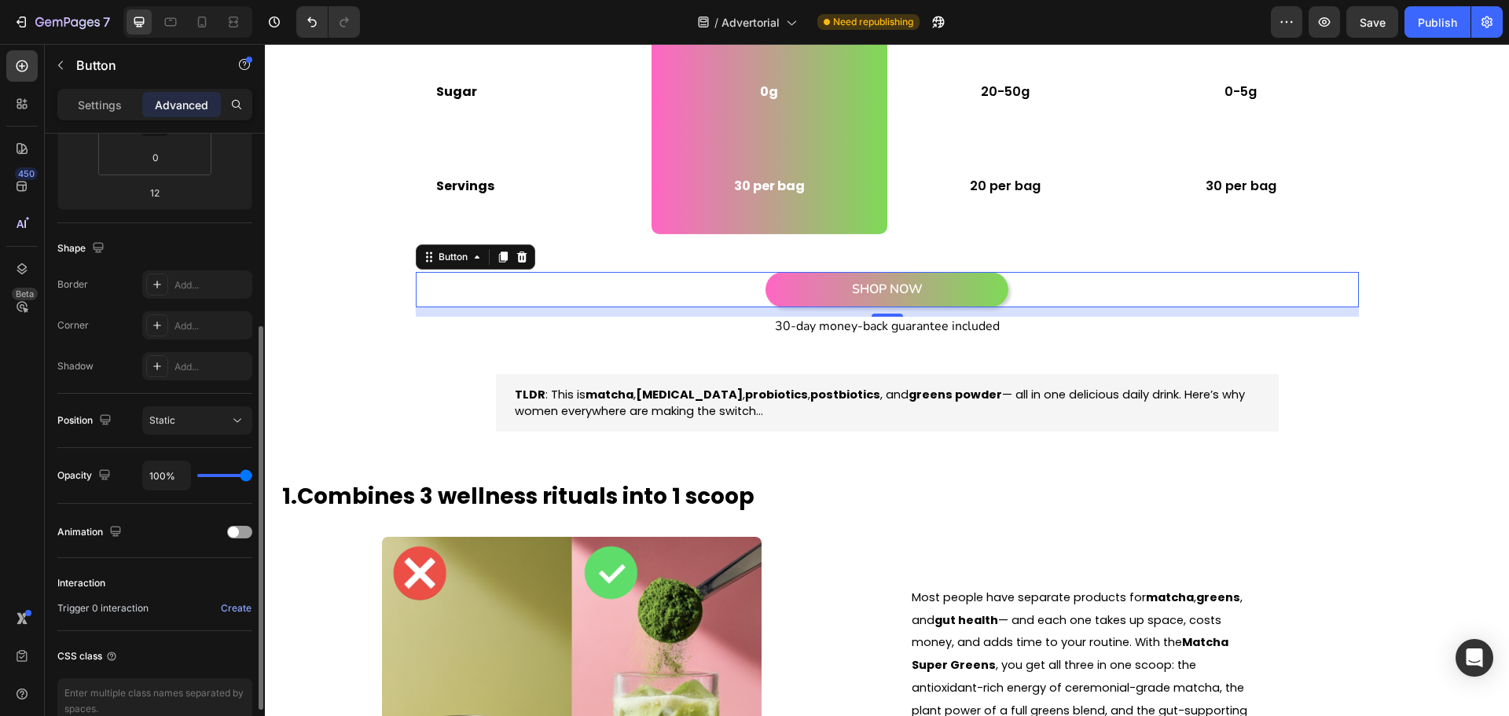
scroll to position [398, 0]
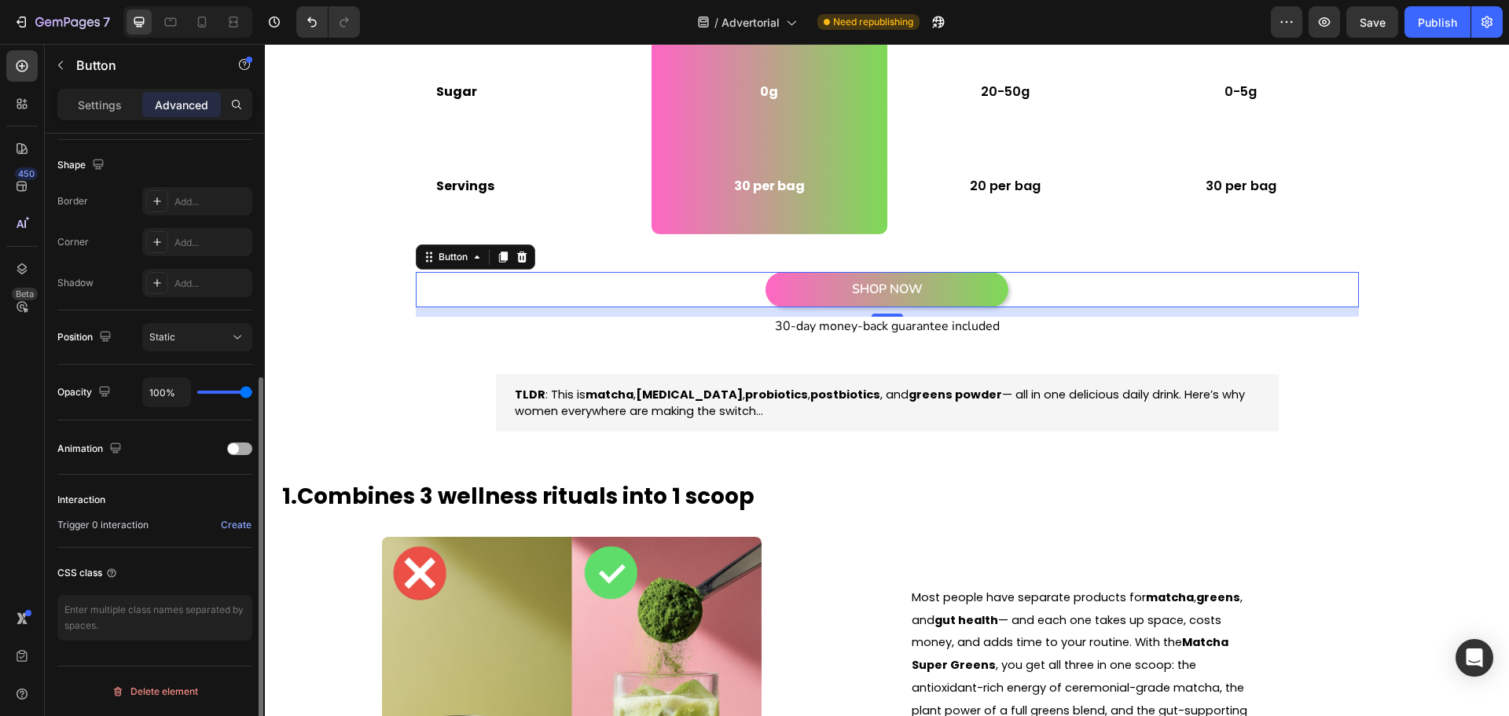
click at [240, 460] on div "Animation" at bounding box center [154, 448] width 195 height 25
click at [241, 455] on div "Animation" at bounding box center [154, 448] width 195 height 25
click at [244, 447] on div at bounding box center [239, 449] width 25 height 13
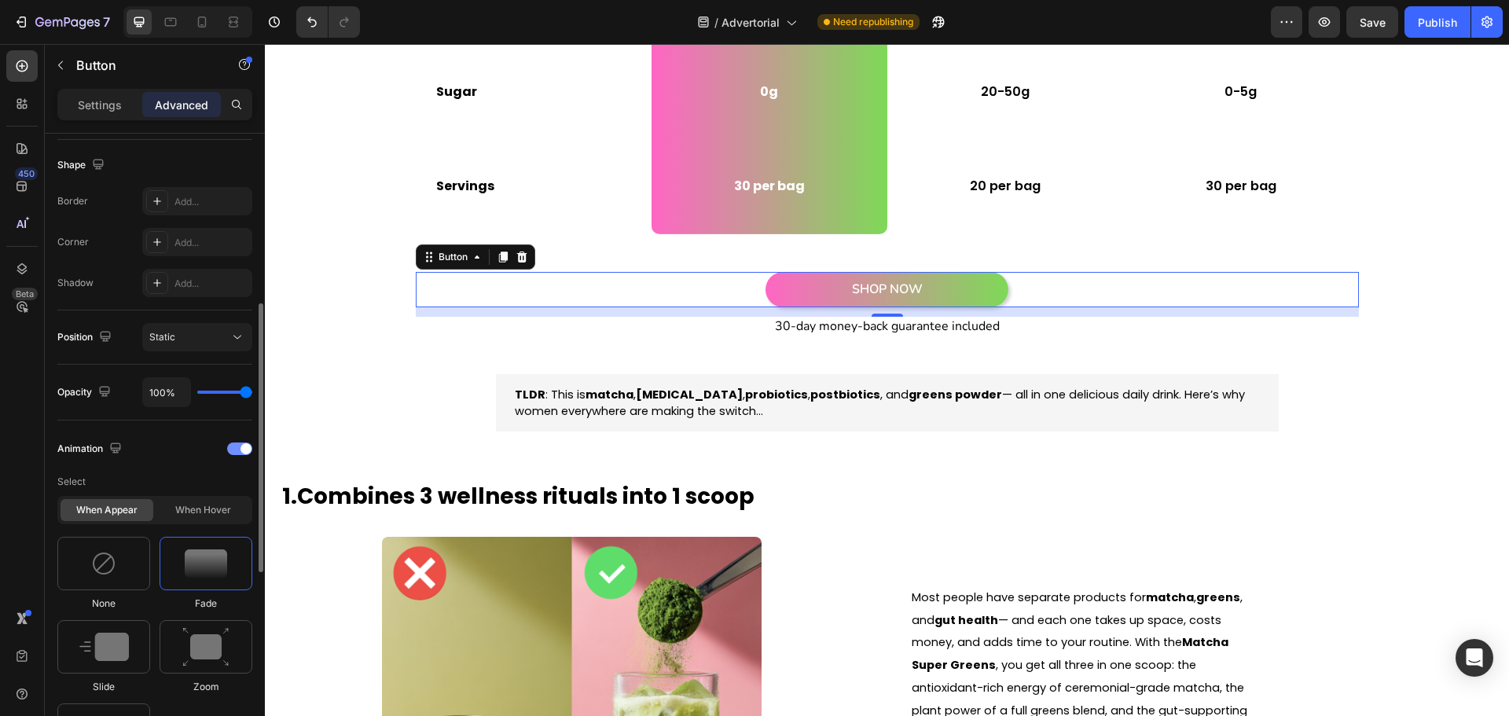
click at [247, 448] on span at bounding box center [246, 448] width 11 height 11
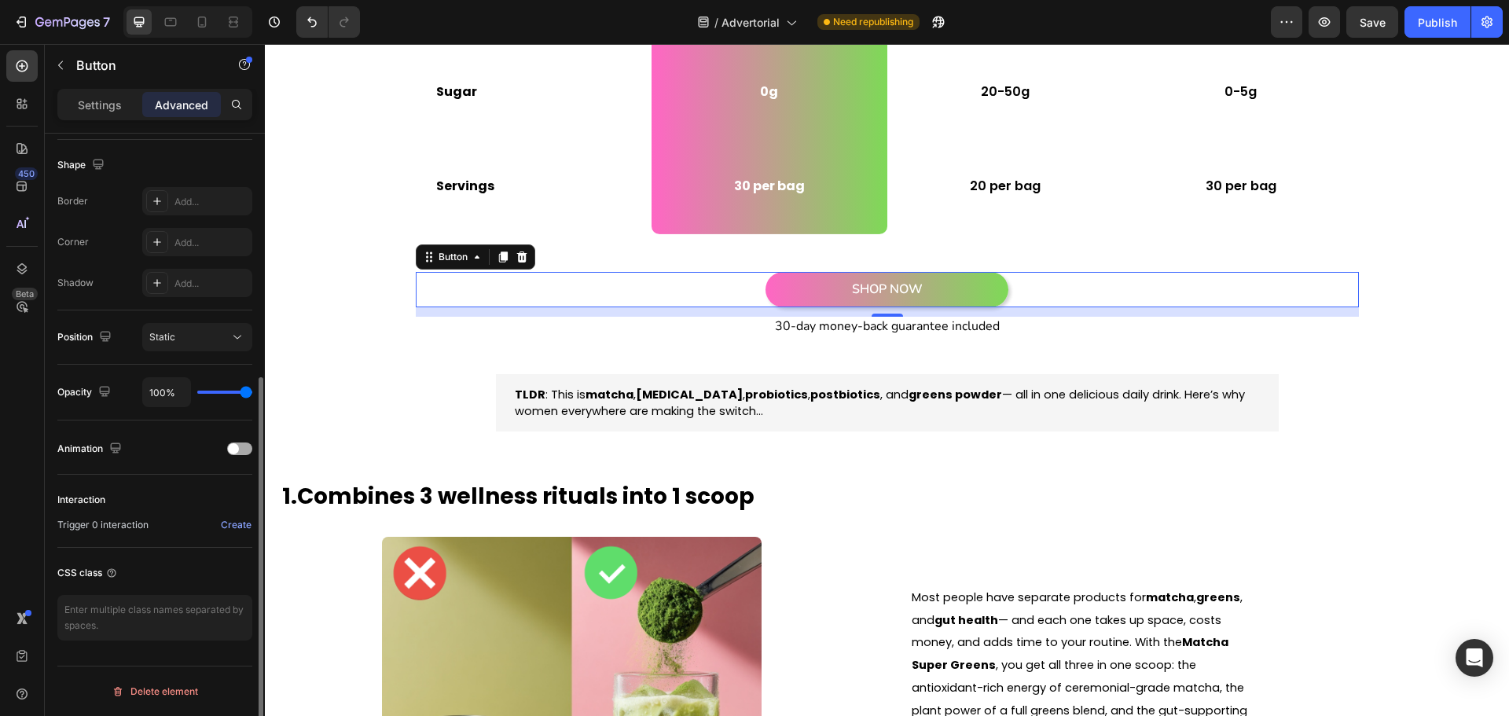
click at [244, 452] on div at bounding box center [239, 449] width 25 height 13
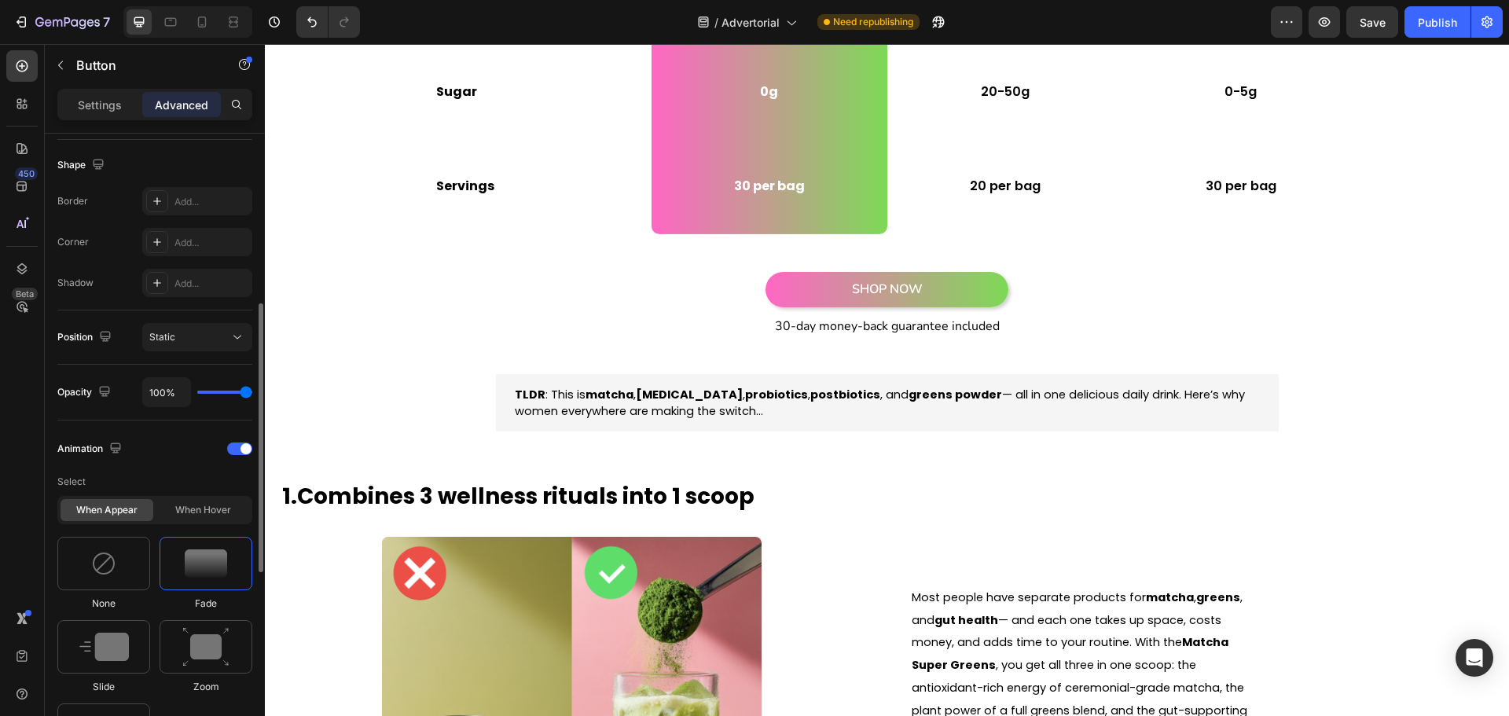
scroll to position [476, 0]
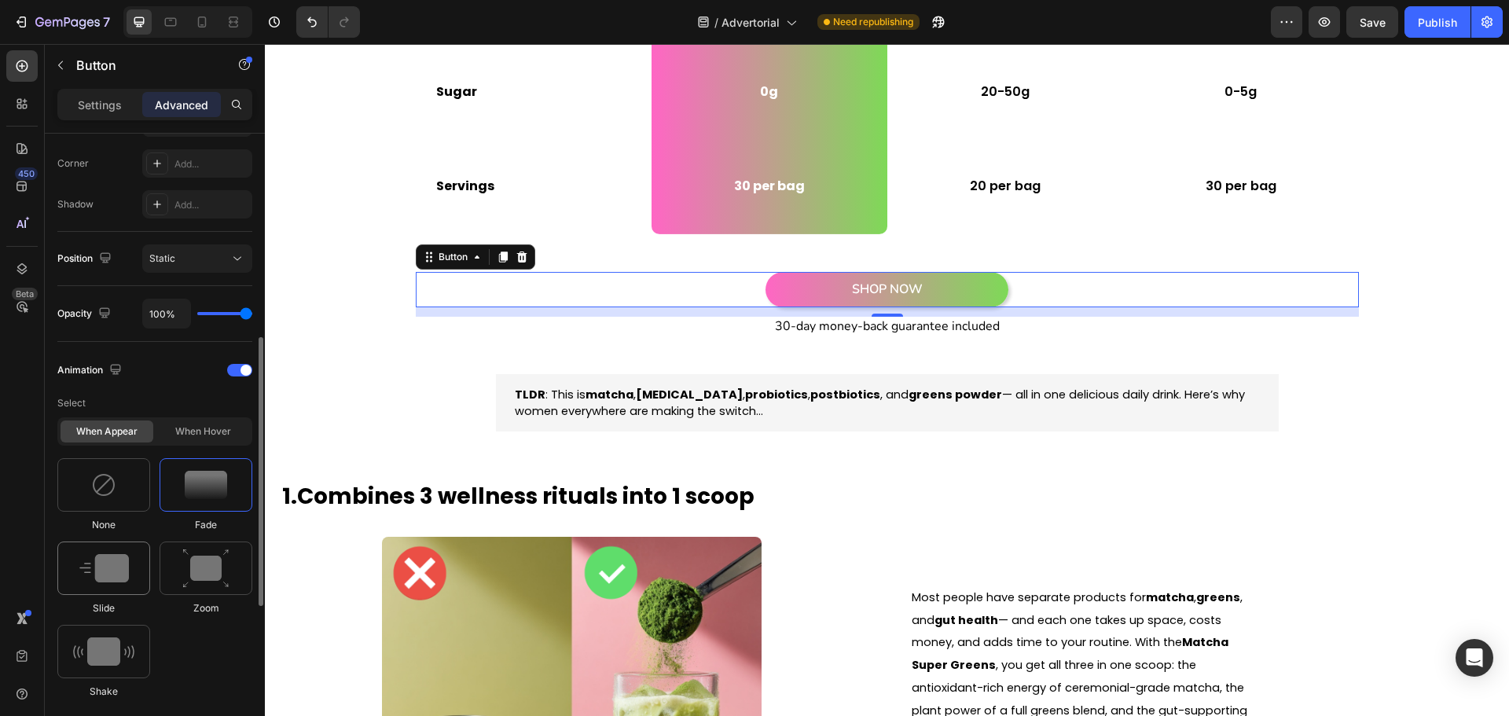
click at [127, 561] on img at bounding box center [104, 568] width 50 height 28
click at [187, 507] on div at bounding box center [206, 484] width 93 height 53
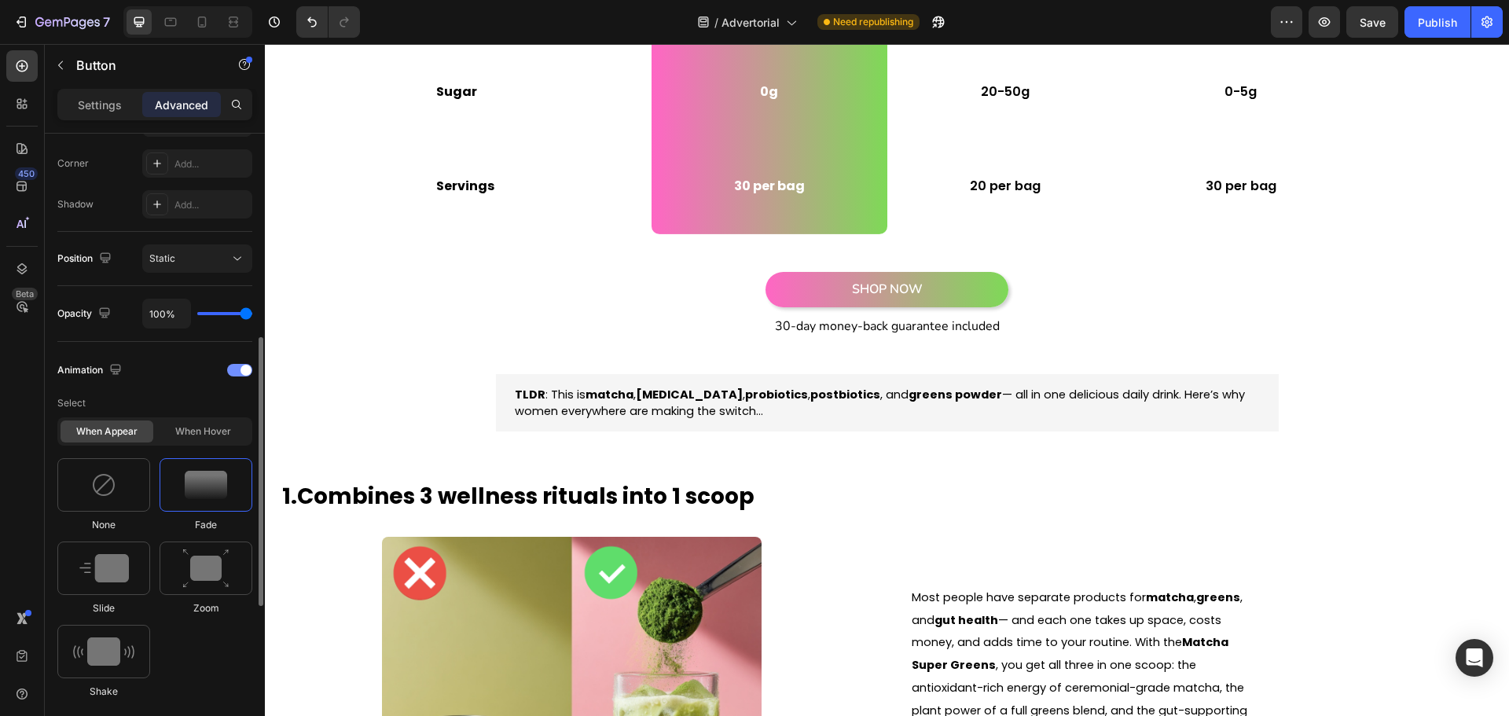
click at [231, 373] on div at bounding box center [239, 370] width 25 height 13
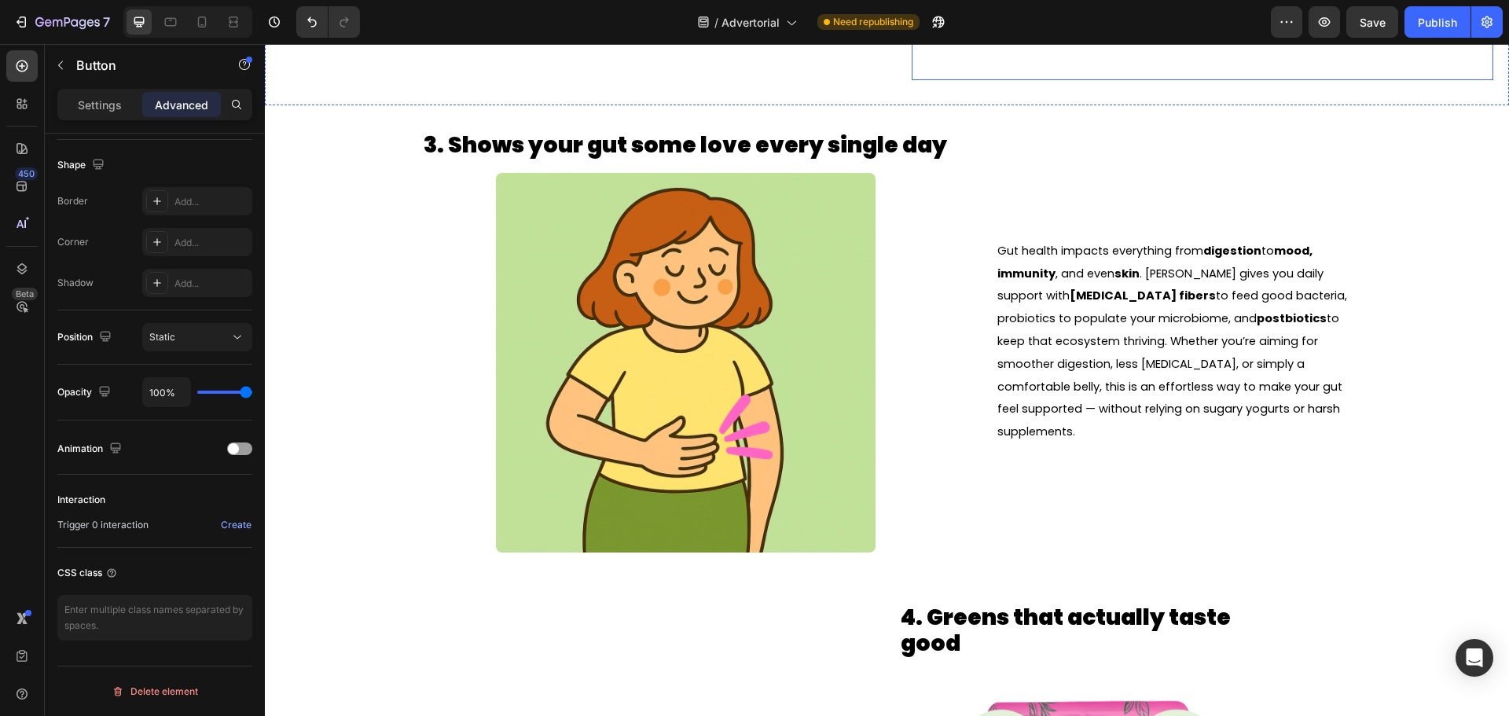
scroll to position [1887, 0]
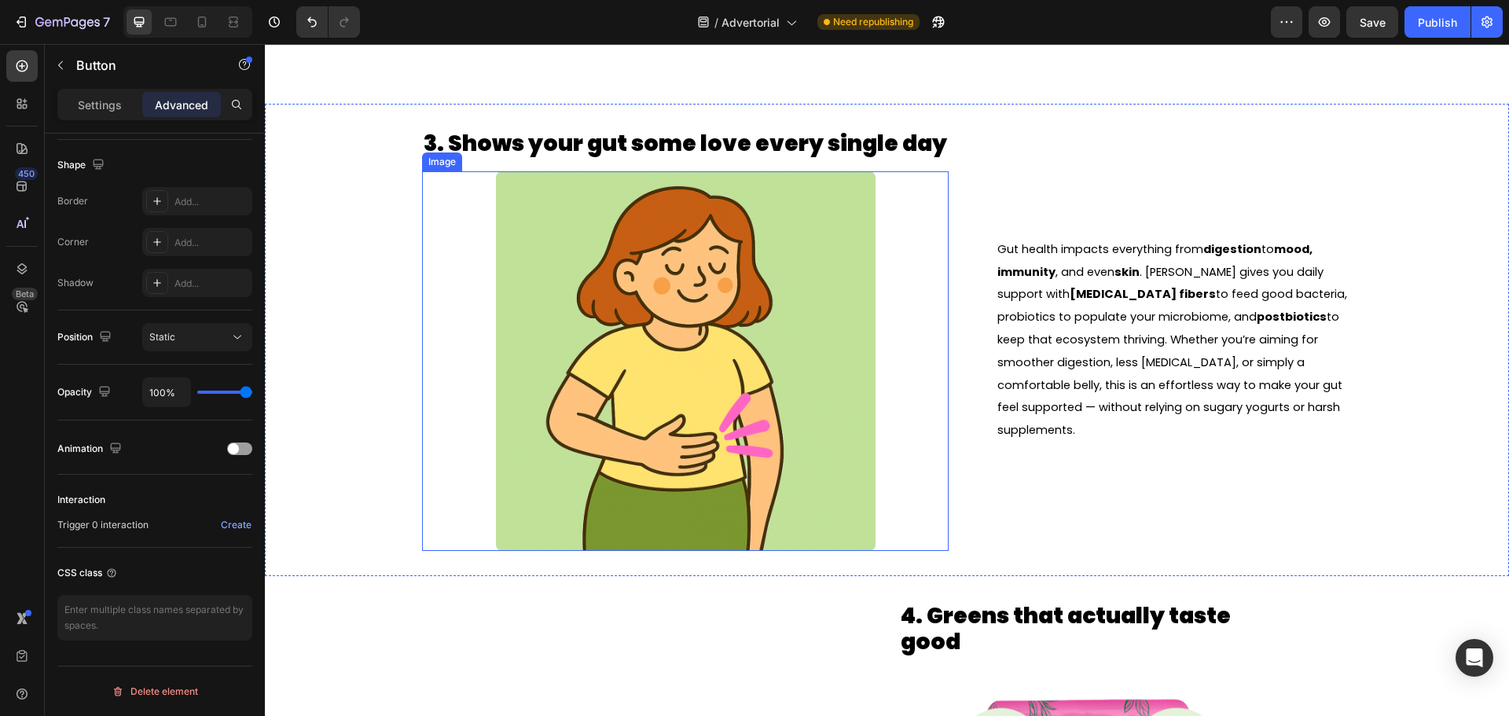
click at [634, 422] on img at bounding box center [686, 361] width 380 height 380
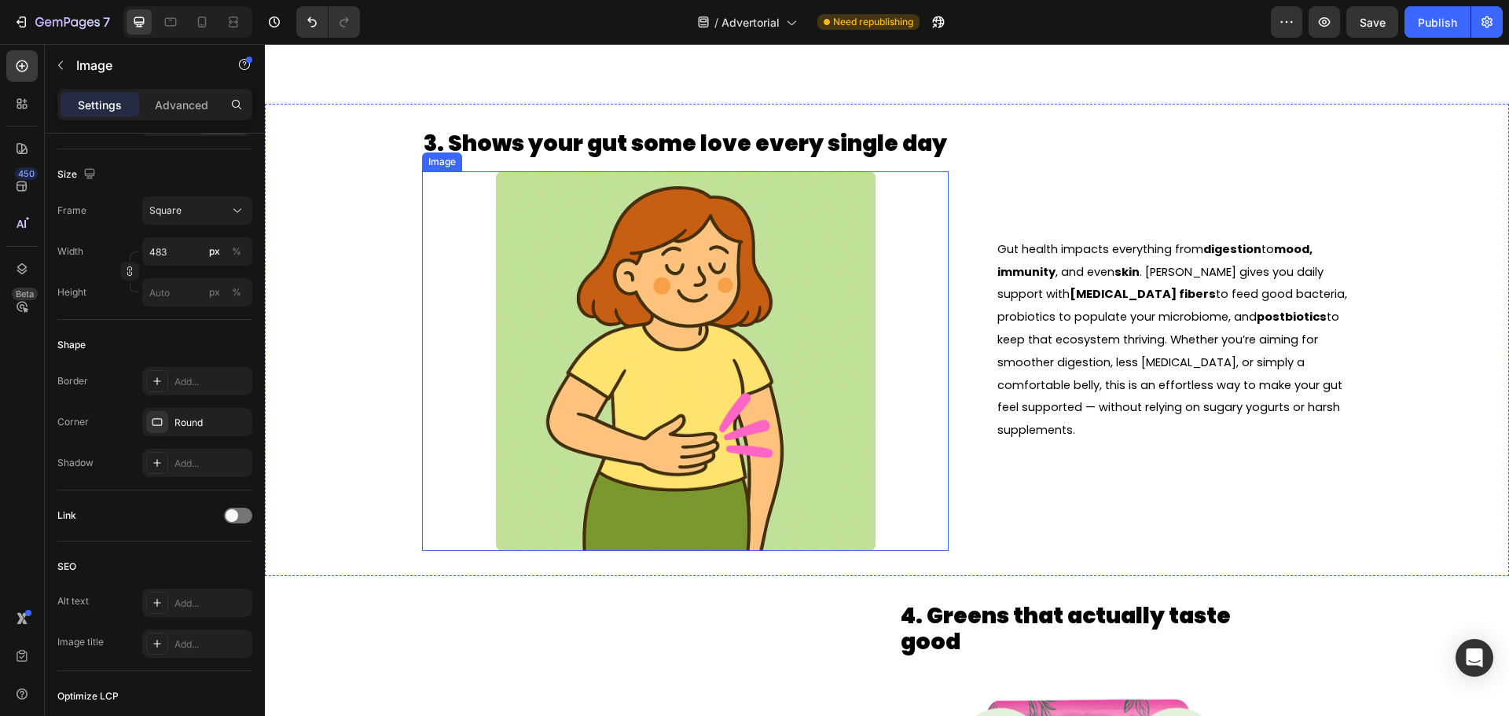
scroll to position [0, 0]
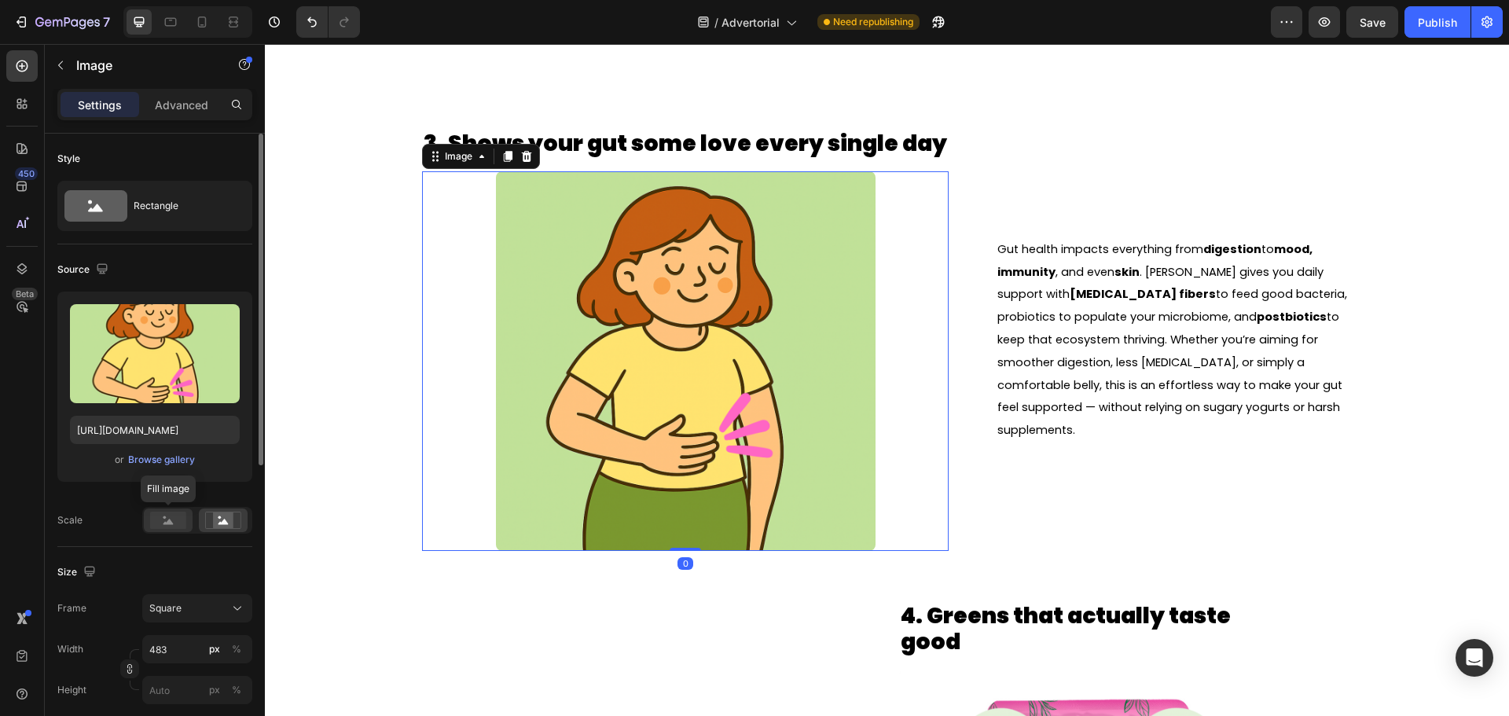
click at [171, 527] on rect at bounding box center [168, 520] width 36 height 17
click at [202, 516] on div at bounding box center [223, 521] width 49 height 24
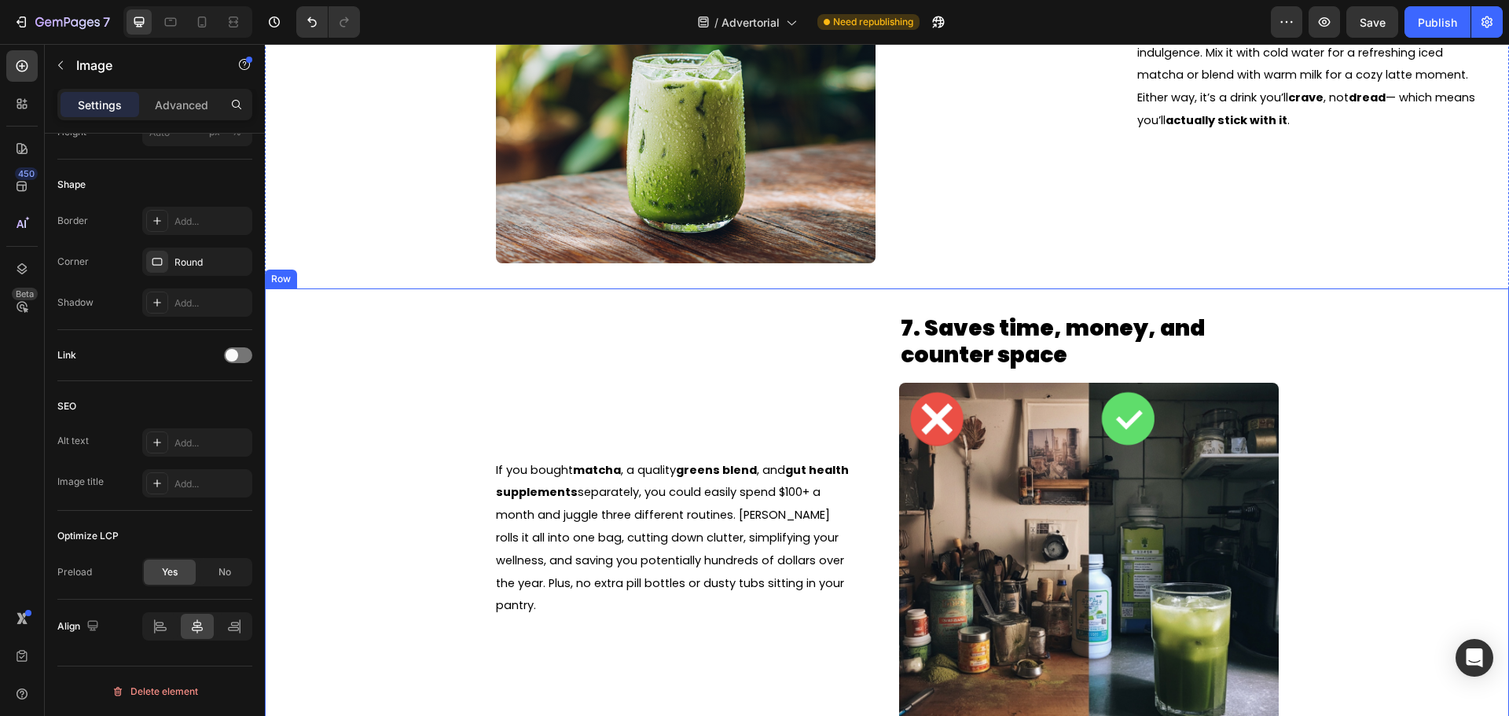
scroll to position [3773, 0]
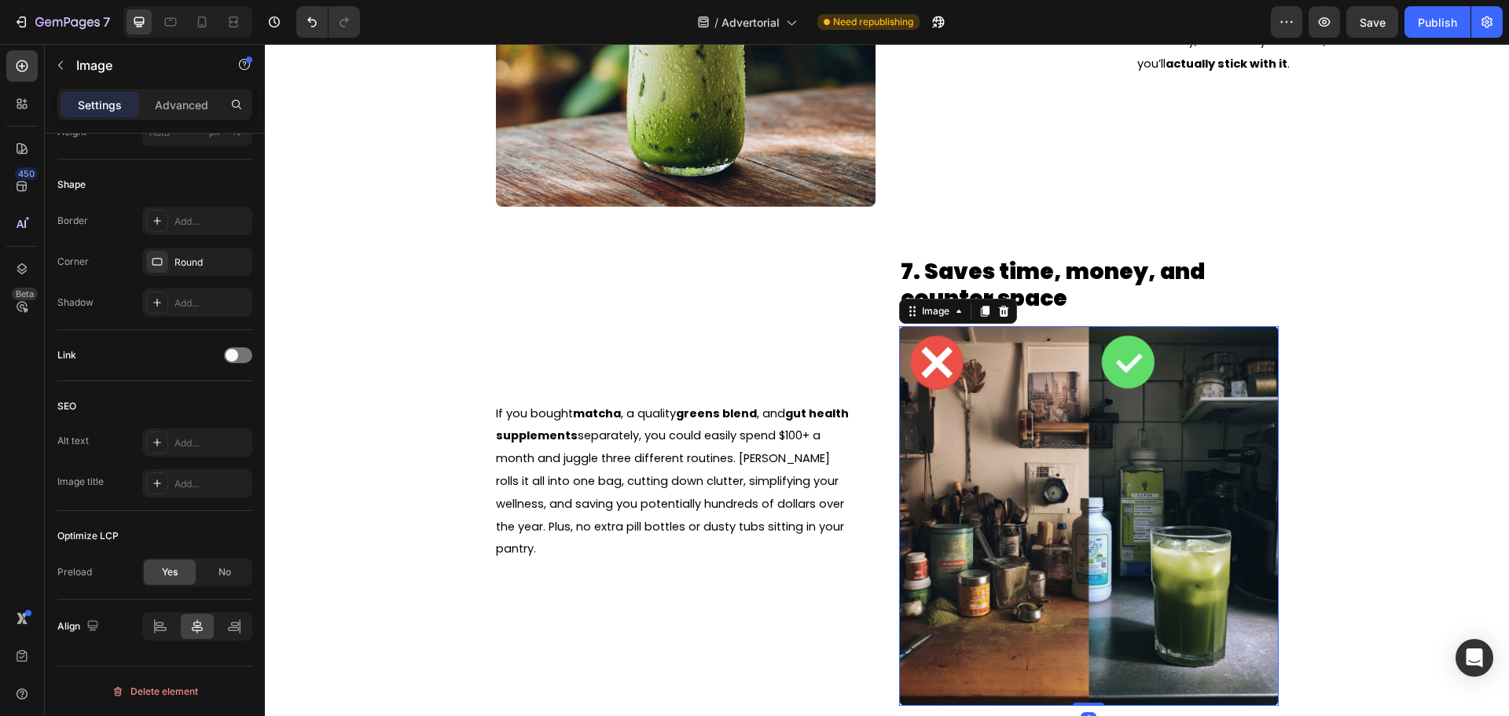
click at [1222, 527] on img at bounding box center [1089, 516] width 380 height 380
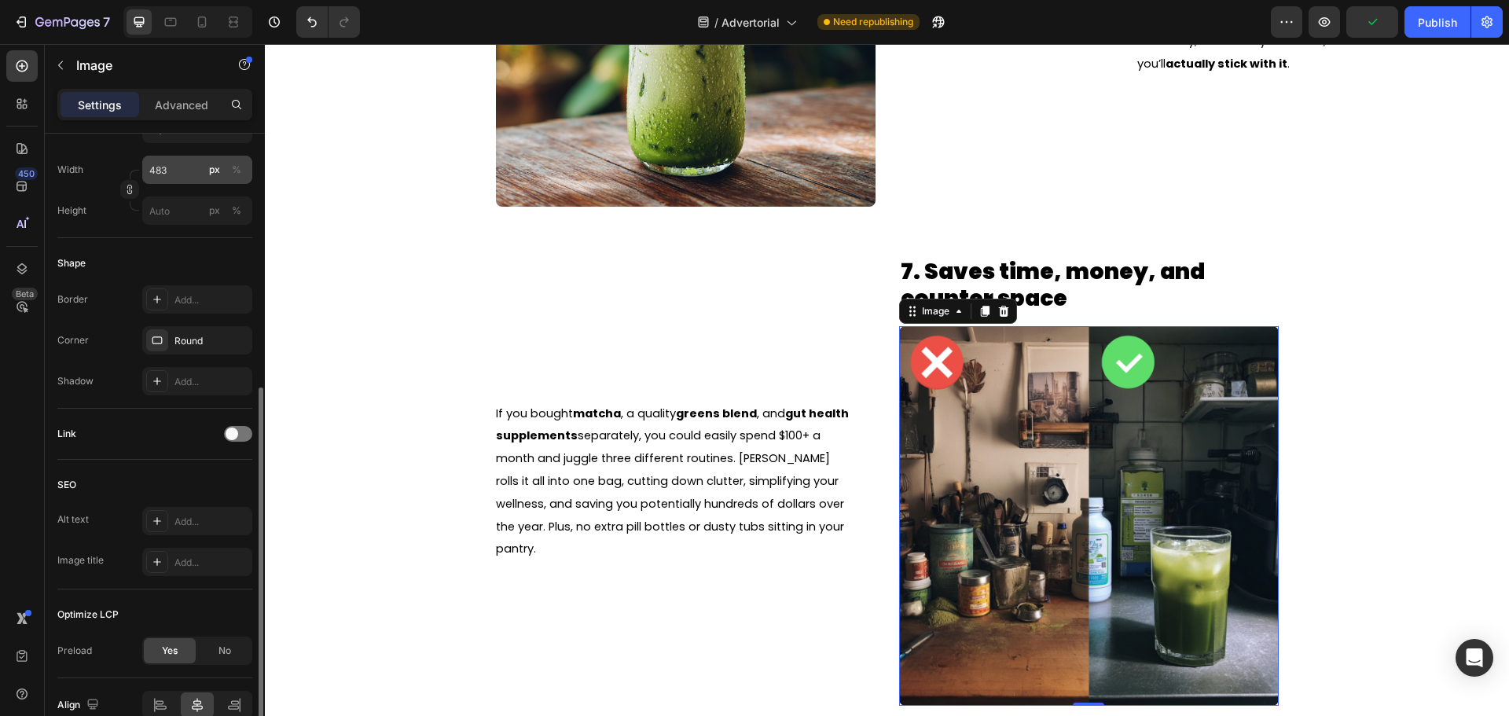
scroll to position [86, 0]
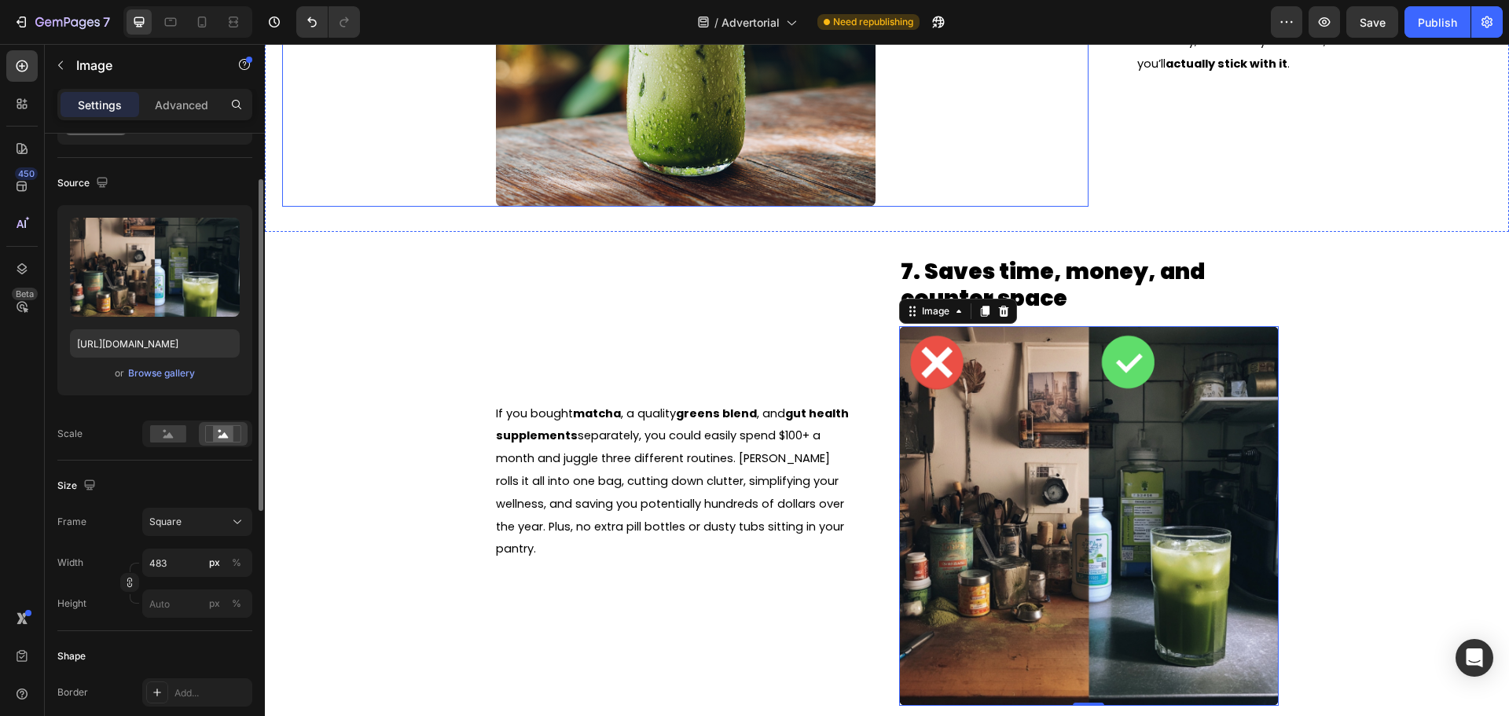
click at [597, 130] on img at bounding box center [686, 17] width 380 height 380
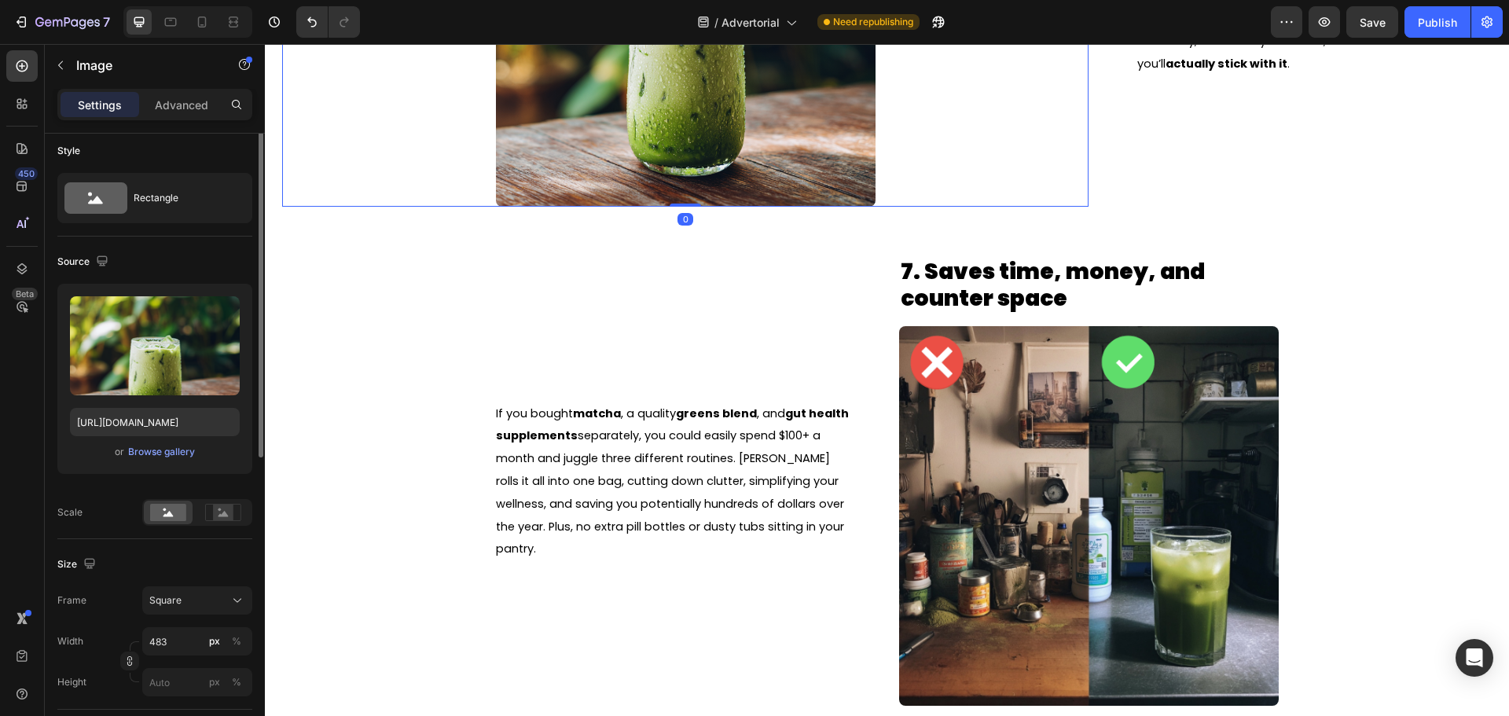
scroll to position [0, 0]
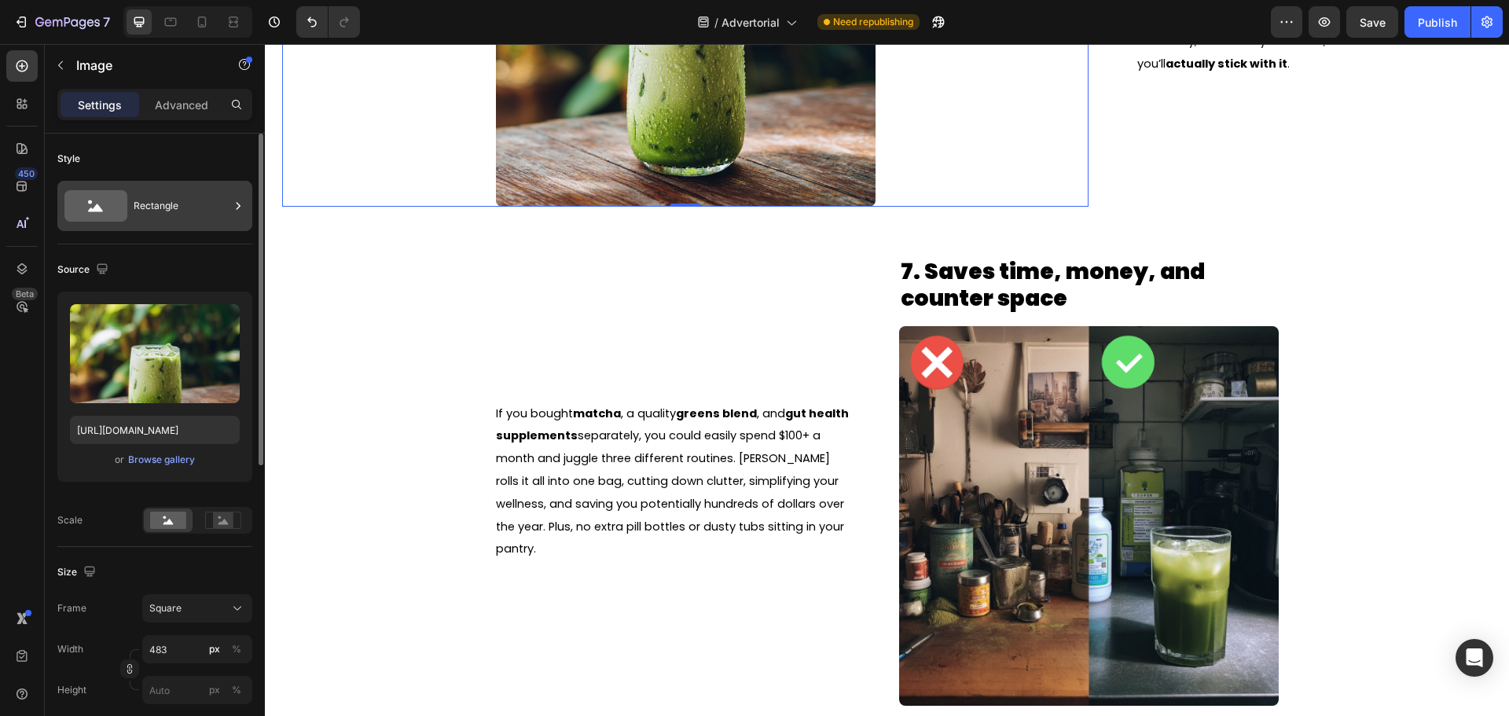
click at [153, 200] on div "Rectangle" at bounding box center [182, 206] width 96 height 36
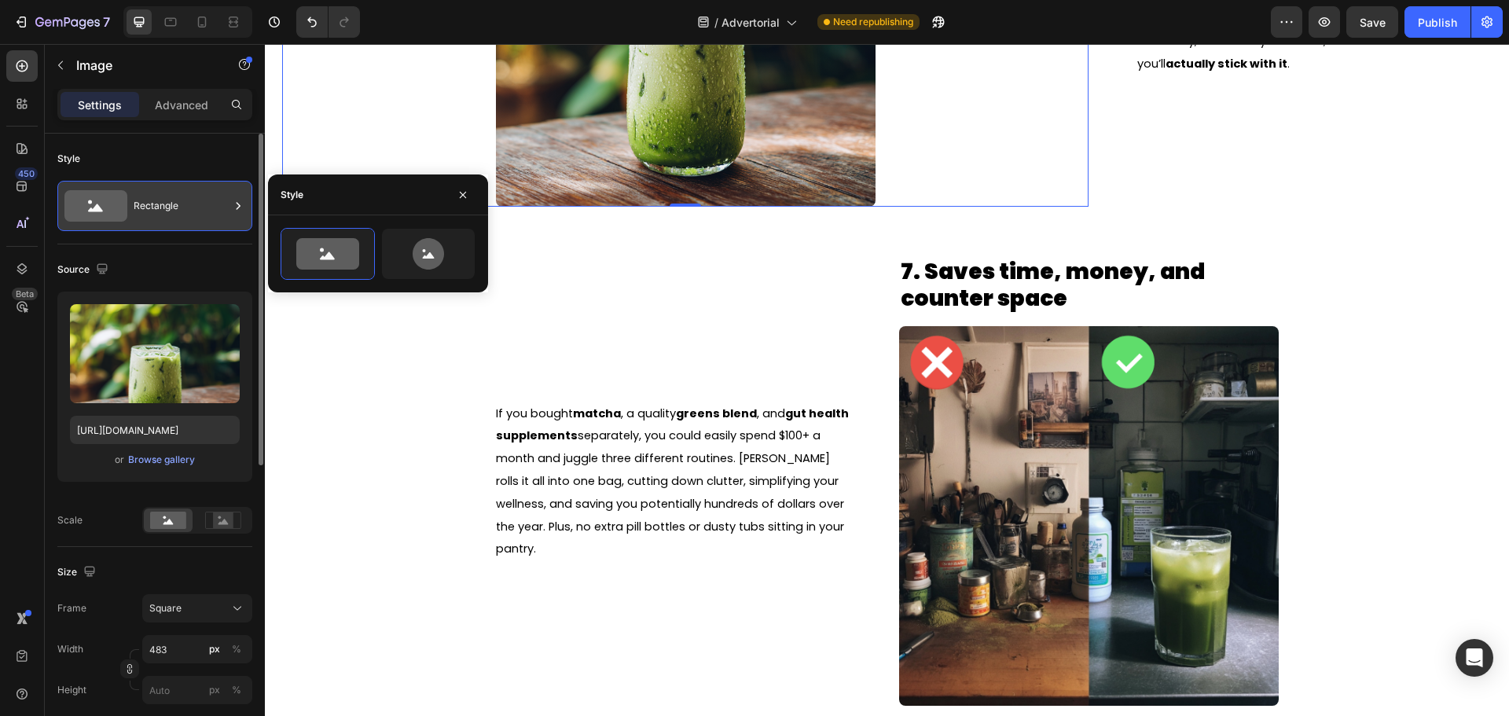
drag, startPoint x: 0, startPoint y: 181, endPoint x: 202, endPoint y: 216, distance: 205.1
click at [207, 210] on div "Rectangle" at bounding box center [182, 206] width 96 height 36
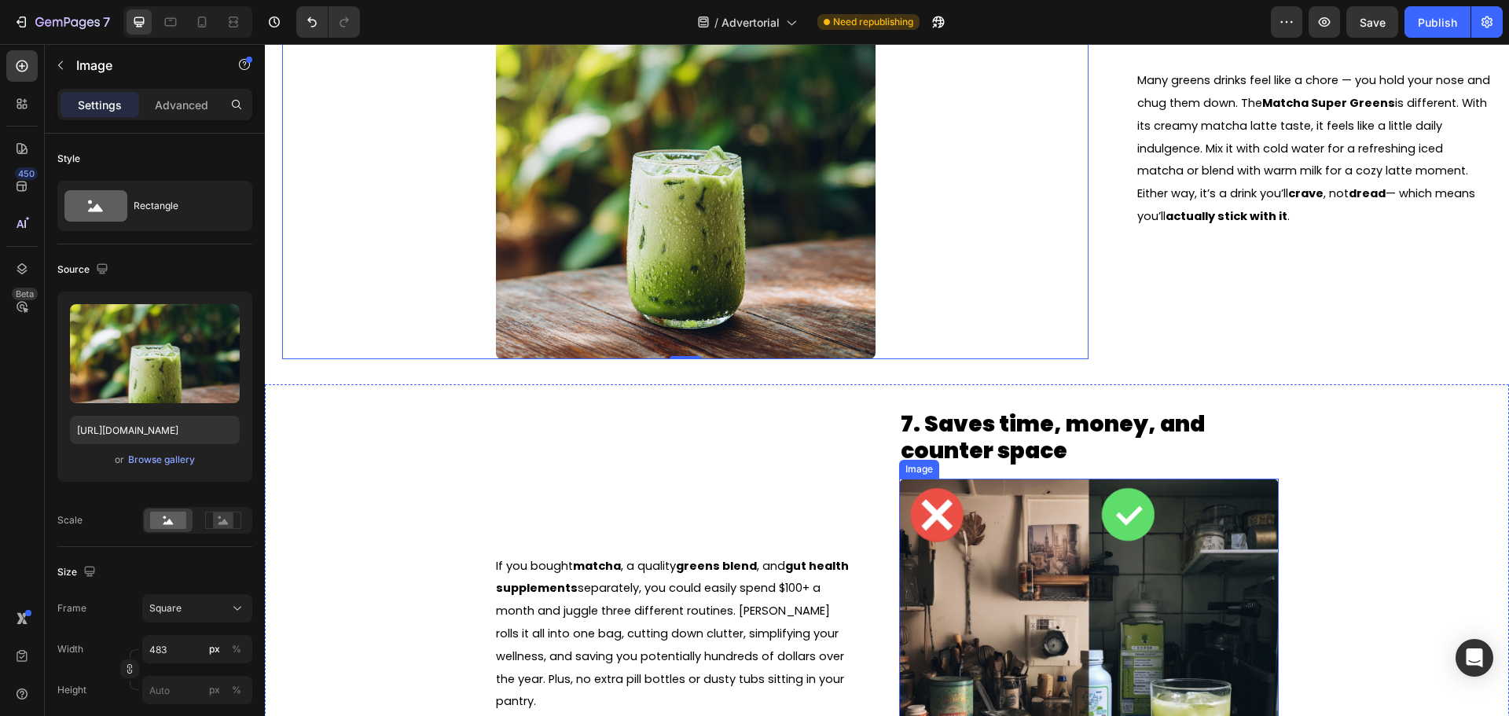
scroll to position [3616, 0]
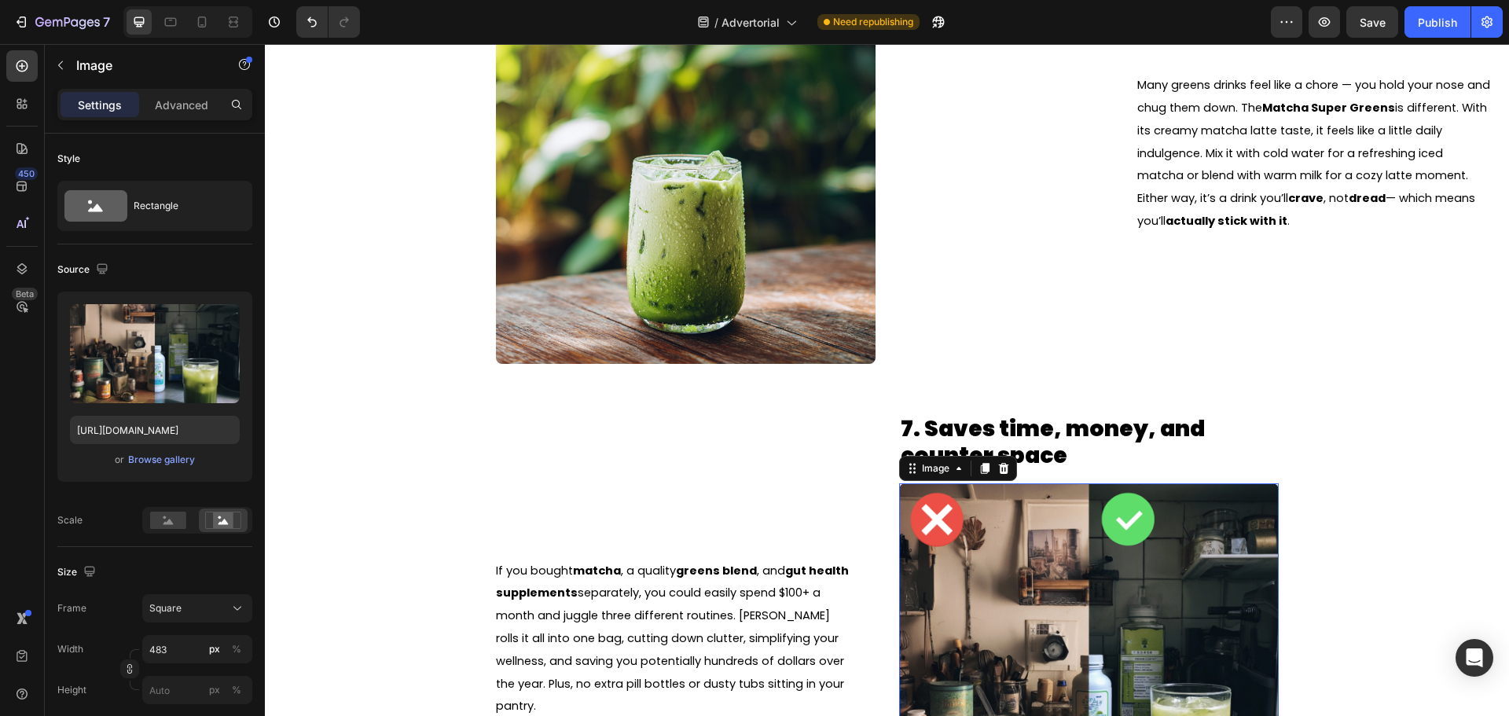
click at [1066, 508] on img at bounding box center [1089, 673] width 380 height 380
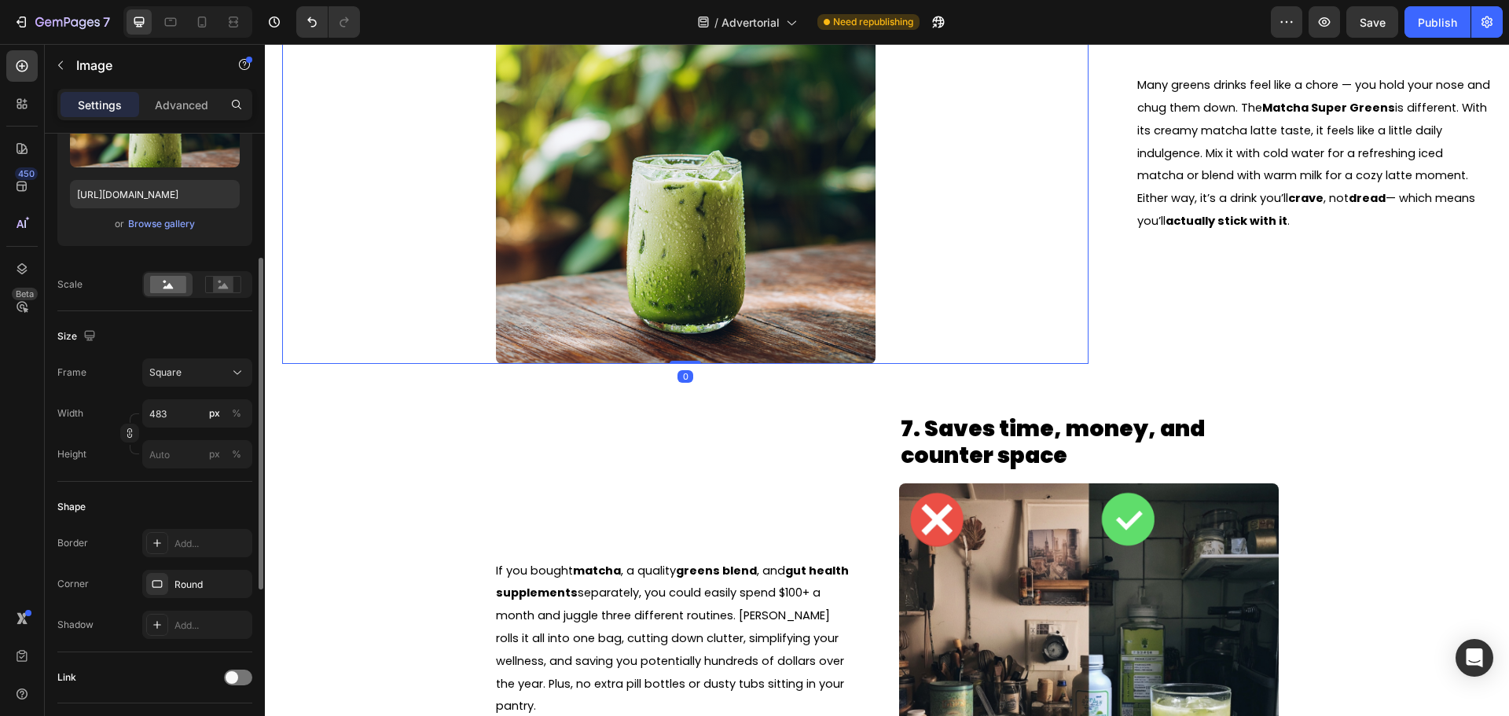
click at [663, 263] on img at bounding box center [686, 174] width 380 height 380
click at [219, 285] on rect at bounding box center [223, 285] width 20 height 16
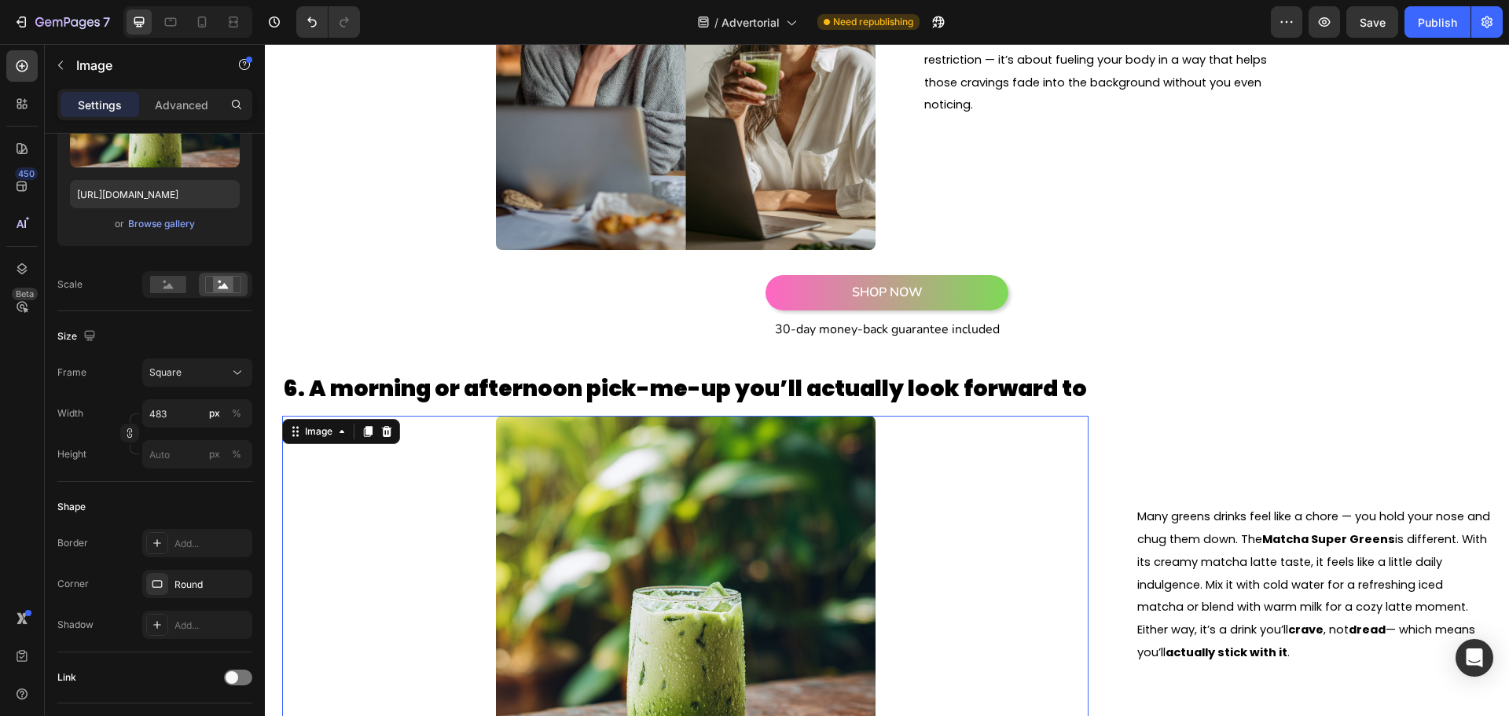
scroll to position [2987, 0]
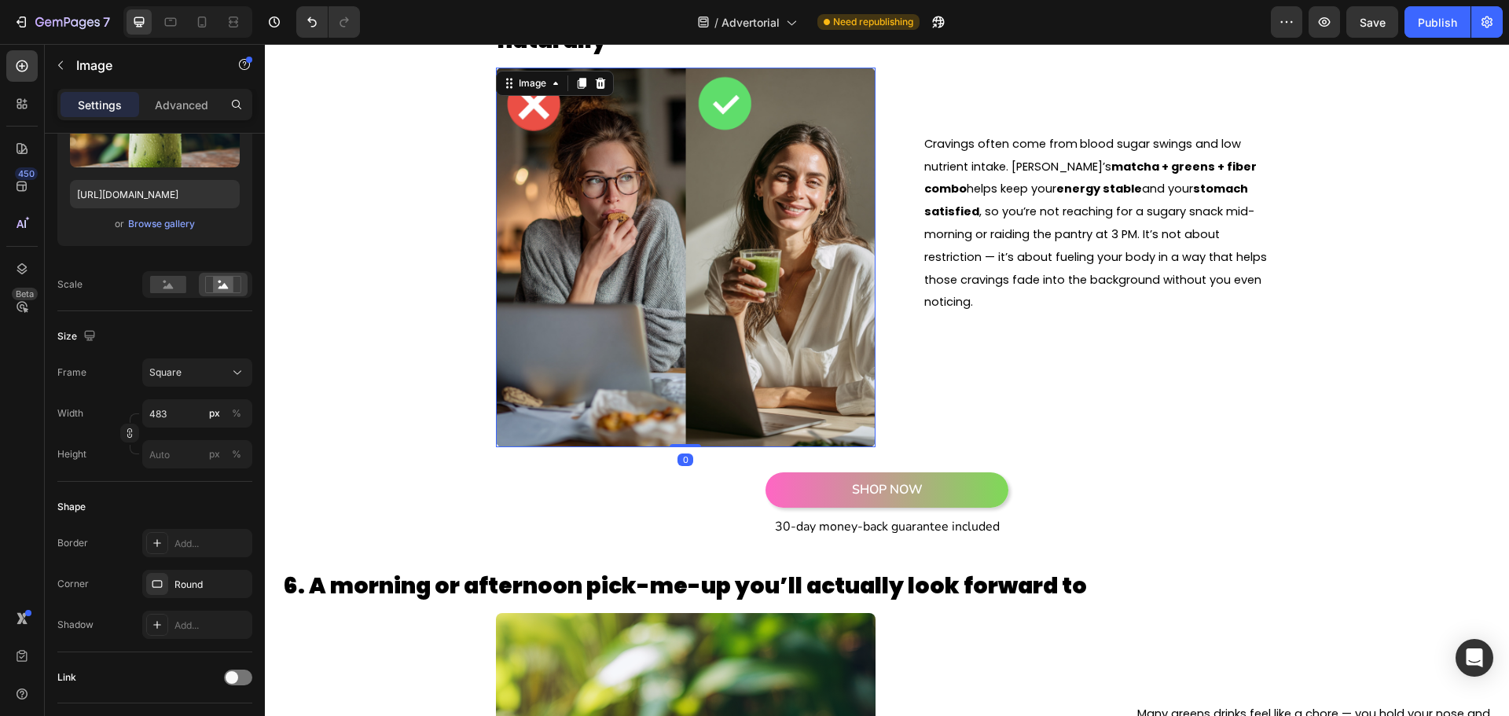
click at [678, 316] on img at bounding box center [686, 258] width 380 height 380
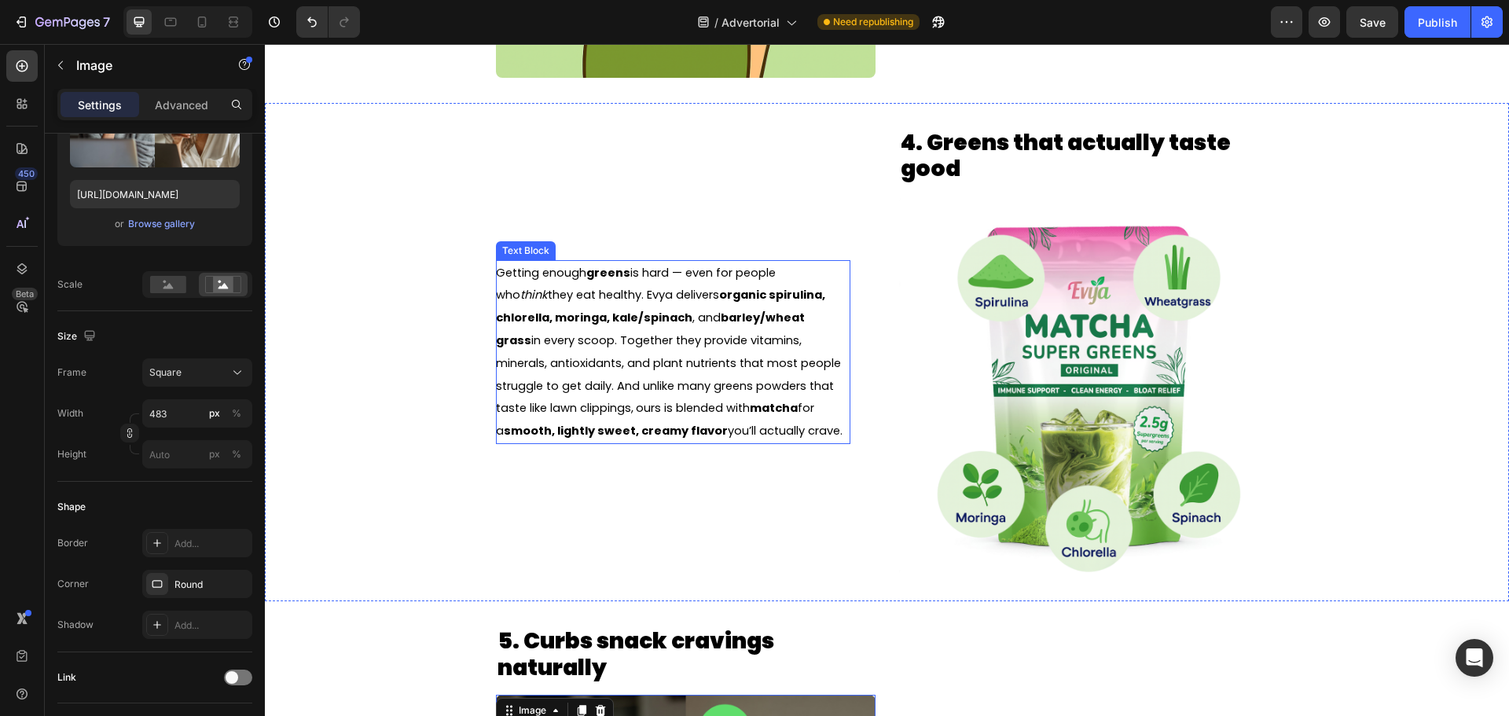
scroll to position [2280, 0]
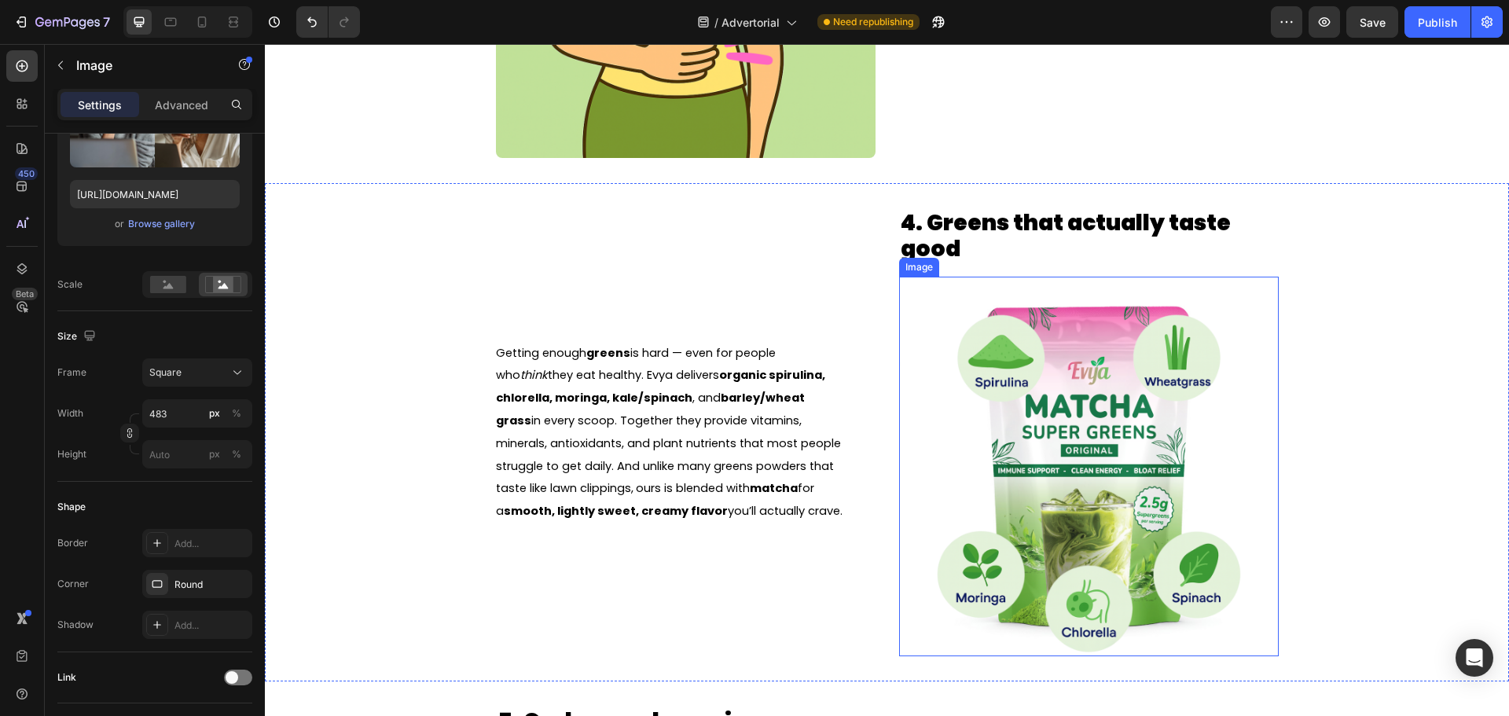
click at [1068, 417] on img at bounding box center [1089, 467] width 380 height 380
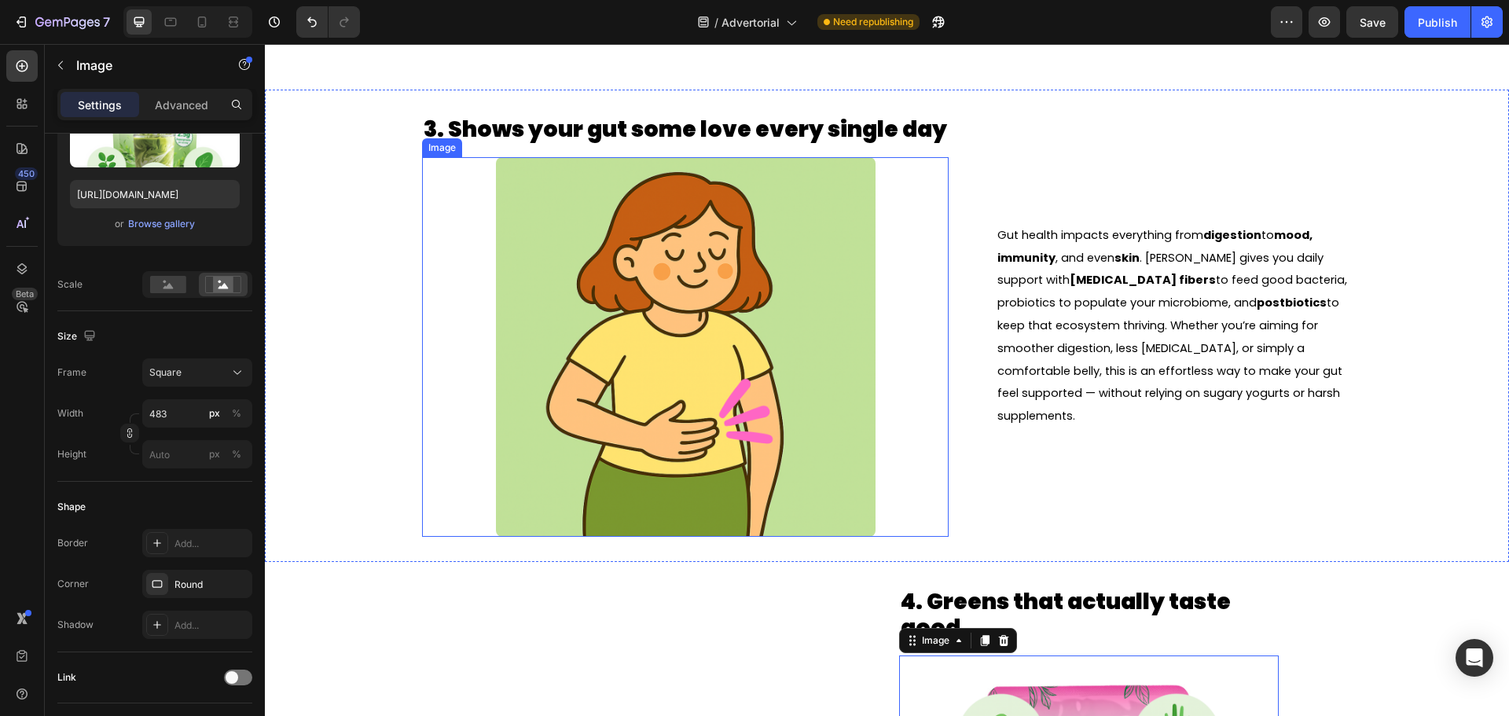
scroll to position [1887, 0]
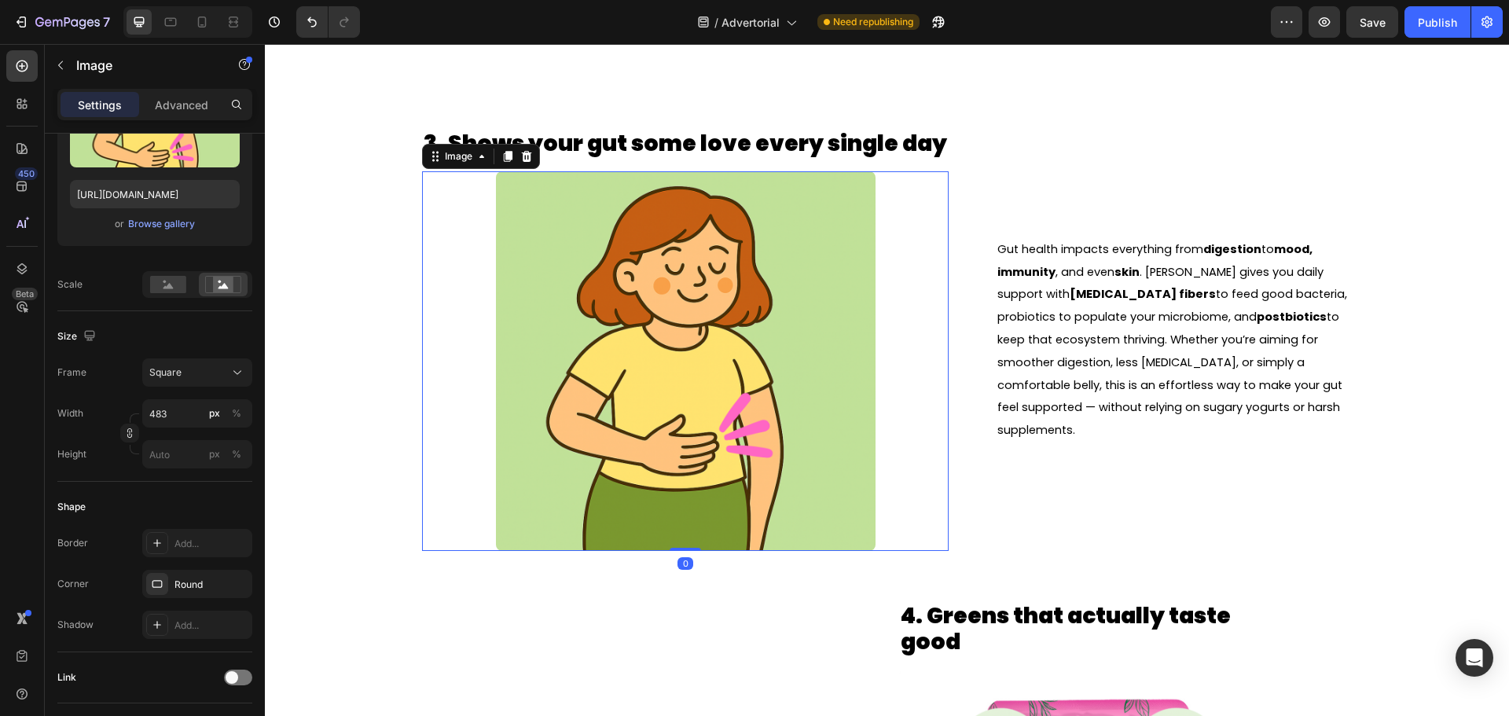
click at [688, 438] on img at bounding box center [686, 361] width 380 height 380
click at [222, 295] on div at bounding box center [223, 285] width 49 height 24
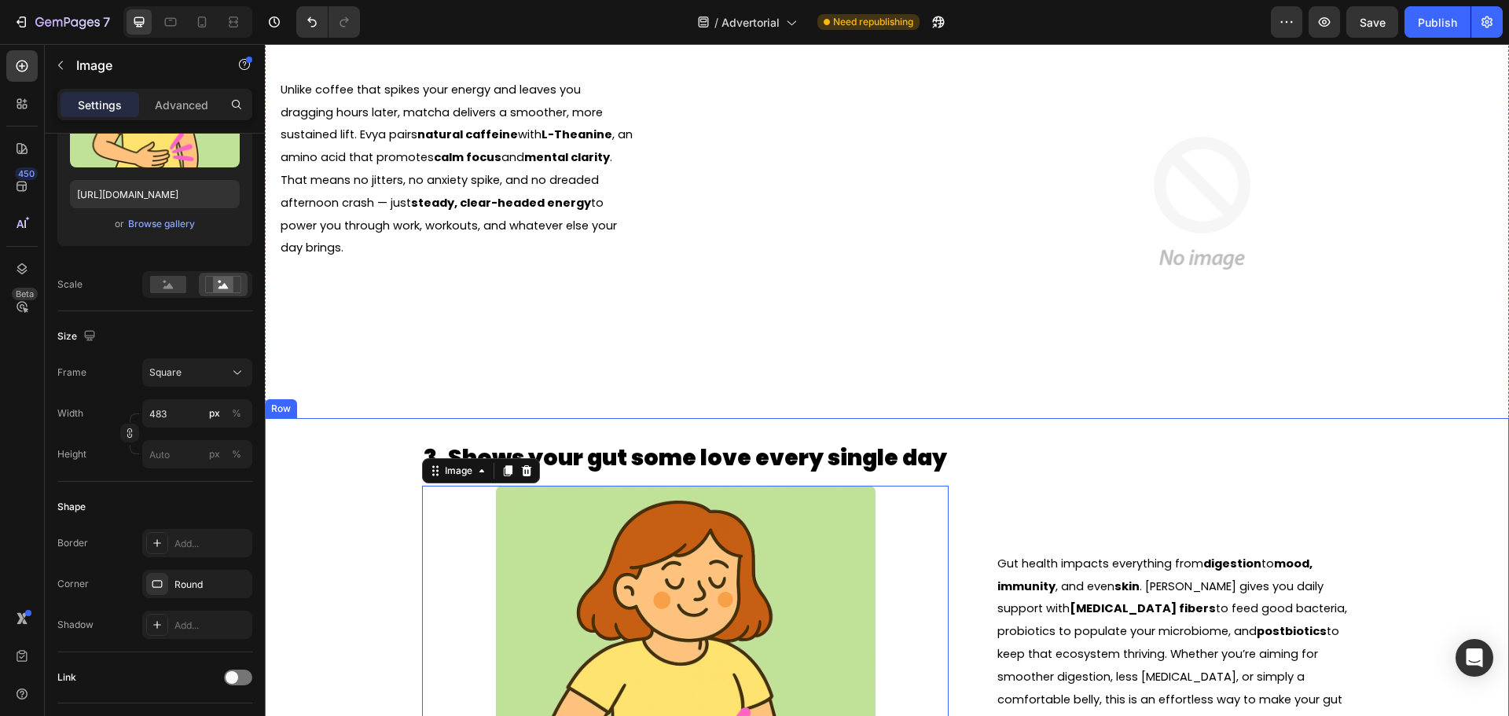
scroll to position [1336, 0]
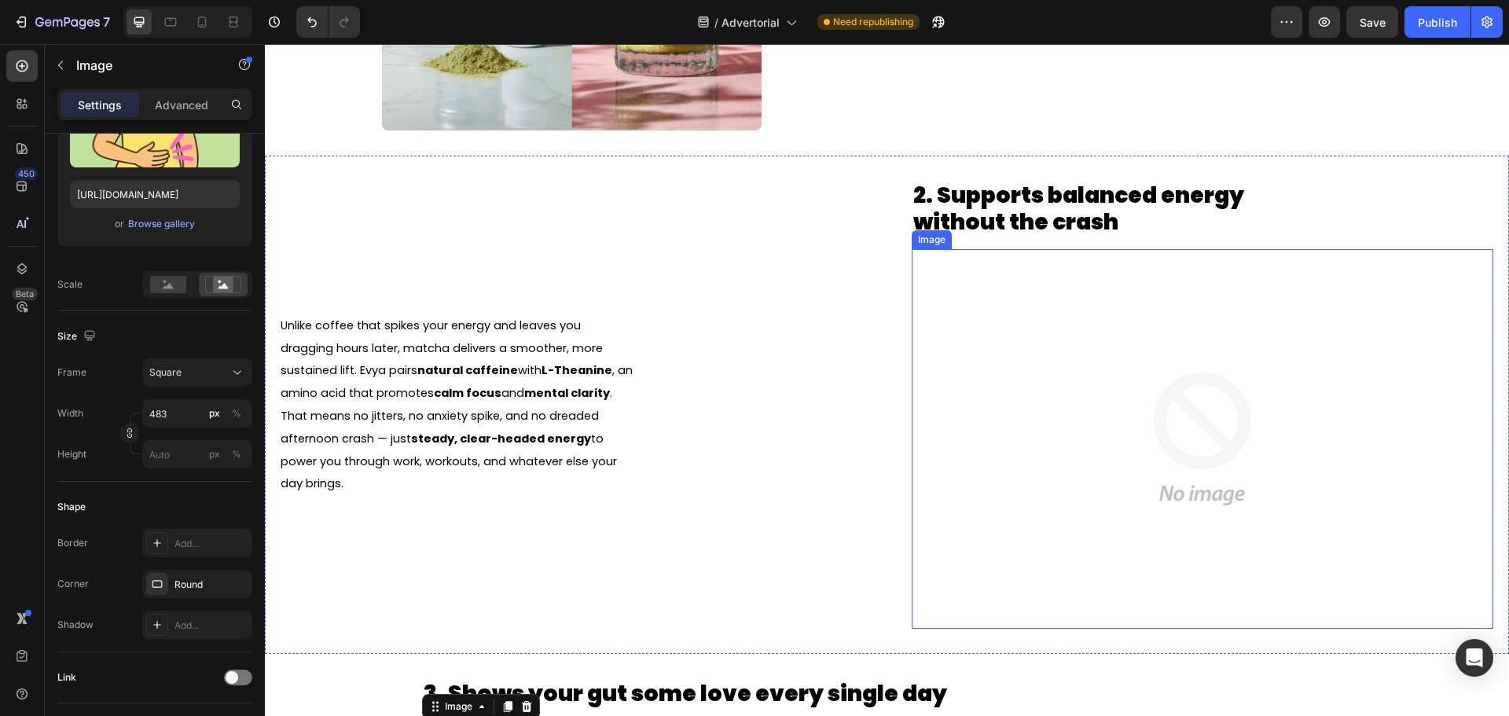
click at [1080, 432] on img at bounding box center [1202, 439] width 380 height 380
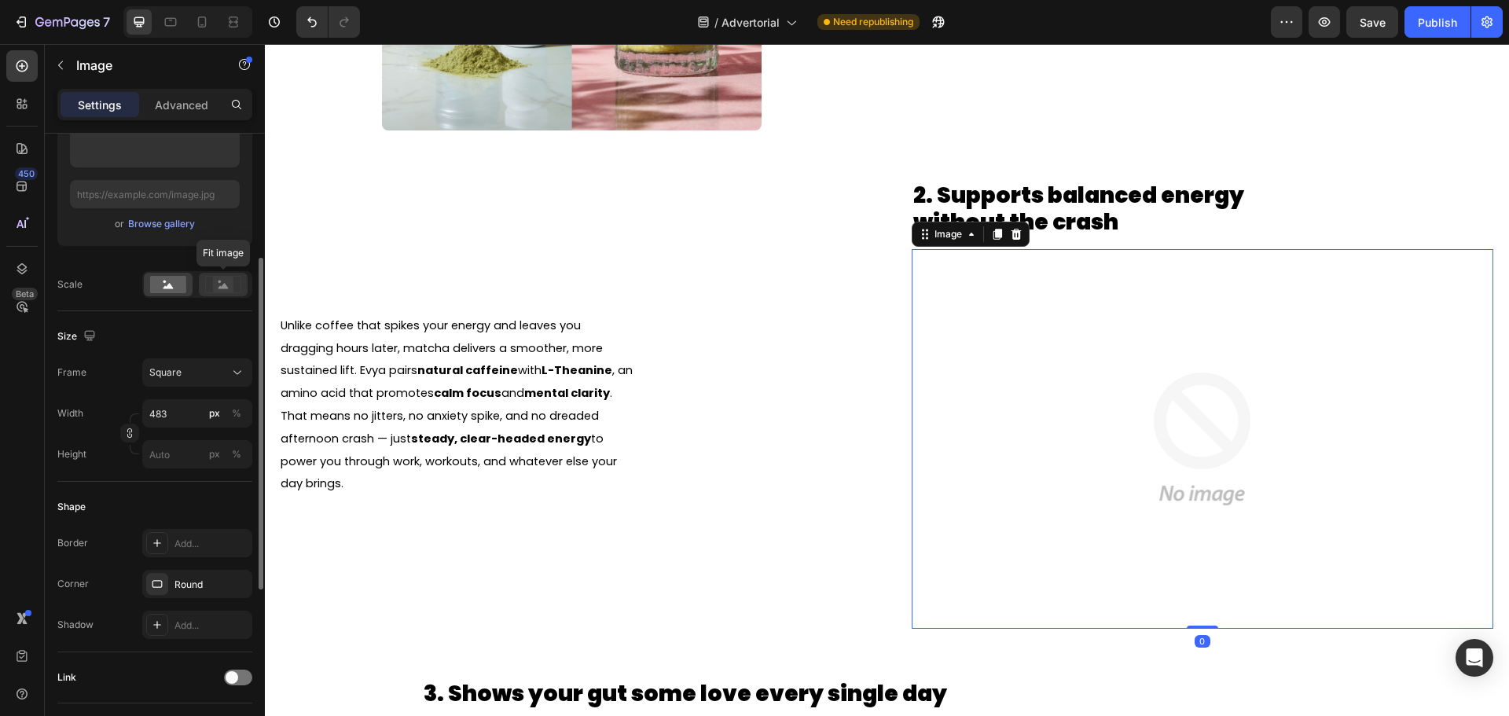
click at [226, 283] on rect at bounding box center [223, 285] width 20 height 16
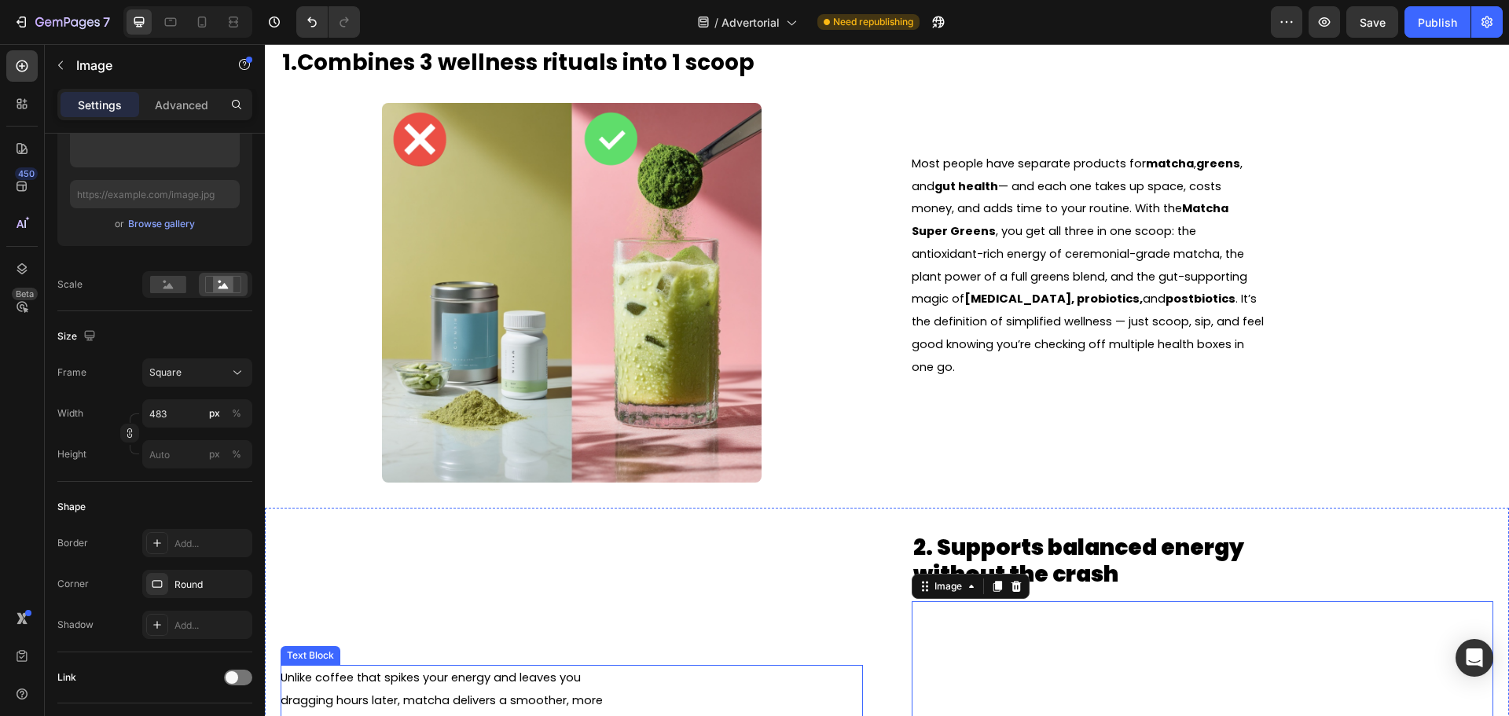
scroll to position [943, 0]
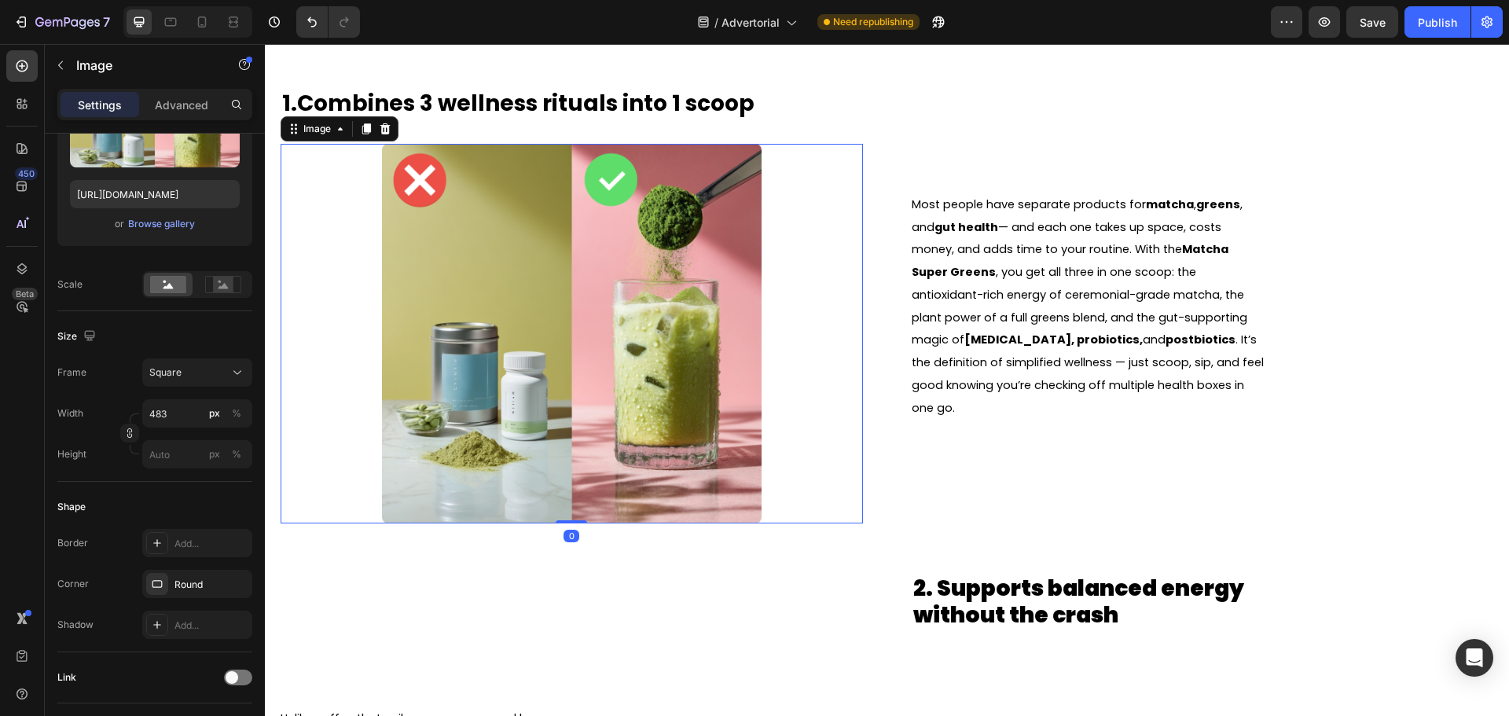
click at [604, 368] on img at bounding box center [572, 334] width 380 height 380
click at [225, 281] on rect at bounding box center [223, 285] width 20 height 16
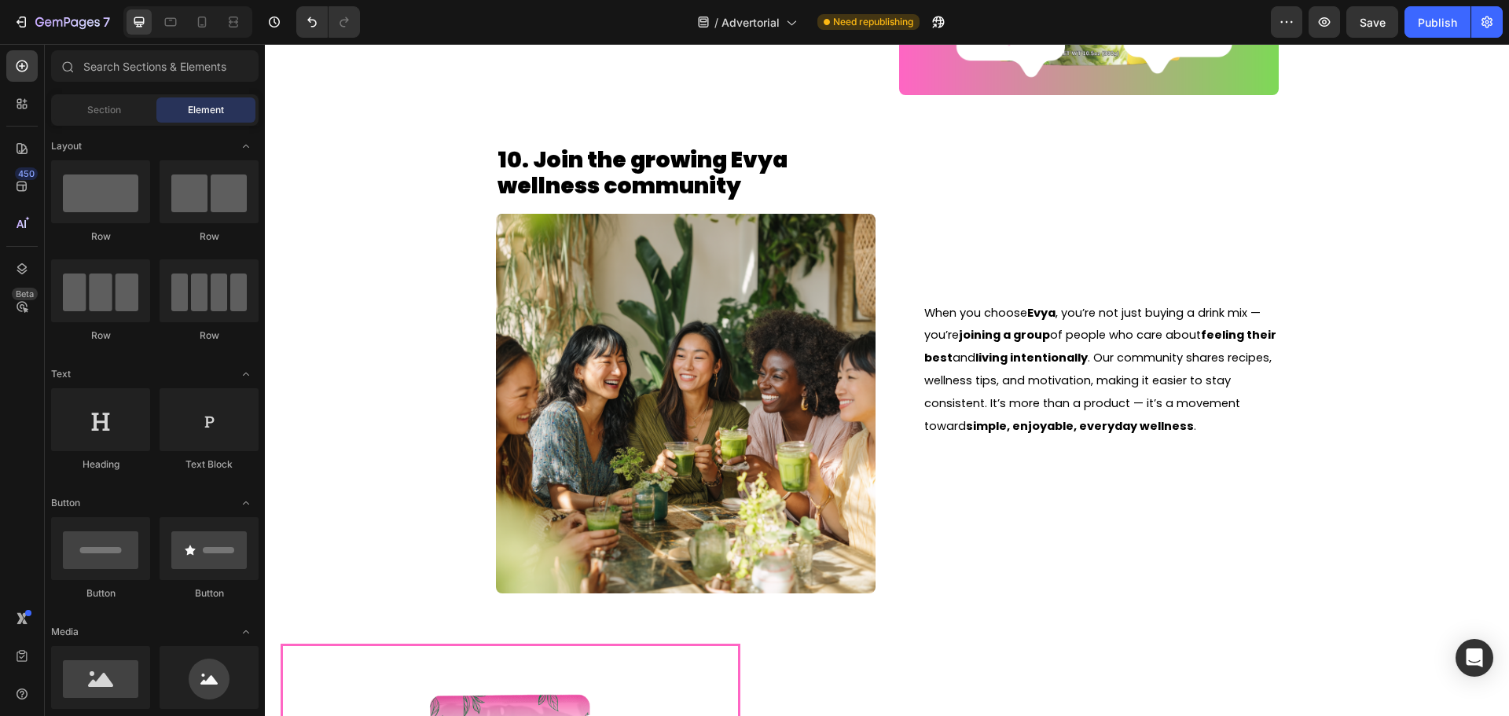
scroll to position [5356, 0]
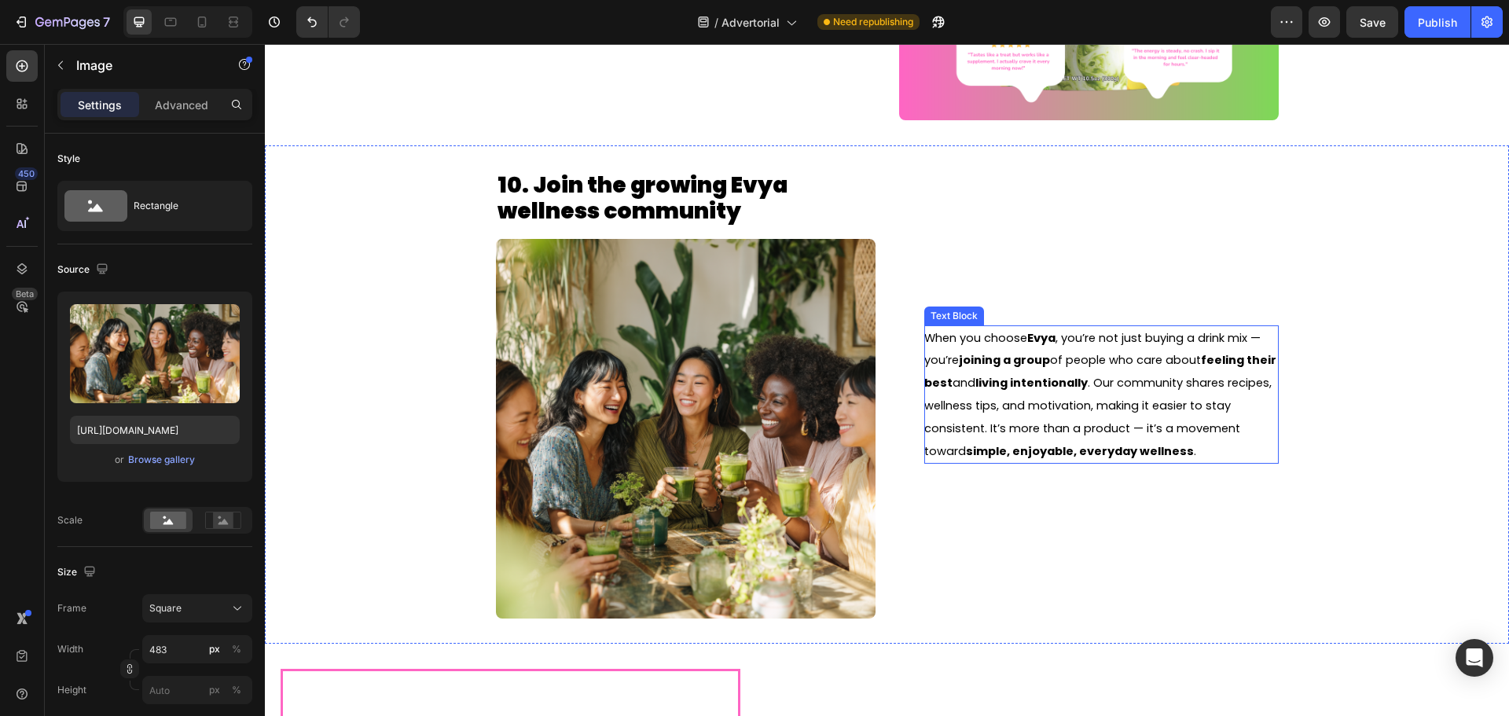
click at [831, 365] on img at bounding box center [686, 429] width 380 height 380
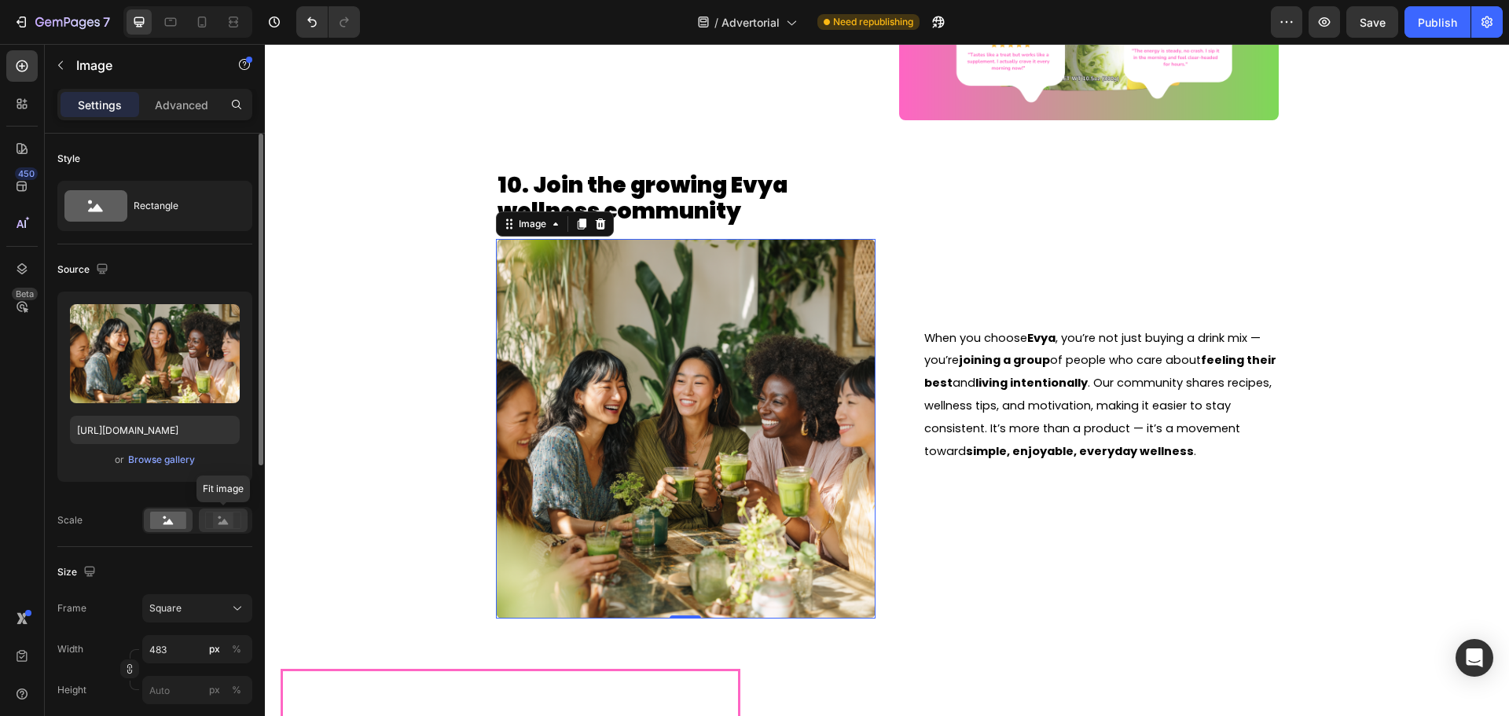
click at [217, 525] on rect at bounding box center [223, 521] width 20 height 16
click at [193, 522] on div at bounding box center [197, 520] width 110 height 27
click at [175, 518] on rect at bounding box center [168, 520] width 36 height 17
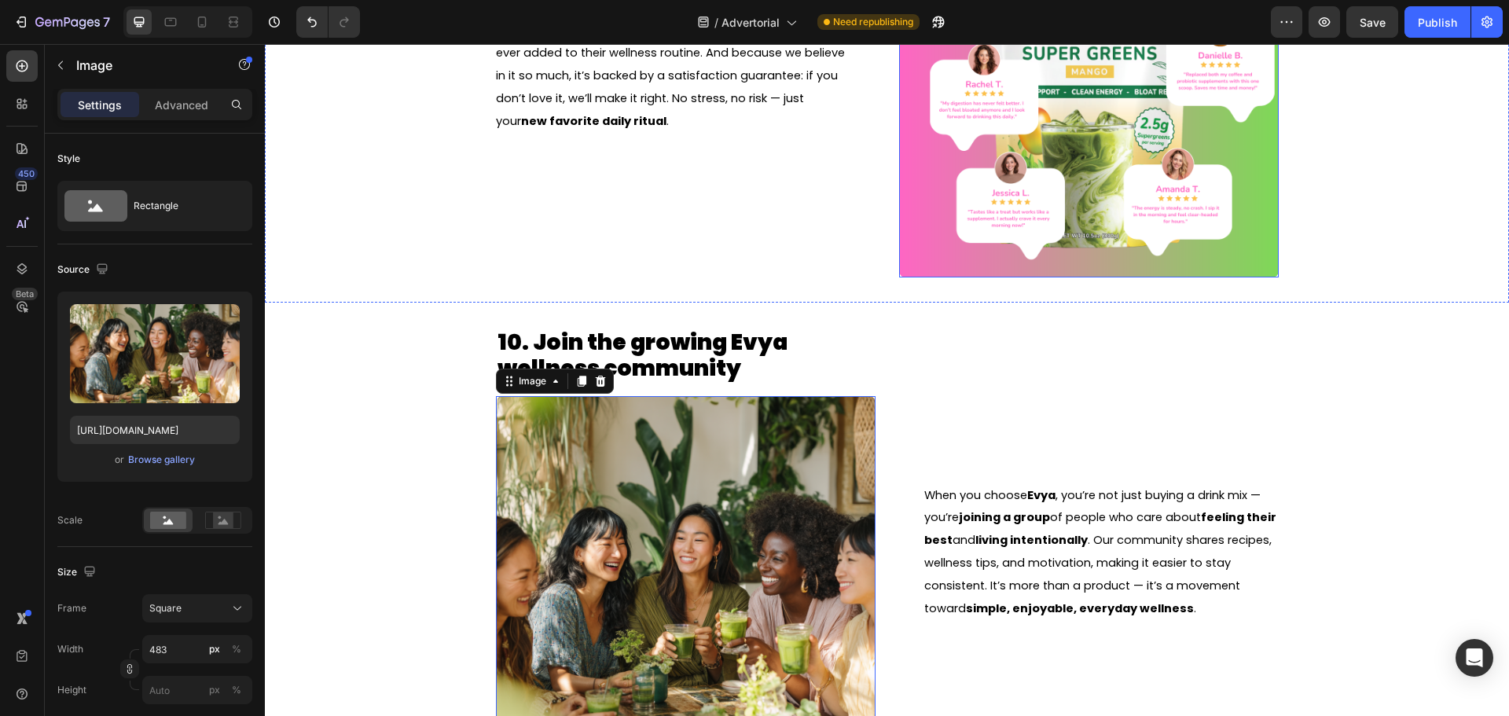
scroll to position [236, 0]
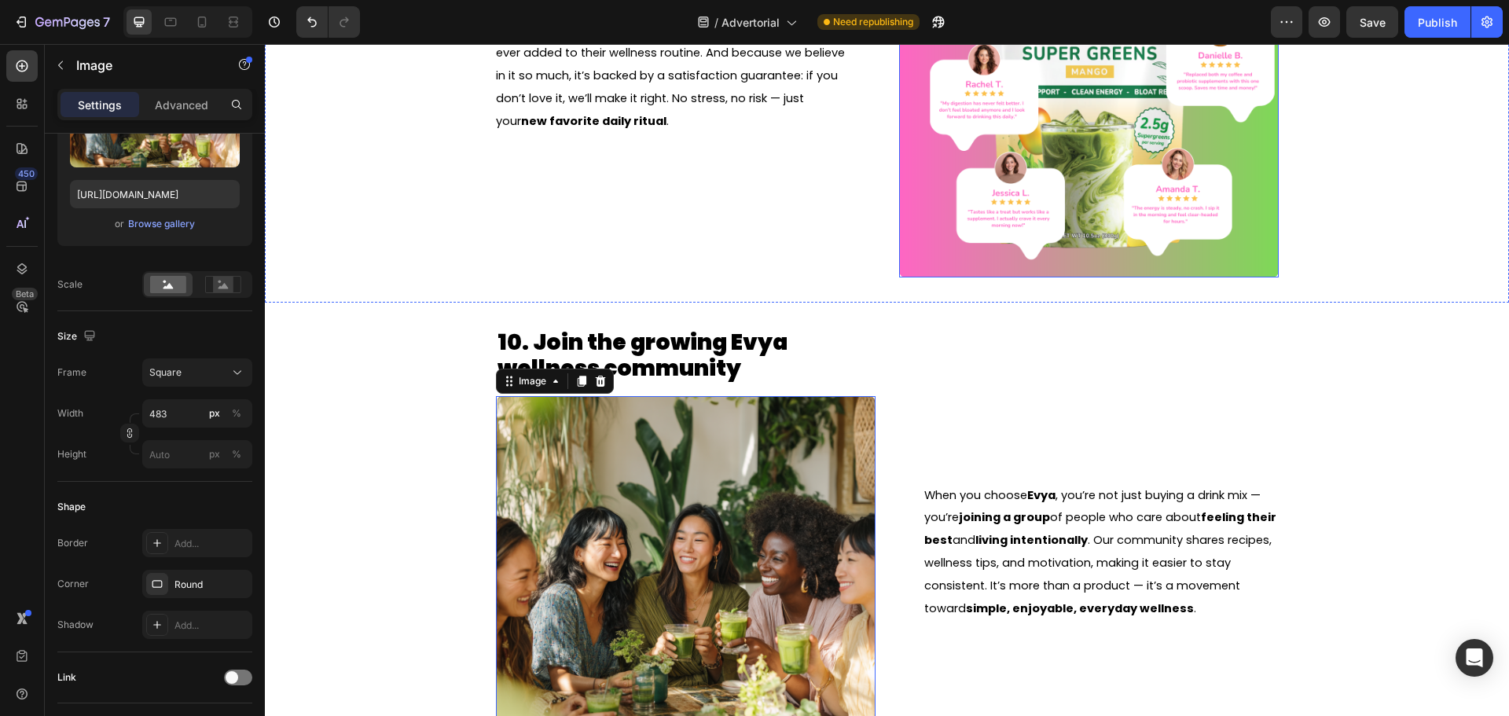
click at [996, 248] on img at bounding box center [1089, 88] width 380 height 380
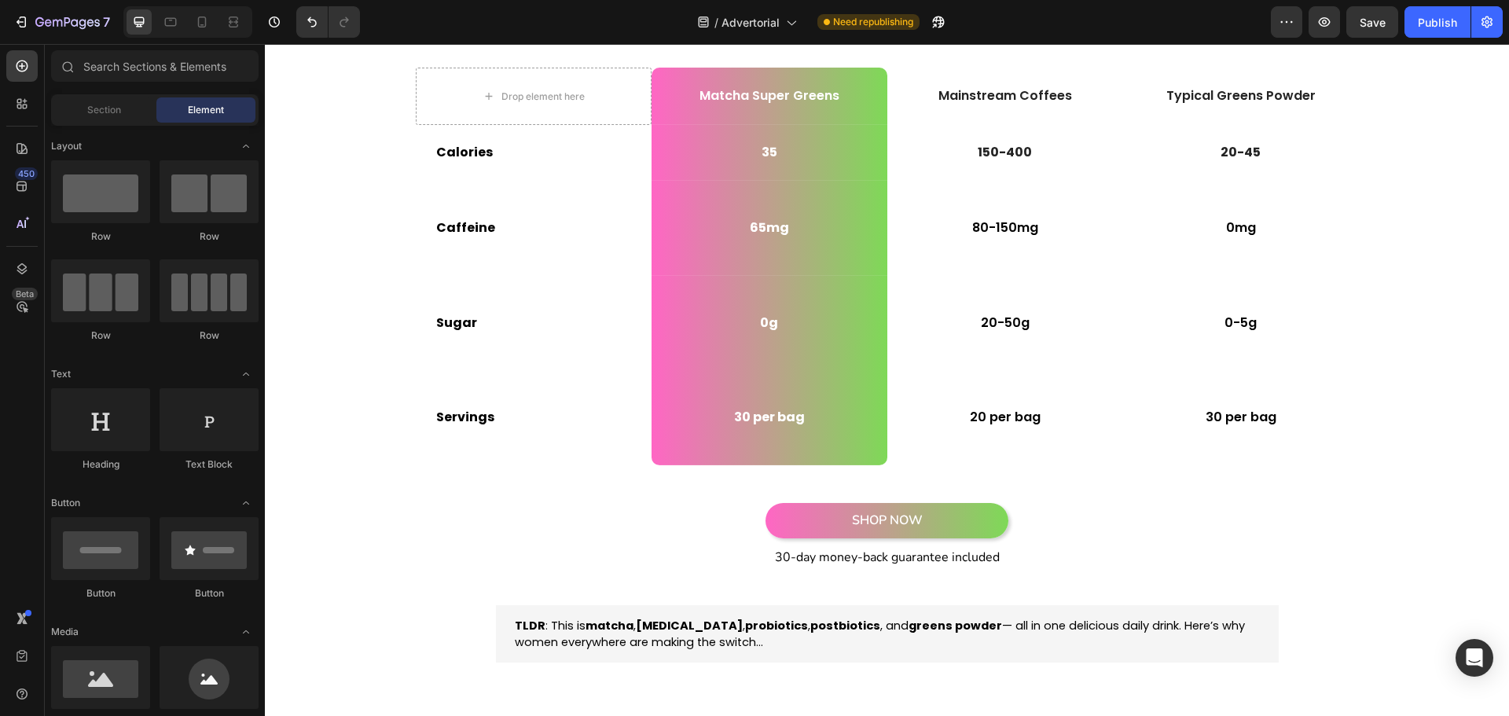
scroll to position [0, 0]
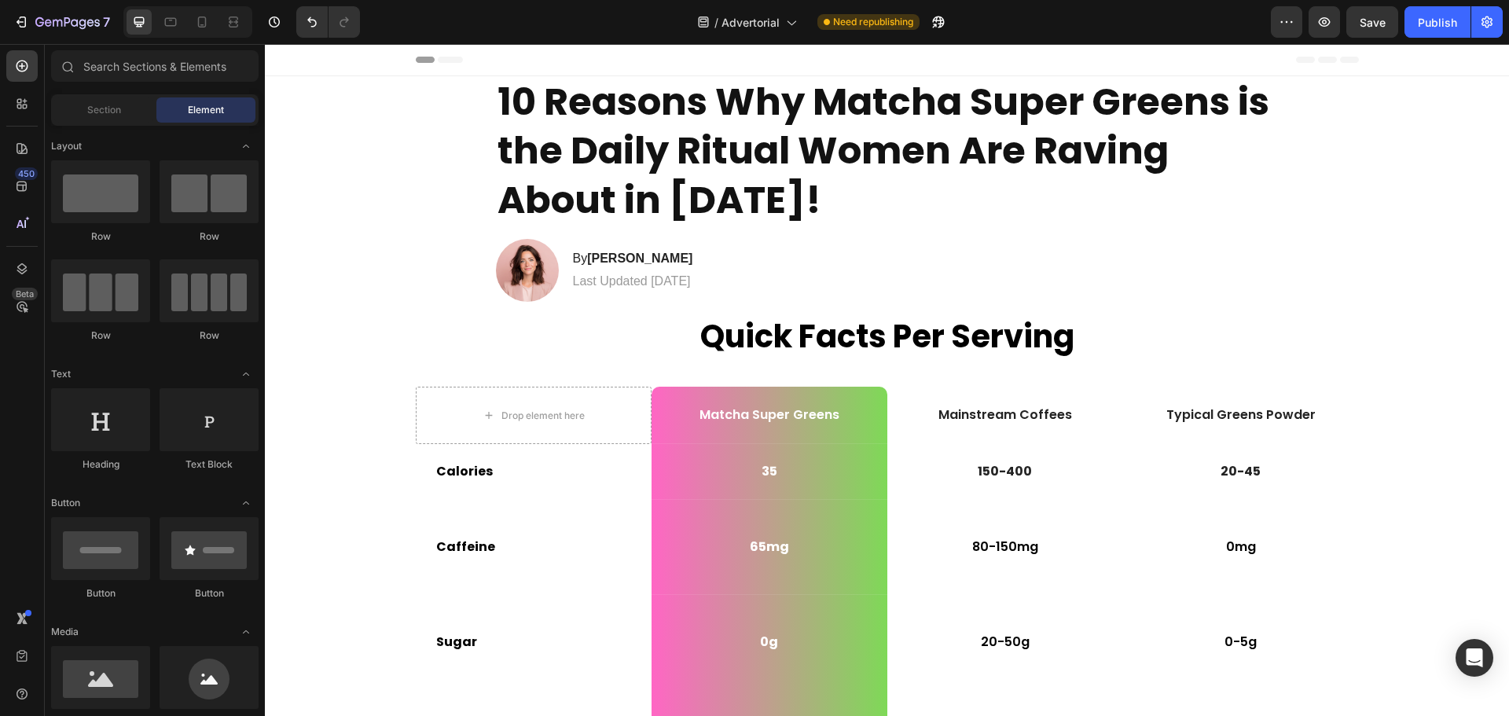
click at [1378, 37] on button "Save" at bounding box center [1373, 21] width 52 height 31
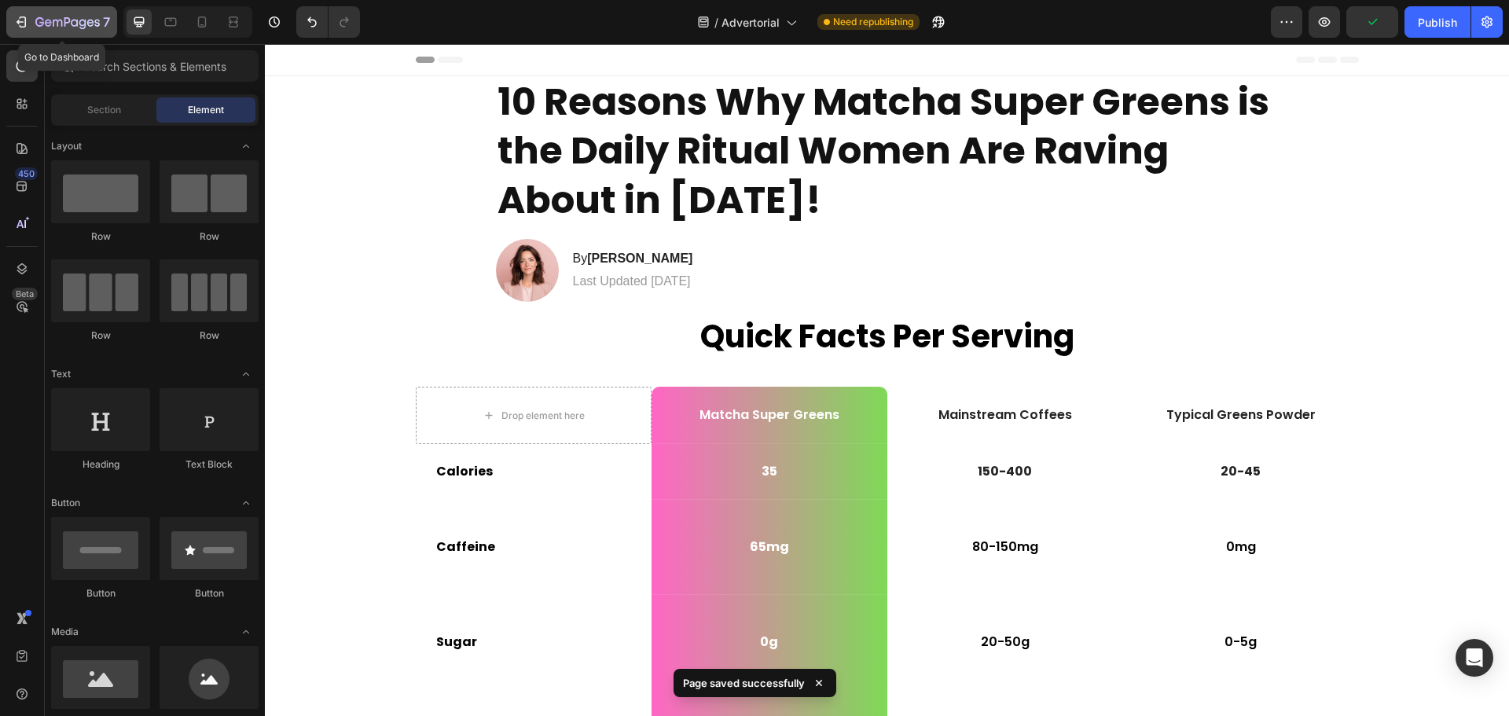
click at [50, 13] on div "7" at bounding box center [72, 22] width 75 height 19
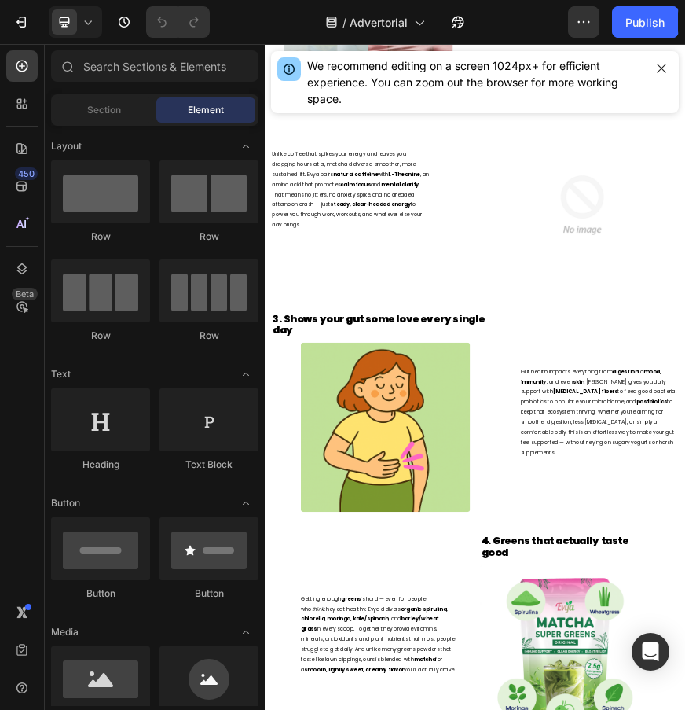
scroll to position [1424, 0]
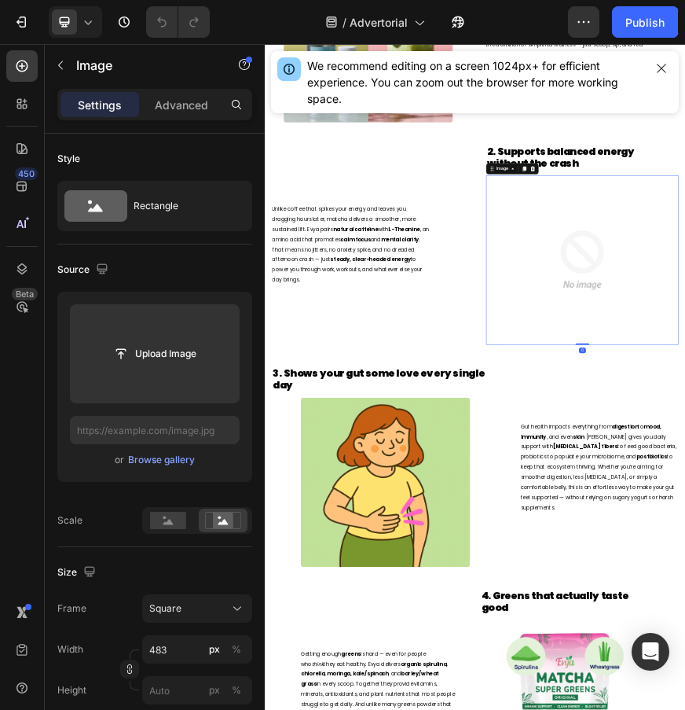
scroll to position [1267, 0]
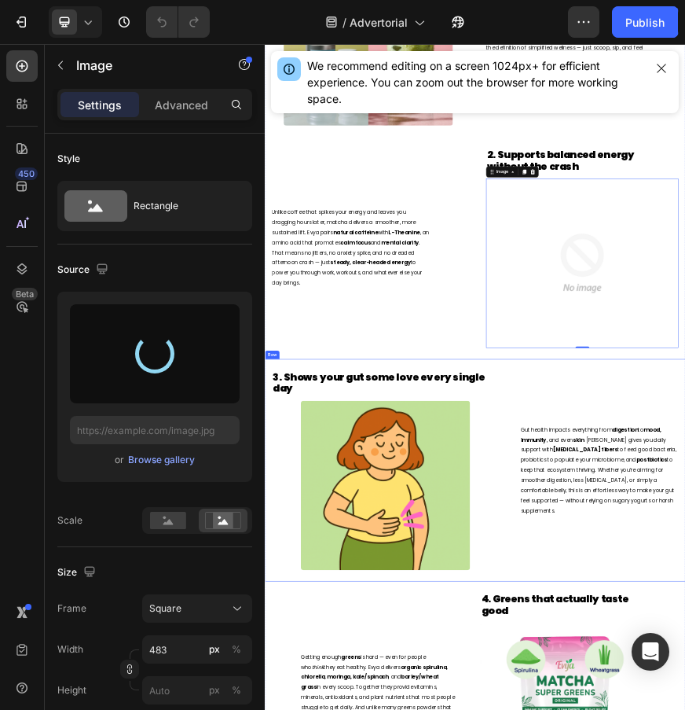
type input "https://cdn.shopify.com/s/files/1/0749/1043/3511/files/gempages_575748834060141…"
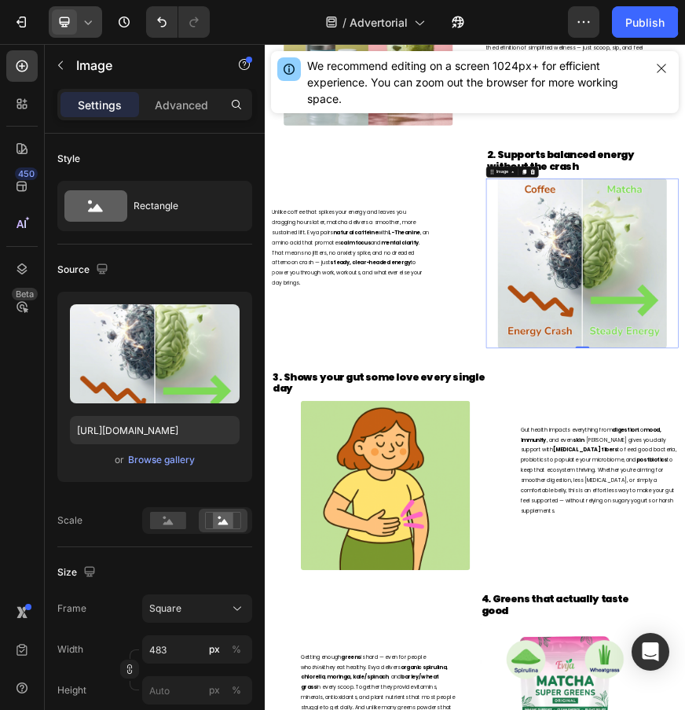
click at [80, 24] on icon at bounding box center [88, 22] width 16 height 16
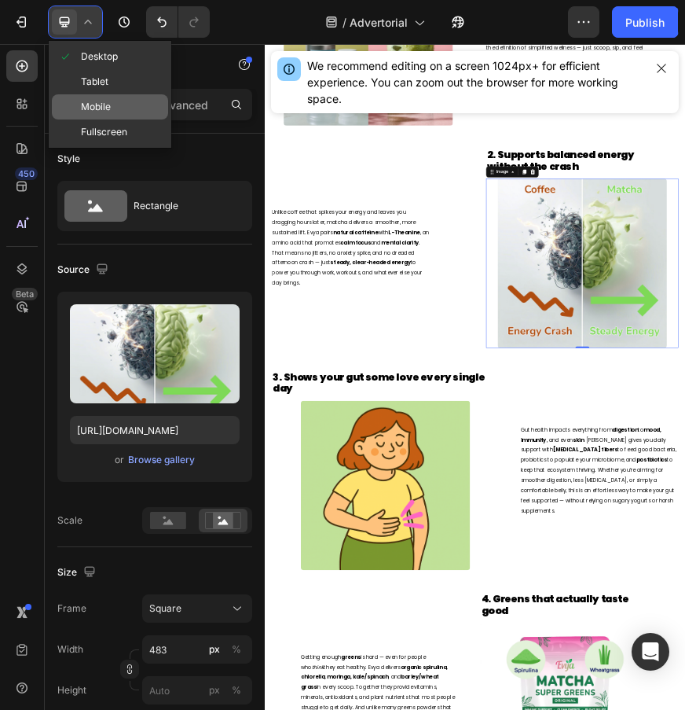
click at [112, 119] on div "Mobile" at bounding box center [110, 131] width 116 height 25
type input "100"
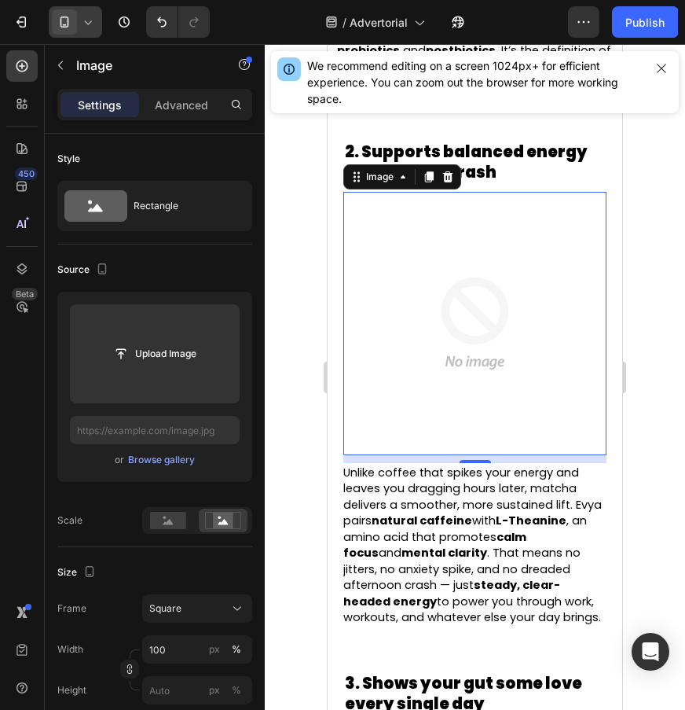
scroll to position [2020, 0]
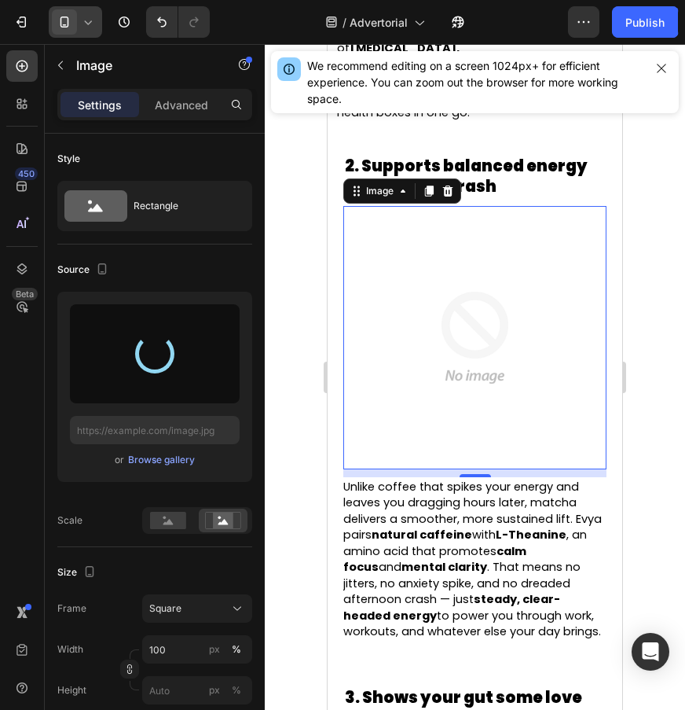
type input "https://cdn.shopify.com/s/files/1/0749/1043/3511/files/gempages_575748834060141…"
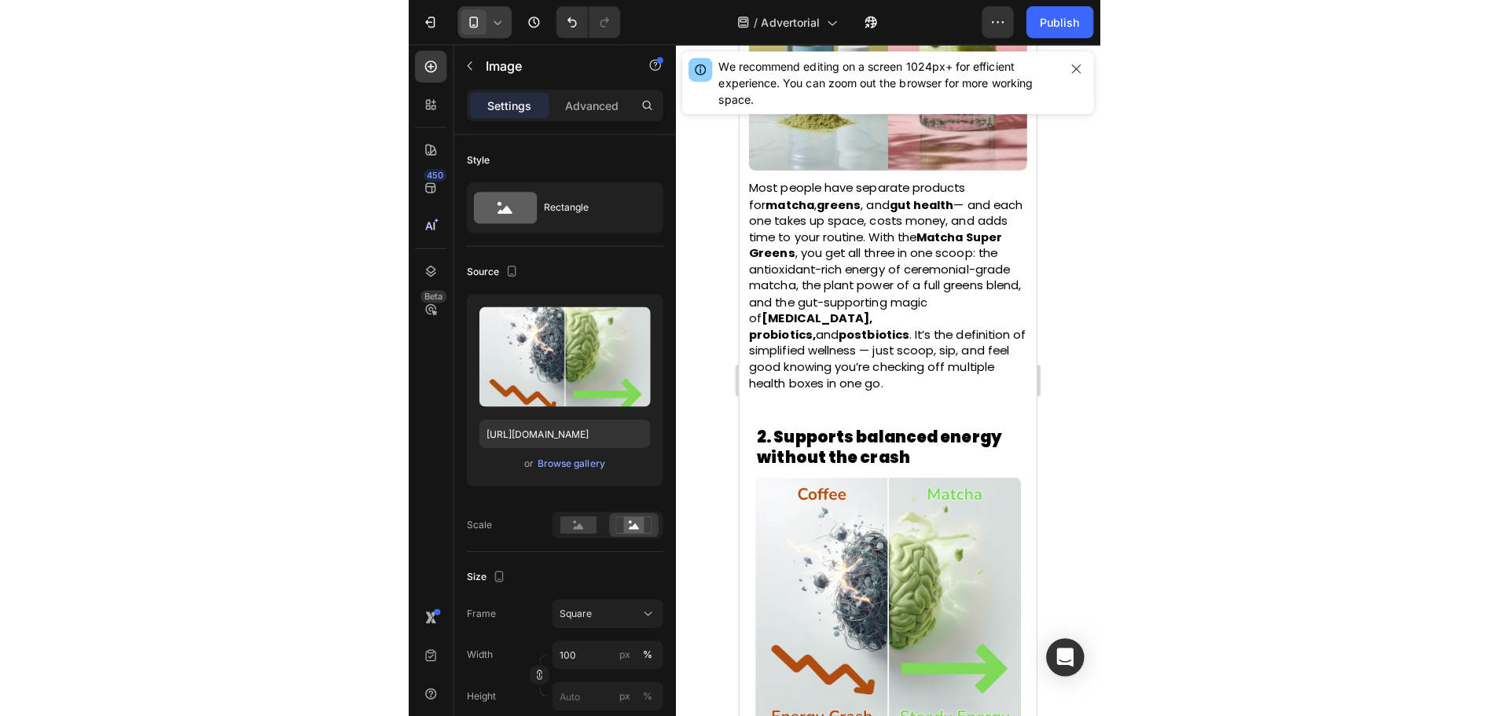
scroll to position [1889, 0]
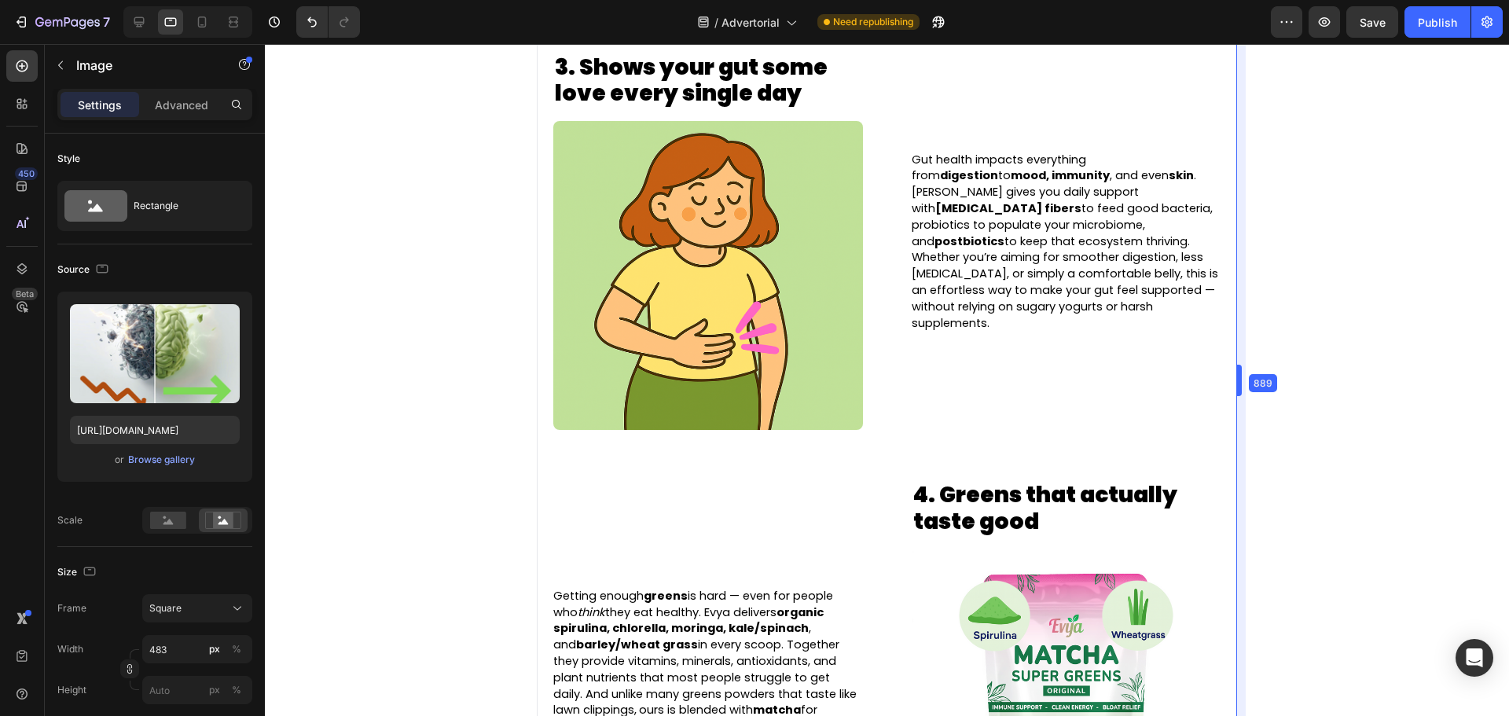
type input "100"
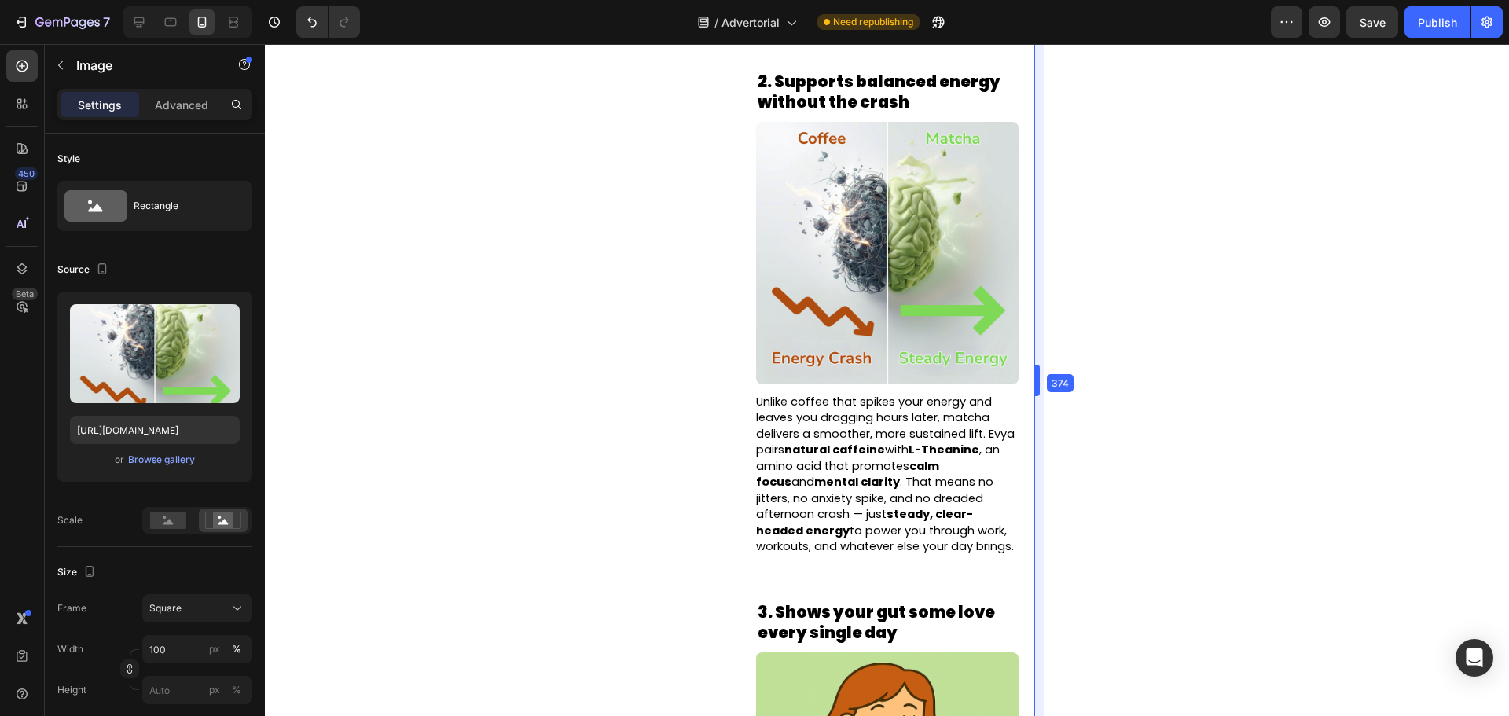
drag, startPoint x: 1041, startPoint y: 268, endPoint x: 1023, endPoint y: 316, distance: 51.2
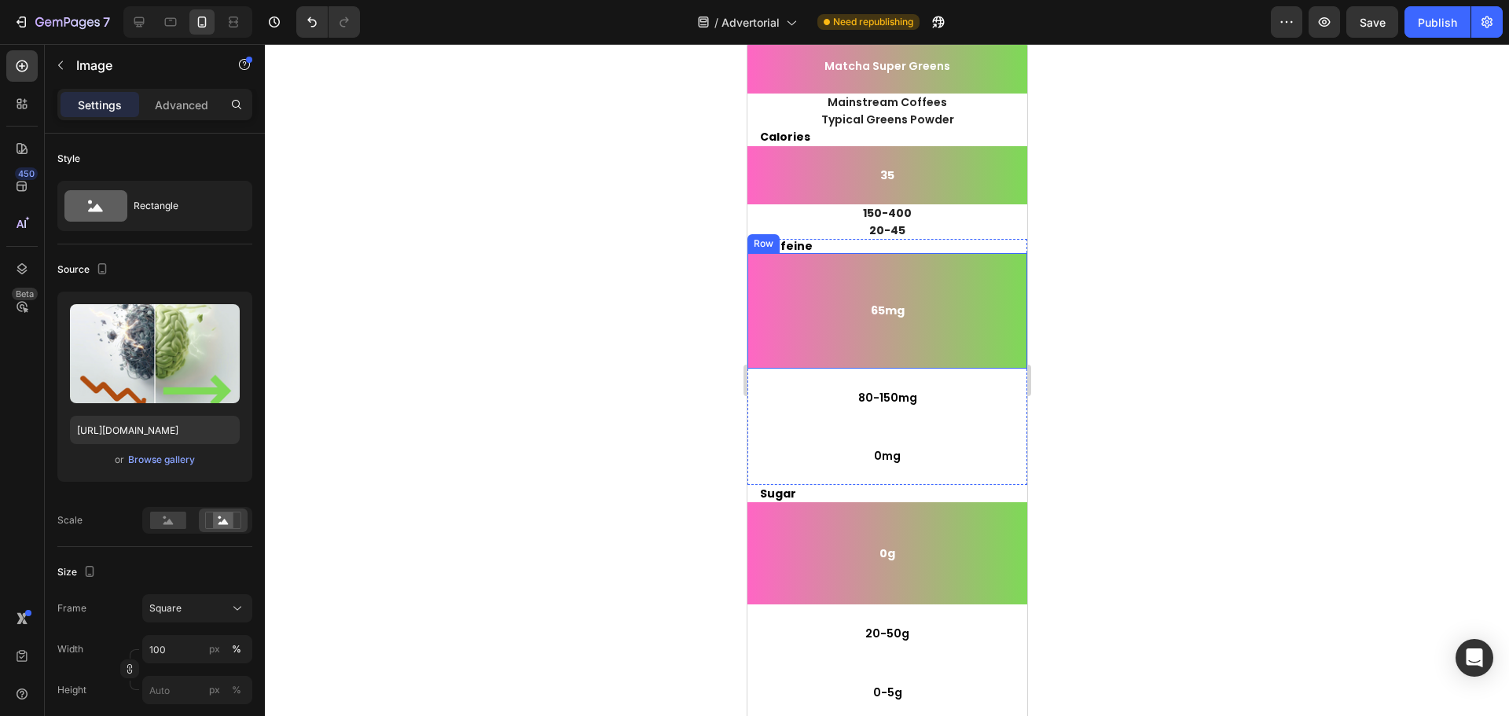
scroll to position [0, 0]
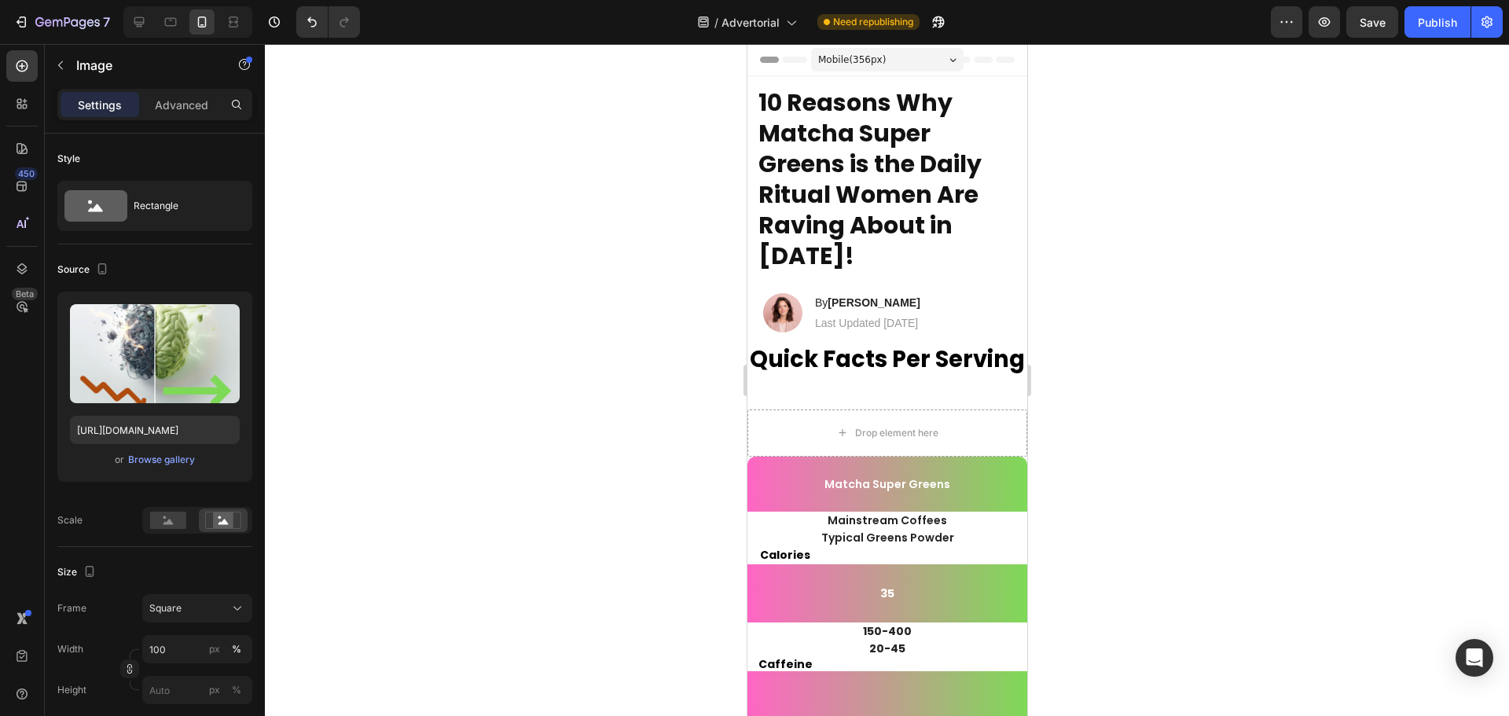
click at [863, 61] on span "Mobile ( 356 px)" at bounding box center [852, 60] width 68 height 16
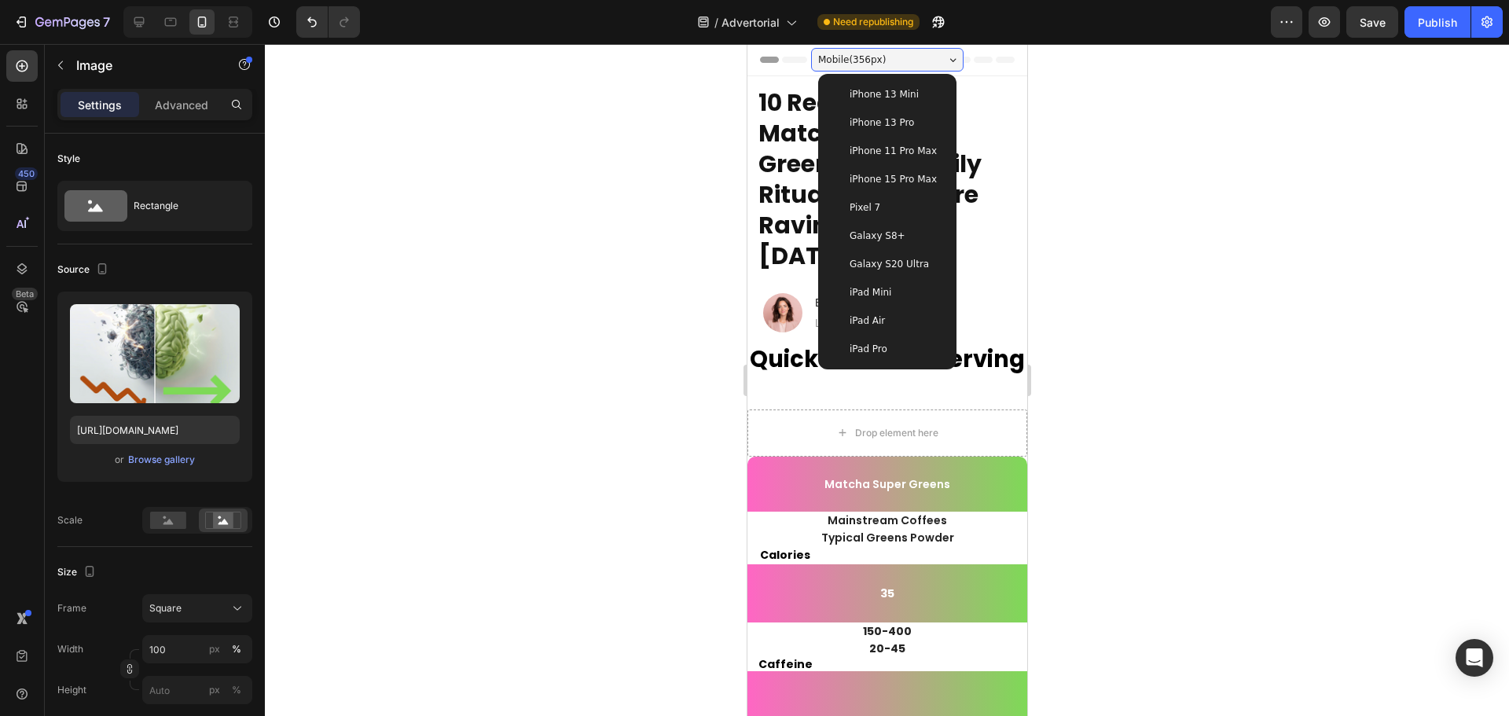
click at [917, 187] on div "iPhone 15 Pro Max" at bounding box center [887, 179] width 126 height 28
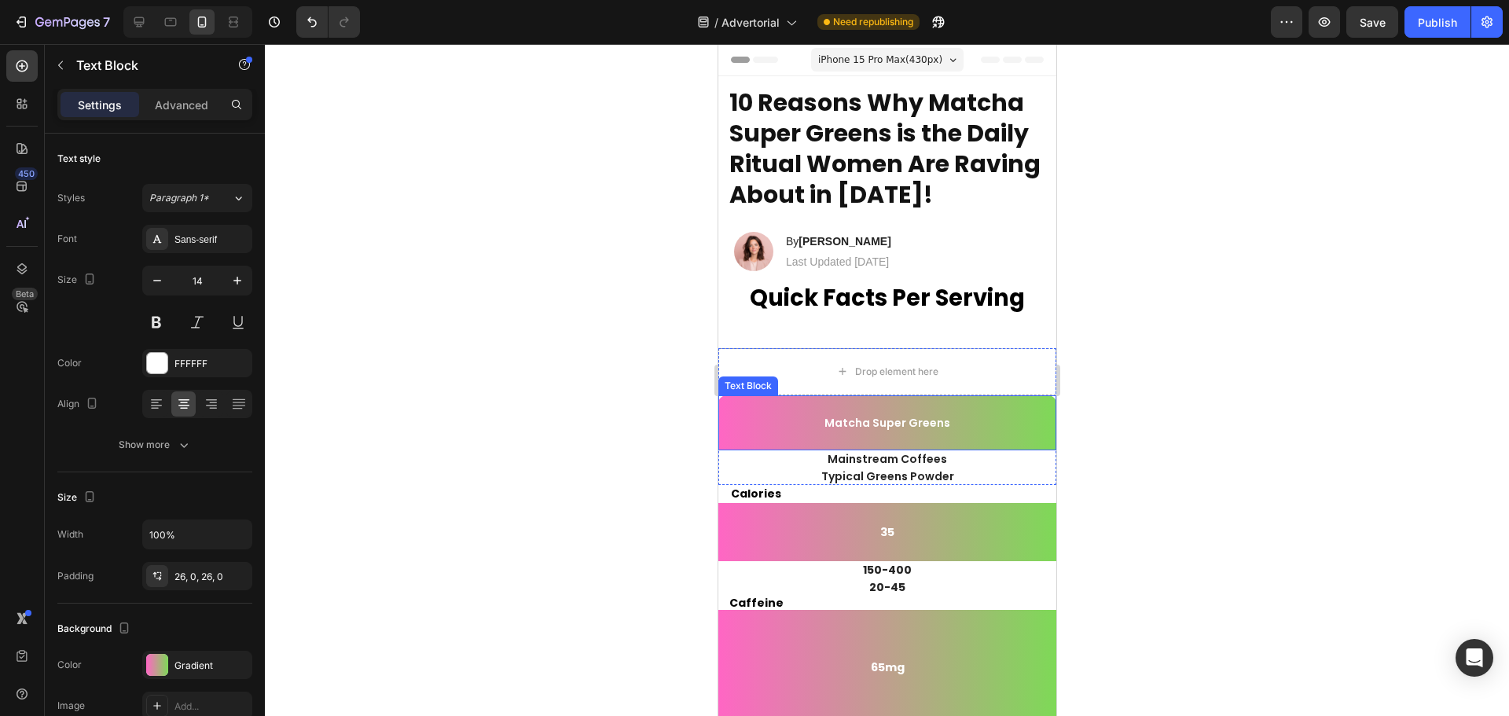
click at [984, 424] on p "Matcha Super Greens" at bounding box center [886, 423] width 335 height 14
drag, startPoint x: 1209, startPoint y: 121, endPoint x: 1268, endPoint y: 112, distance: 59.6
click at [1210, 122] on div at bounding box center [887, 380] width 1244 height 672
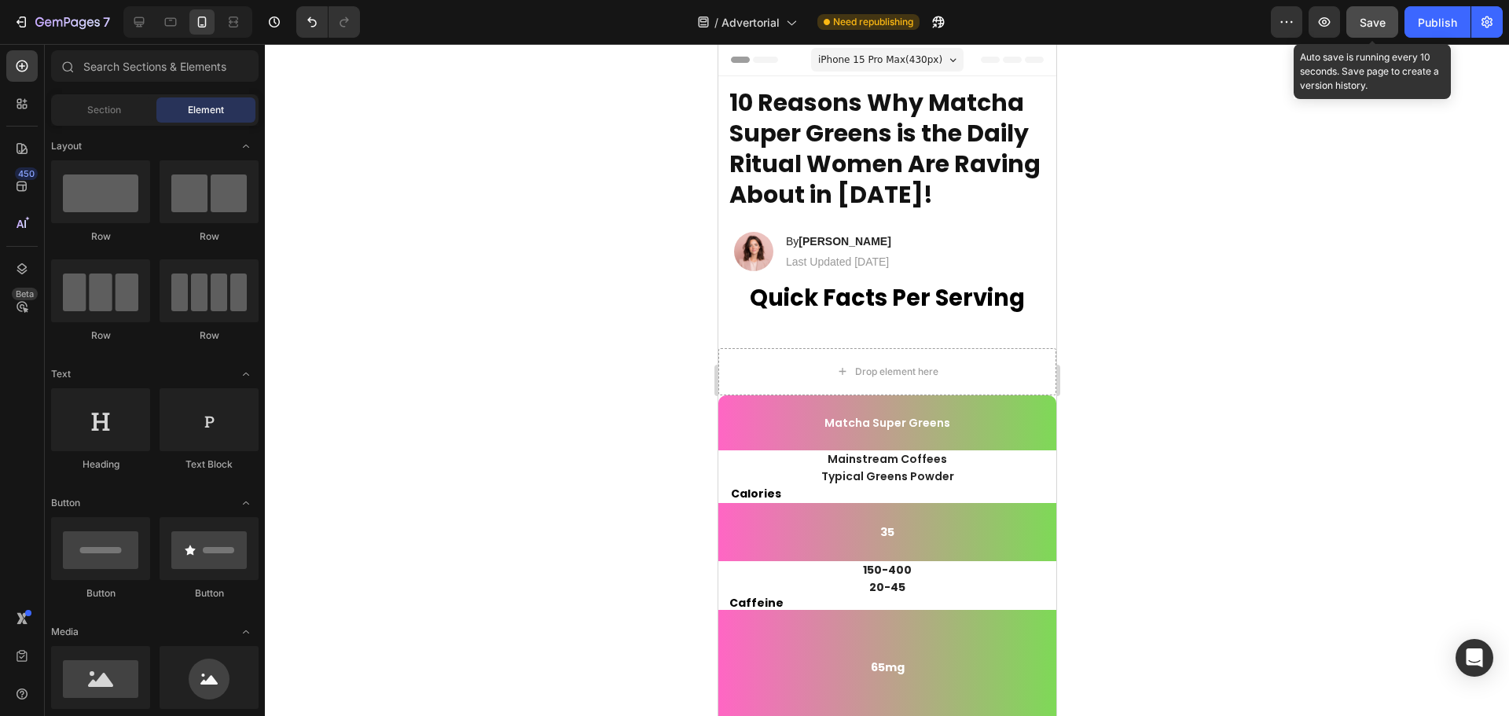
click at [1389, 22] on button "Save" at bounding box center [1373, 21] width 52 height 31
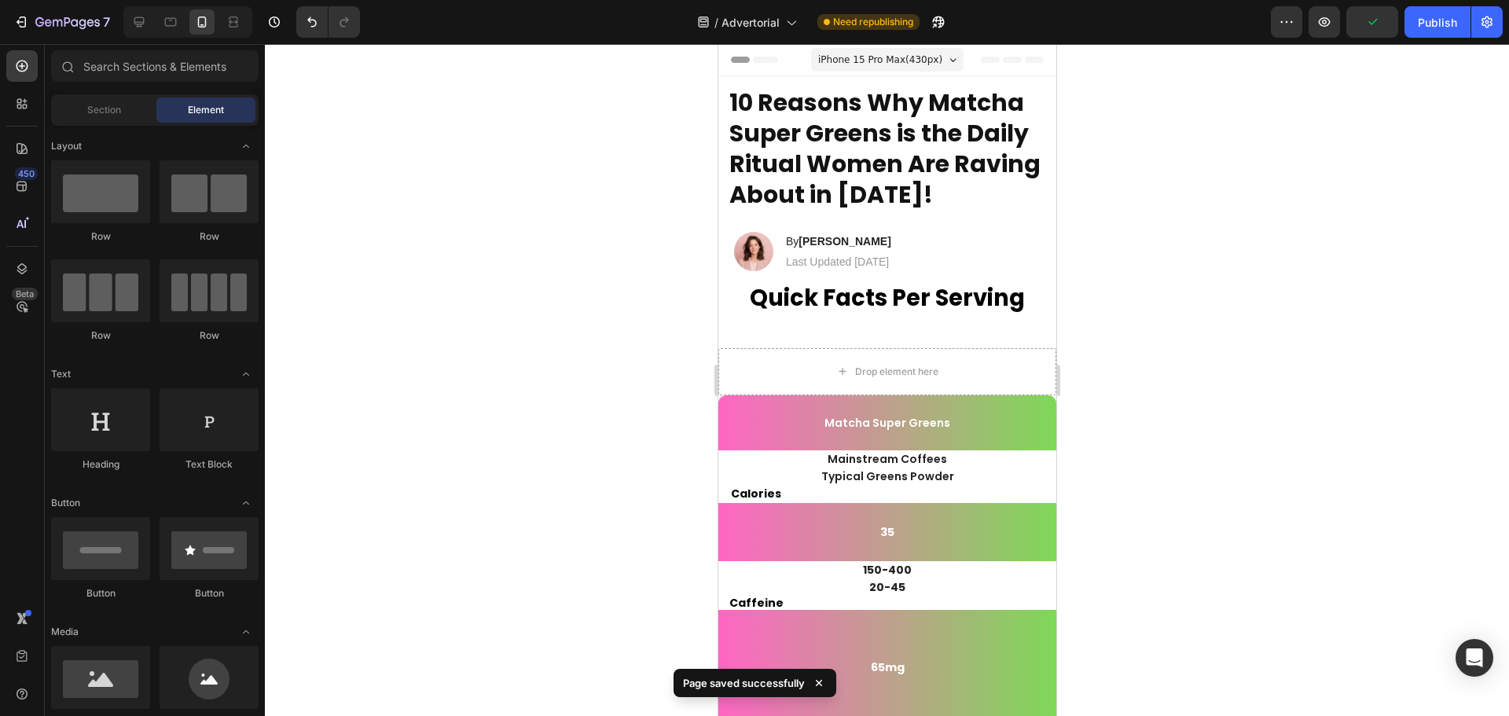
click at [32, 4] on div "7 Version history / Advertorial Need republishing Preview Publish" at bounding box center [754, 22] width 1509 height 45
click at [35, 18] on icon "button" at bounding box center [67, 23] width 64 height 13
